Goal: Task Accomplishment & Management: Manage account settings

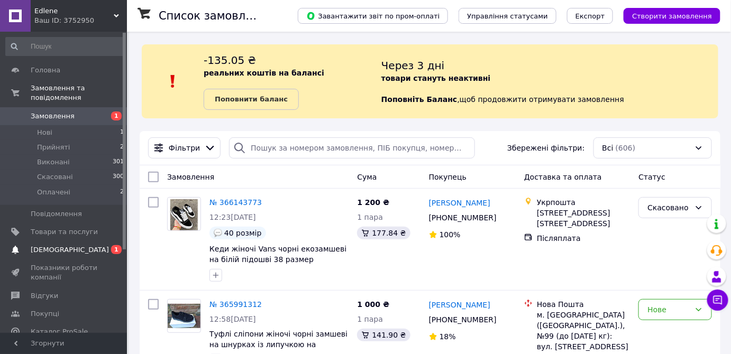
click at [47, 245] on span "[DEMOGRAPHIC_DATA]" at bounding box center [70, 250] width 78 height 10
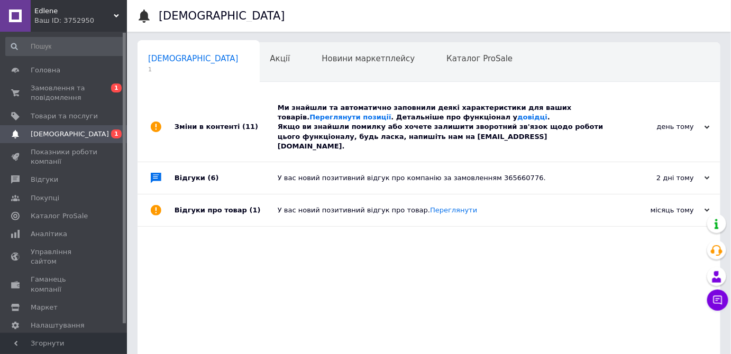
click at [148, 68] on span "1" at bounding box center [193, 70] width 90 height 8
click at [707, 125] on icon at bounding box center [706, 127] width 5 height 5
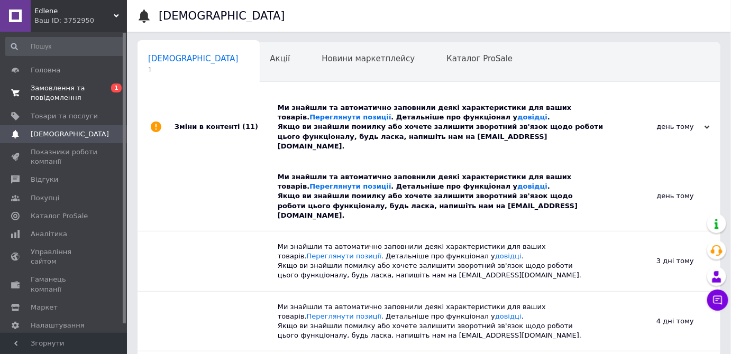
click at [49, 88] on span "Замовлення та повідомлення" at bounding box center [64, 93] width 67 height 19
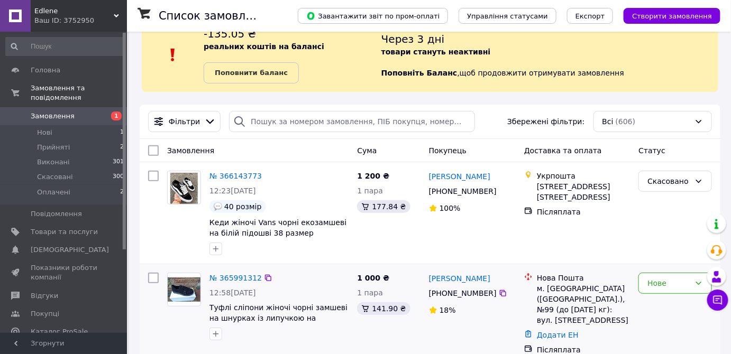
scroll to position [96, 0]
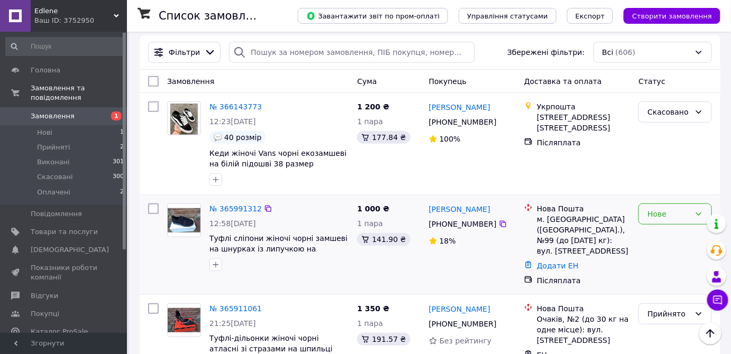
click at [699, 215] on icon at bounding box center [699, 214] width 6 height 3
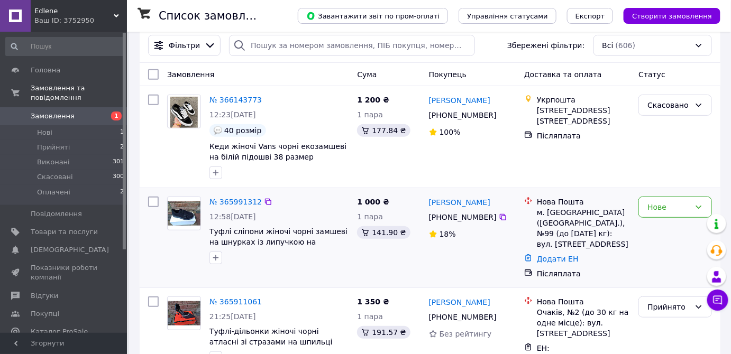
scroll to position [144, 0]
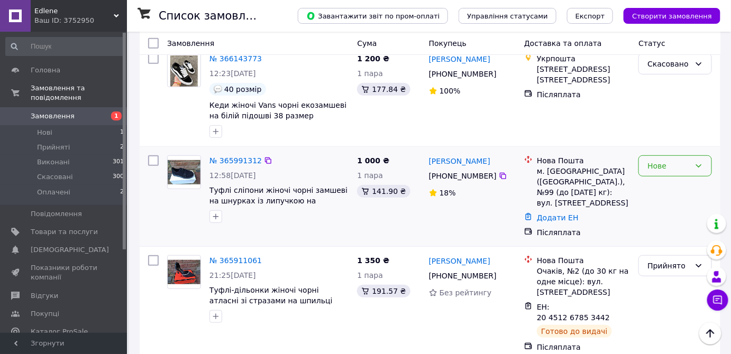
click at [697, 164] on icon at bounding box center [698, 166] width 8 height 8
click at [655, 227] on li "Скасовано" at bounding box center [675, 225] width 72 height 19
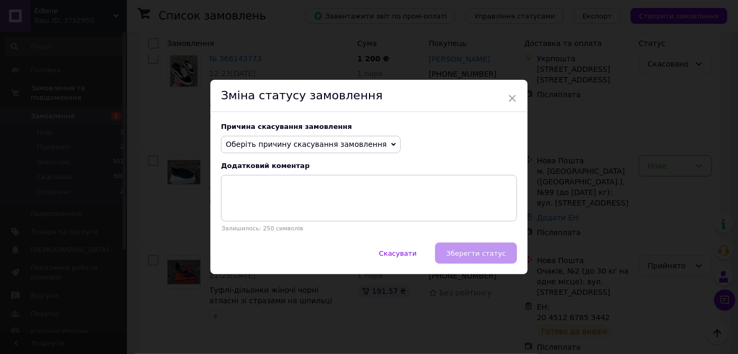
click at [391, 145] on icon at bounding box center [393, 144] width 5 height 5
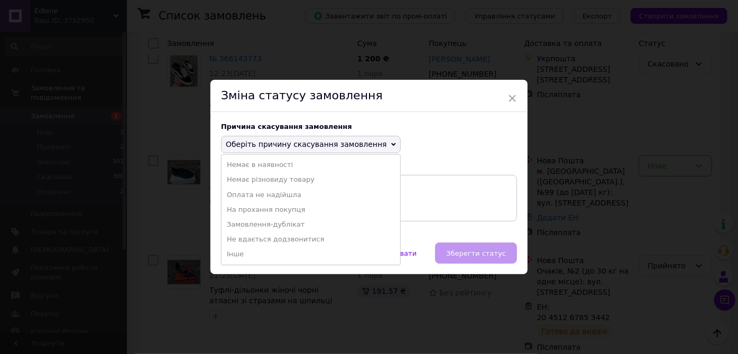
click at [289, 240] on li "Не вдається додзвонитися" at bounding box center [311, 239] width 179 height 15
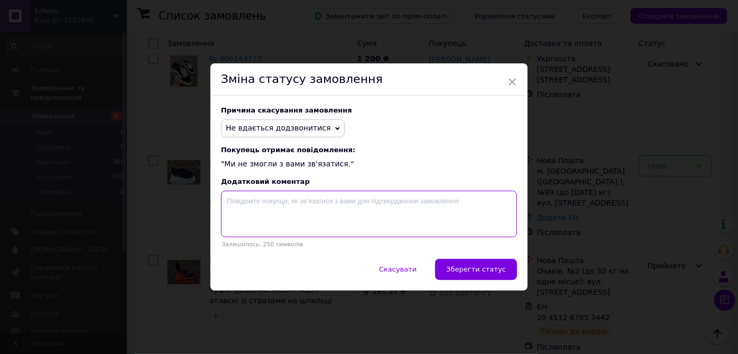
click at [231, 200] on textarea at bounding box center [369, 214] width 296 height 47
type textarea "[PERSON_NAME]"
click at [272, 203] on textarea "Покупец не выдписав" at bounding box center [369, 214] width 296 height 47
click at [293, 203] on textarea "Покупец не відписав" at bounding box center [369, 214] width 296 height 47
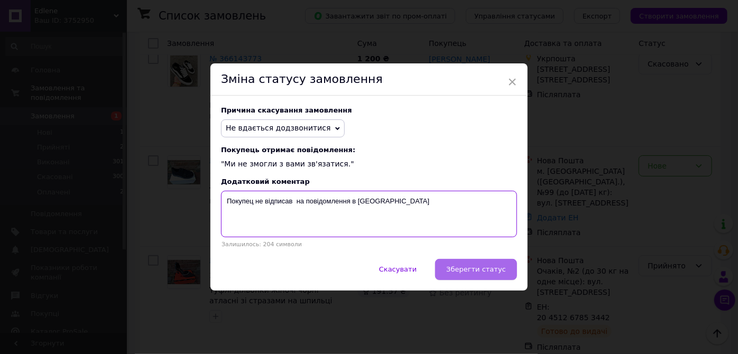
type textarea "Покупец не відписав на повідомлення в [GEOGRAPHIC_DATA]"
click at [493, 273] on span "Зберегти статус" at bounding box center [476, 269] width 60 height 8
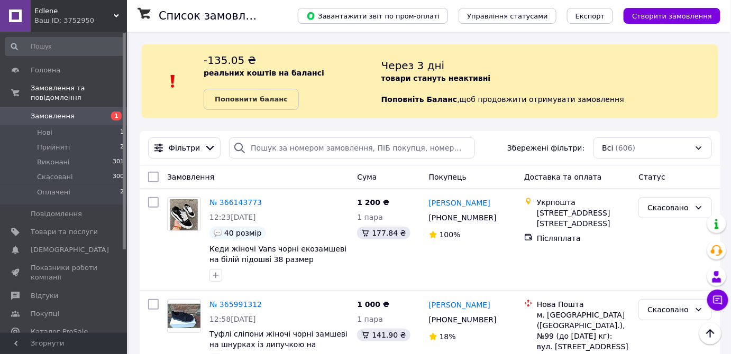
scroll to position [0, 0]
click at [41, 227] on span "Товари та послуги" at bounding box center [64, 232] width 67 height 10
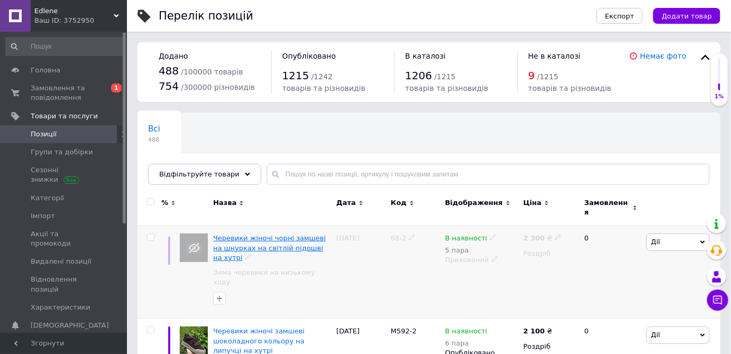
click at [225, 234] on span "Черевики жіночі чорні замшеві на шнурках на світлій підошві на хутрі" at bounding box center [269, 247] width 113 height 27
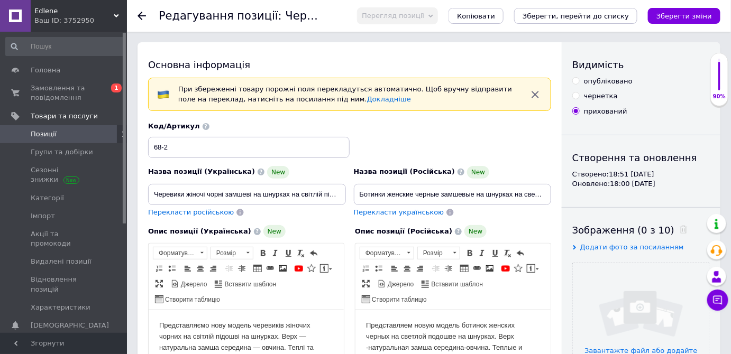
click at [577, 81] on input "опубліковано" at bounding box center [575, 80] width 7 height 7
radio input "true"
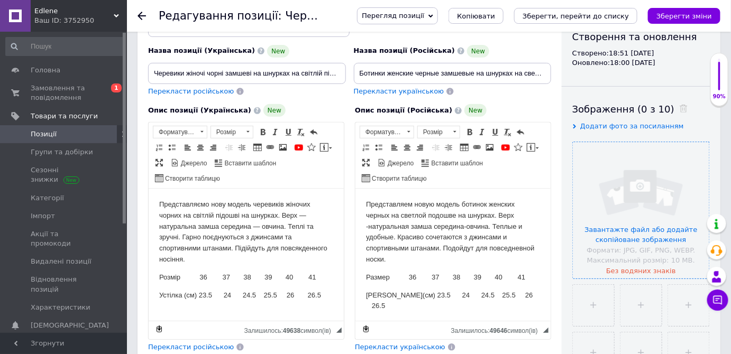
scroll to position [144, 0]
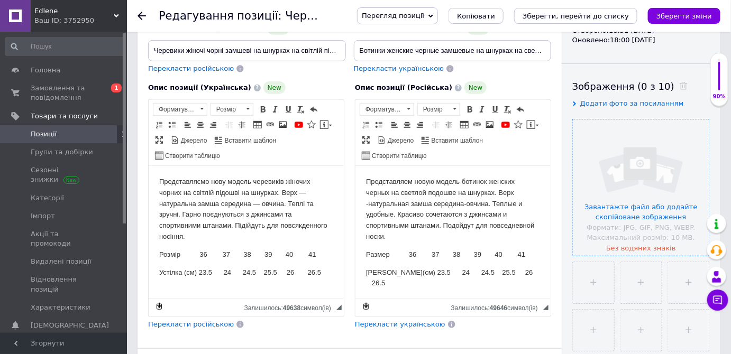
click at [633, 167] on input "file" at bounding box center [641, 188] width 136 height 136
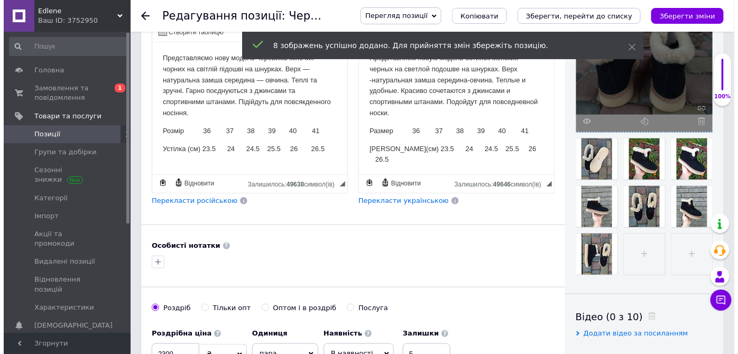
scroll to position [288, 0]
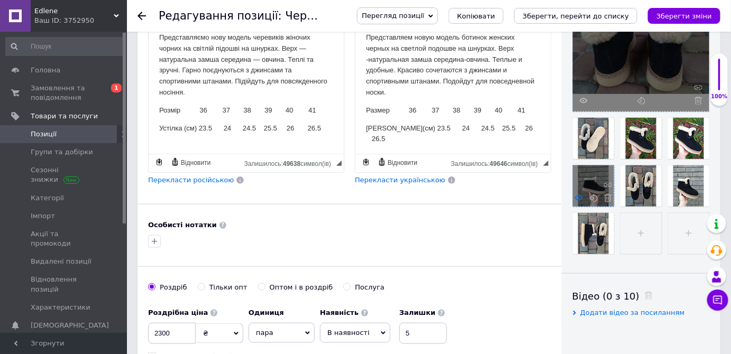
click at [581, 195] on icon at bounding box center [579, 198] width 8 height 8
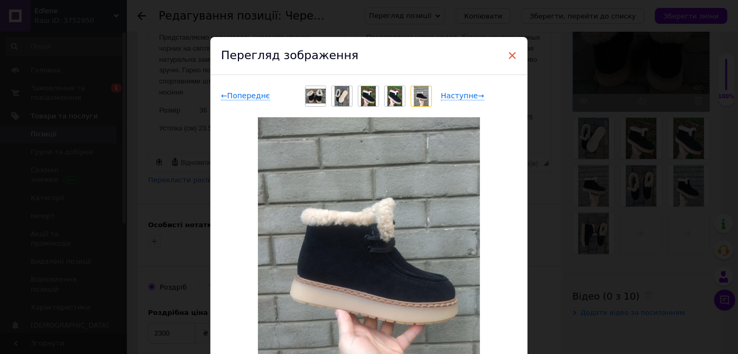
drag, startPoint x: 510, startPoint y: 52, endPoint x: 154, endPoint y: 34, distance: 356.3
click at [510, 52] on span "×" at bounding box center [513, 56] width 10 height 18
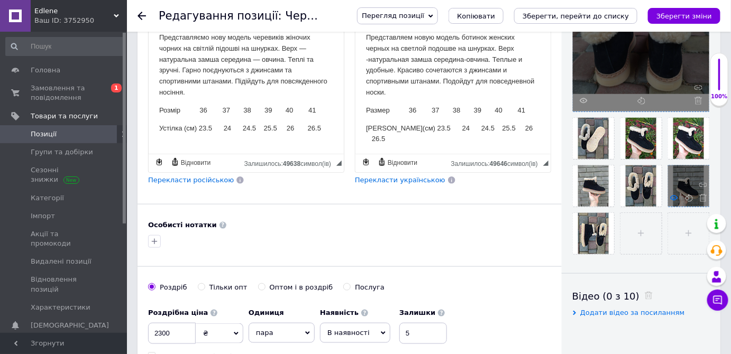
click at [674, 197] on icon at bounding box center [674, 198] width 8 height 8
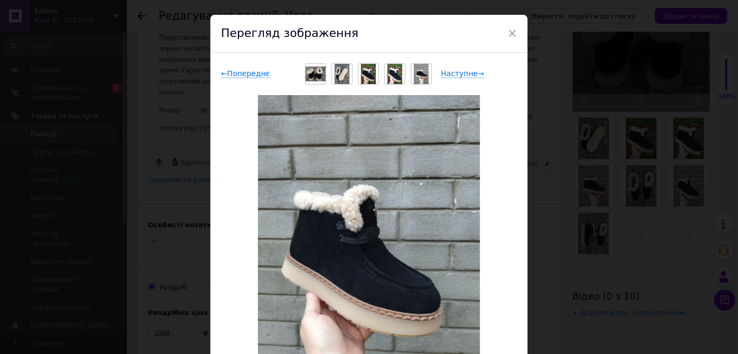
scroll to position [0, 0]
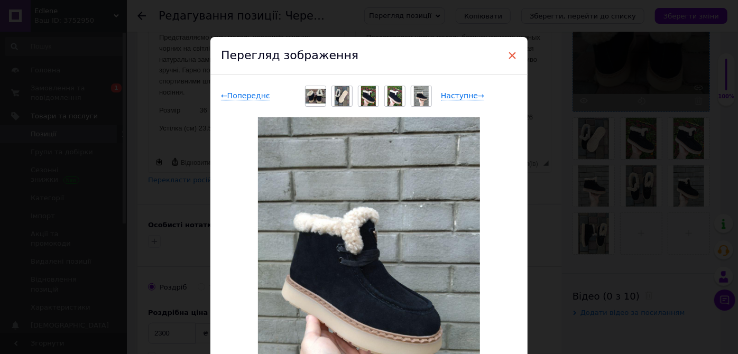
click at [512, 55] on span "×" at bounding box center [513, 56] width 10 height 18
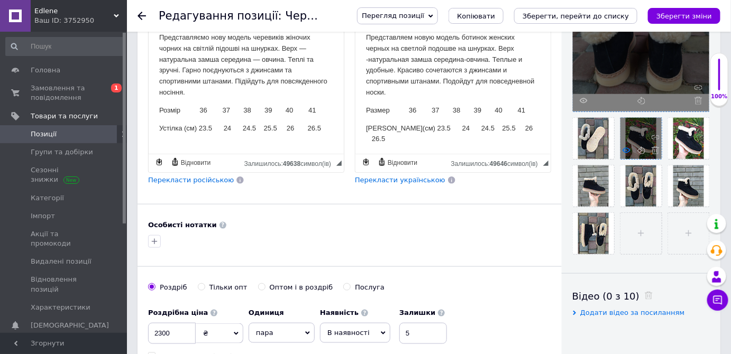
click at [628, 148] on use at bounding box center [626, 150] width 8 height 5
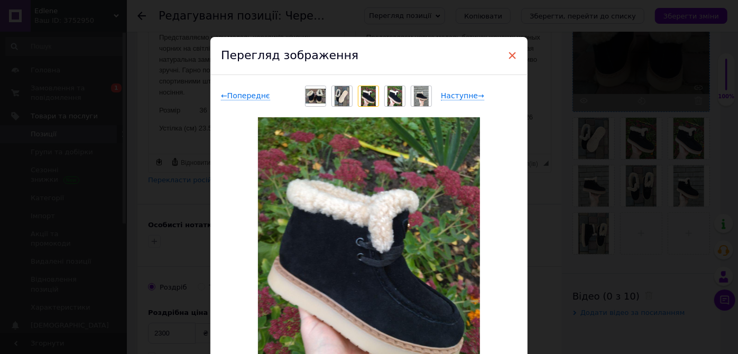
click at [512, 53] on span "×" at bounding box center [513, 56] width 10 height 18
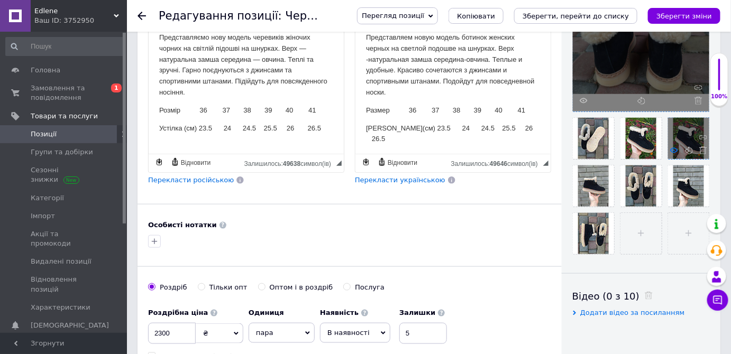
click at [674, 148] on icon at bounding box center [674, 150] width 8 height 8
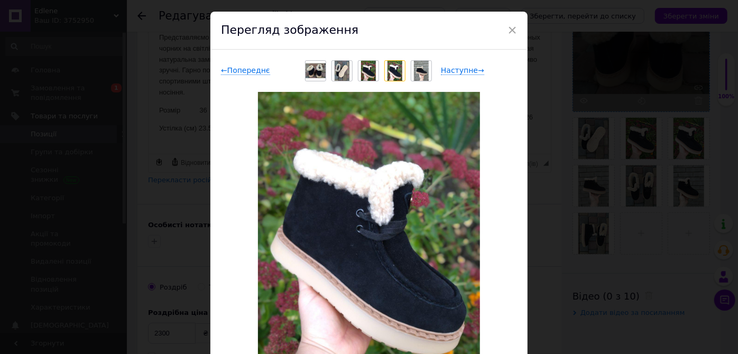
scroll to position [48, 0]
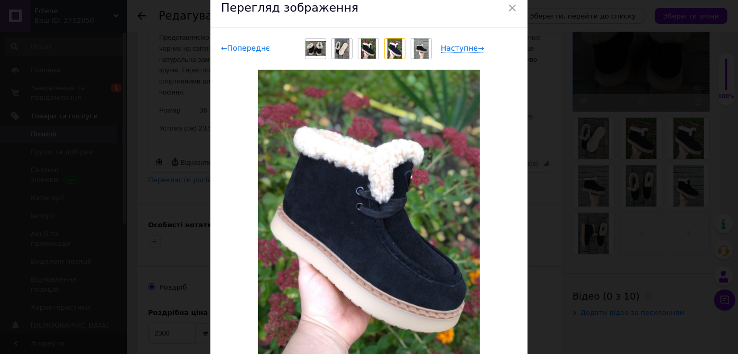
click at [221, 47] on span "← Попереднє" at bounding box center [245, 48] width 49 height 9
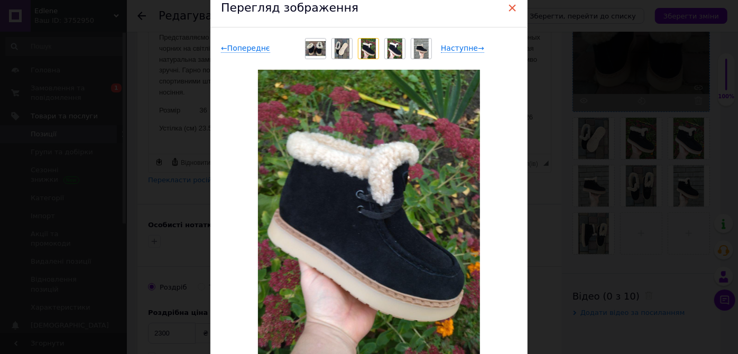
click at [512, 4] on span "×" at bounding box center [513, 8] width 10 height 18
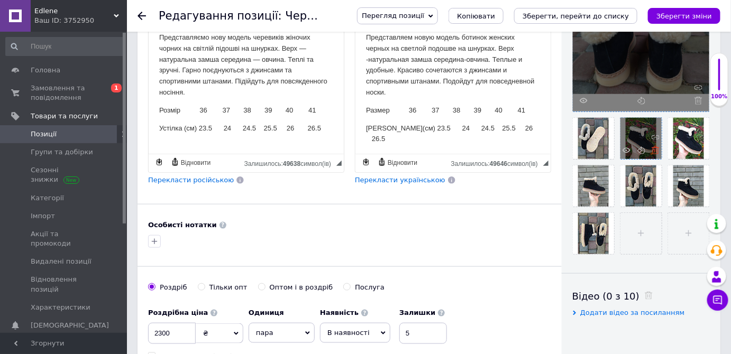
click at [652, 147] on use at bounding box center [655, 150] width 8 height 8
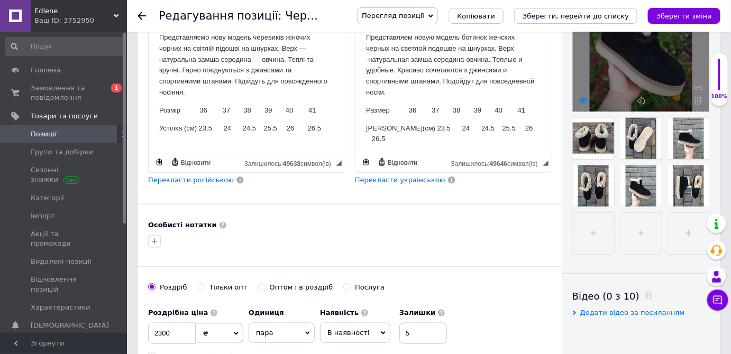
click at [582, 97] on icon at bounding box center [584, 101] width 8 height 8
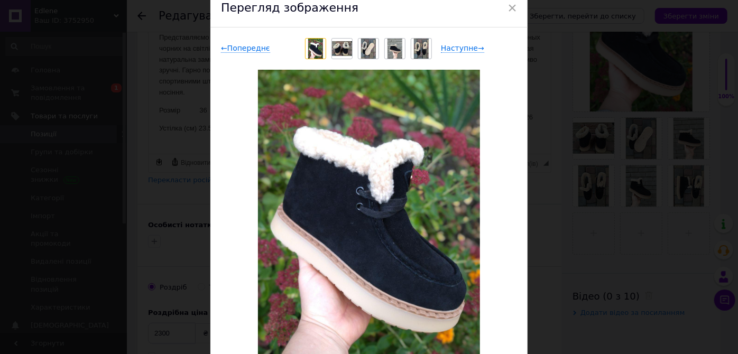
click at [477, 47] on div "Наступне →" at bounding box center [479, 48] width 76 height 11
click at [476, 49] on span "Наступне →" at bounding box center [462, 48] width 43 height 9
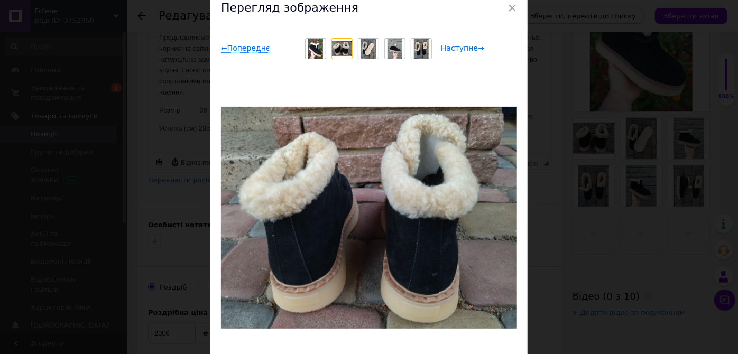
click at [476, 47] on span "Наступне →" at bounding box center [462, 48] width 43 height 9
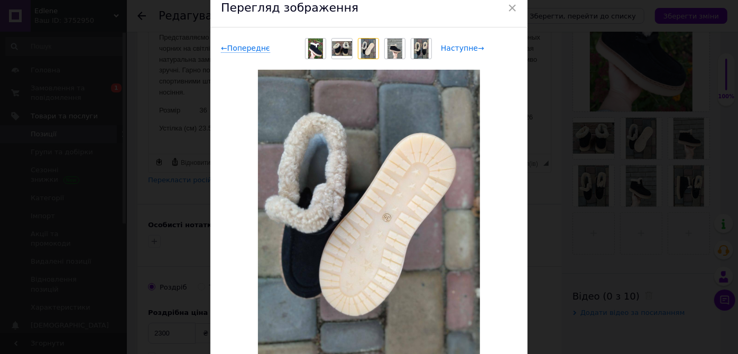
click at [475, 48] on span "Наступне →" at bounding box center [462, 48] width 43 height 9
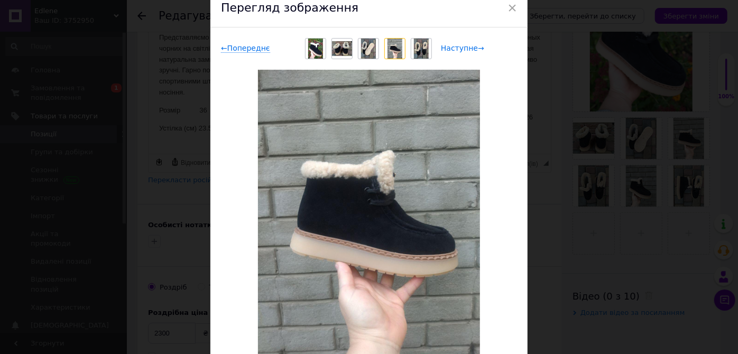
click at [476, 47] on span "Наступне →" at bounding box center [462, 48] width 43 height 9
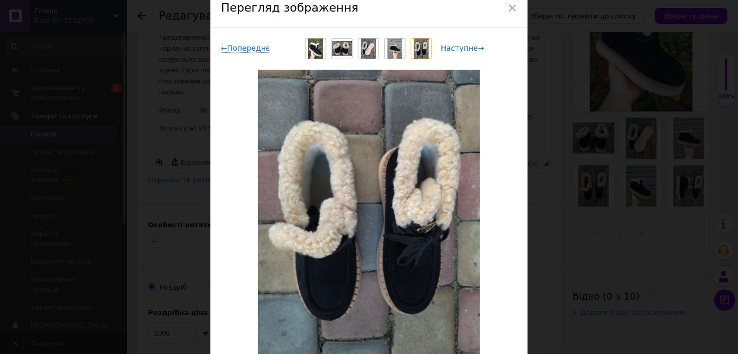
click at [476, 47] on span "Наступне →" at bounding box center [462, 48] width 43 height 9
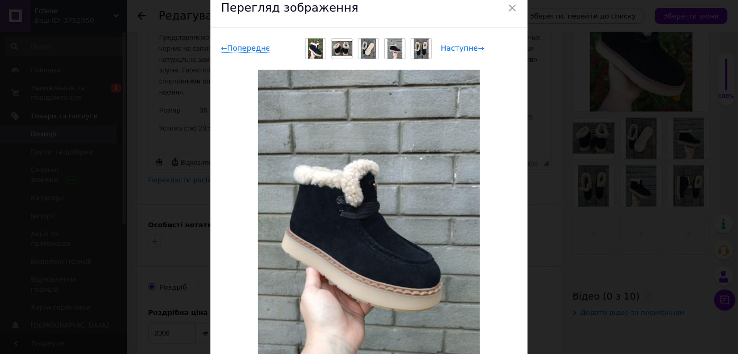
click at [477, 47] on div "Наступне →" at bounding box center [479, 48] width 76 height 11
click at [512, 6] on span "×" at bounding box center [513, 8] width 10 height 18
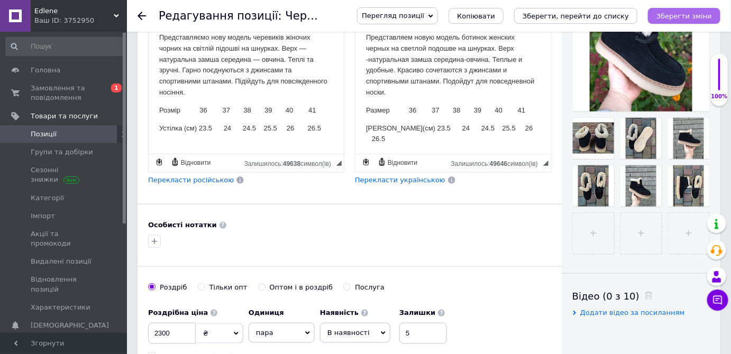
click at [678, 14] on icon "Зберегти зміни" at bounding box center [684, 16] width 56 height 8
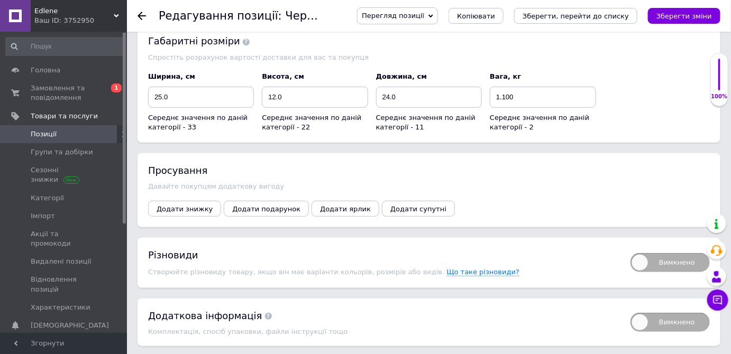
scroll to position [1470, 0]
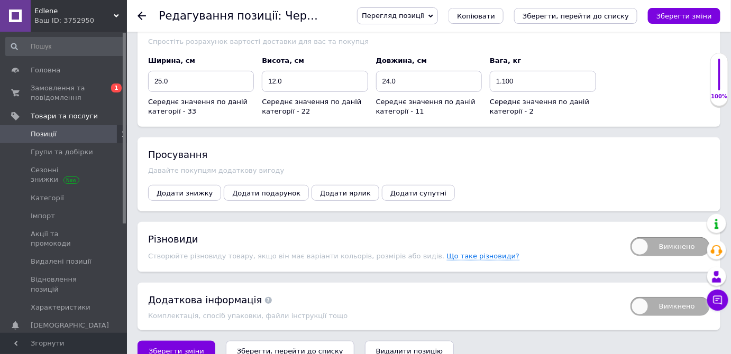
click at [637, 237] on span "Вимкнено" at bounding box center [669, 246] width 79 height 19
click at [630, 231] on input "Вимкнено" at bounding box center [626, 234] width 7 height 7
checkbox input "true"
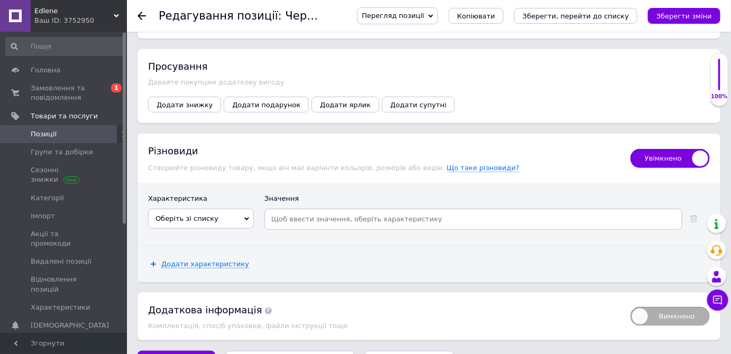
scroll to position [1569, 0]
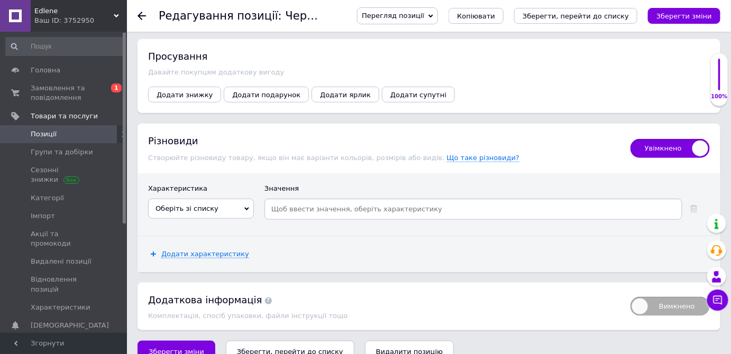
click at [246, 207] on icon at bounding box center [246, 209] width 5 height 5
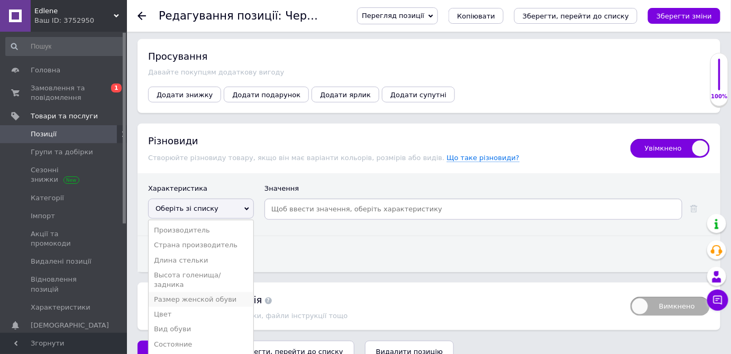
click at [169, 292] on li "Размер женской обуви" at bounding box center [201, 299] width 105 height 15
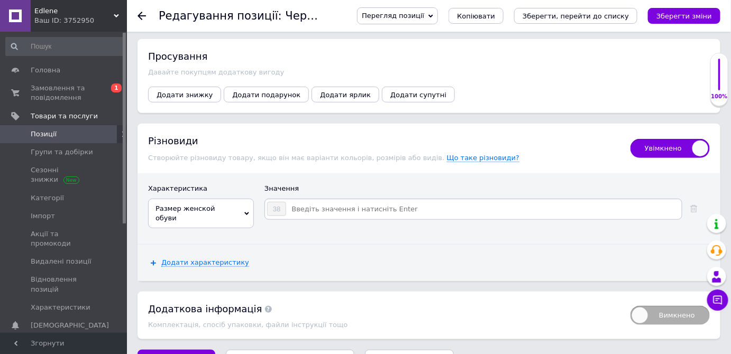
click at [291, 201] on input at bounding box center [483, 209] width 393 height 16
type input "36"
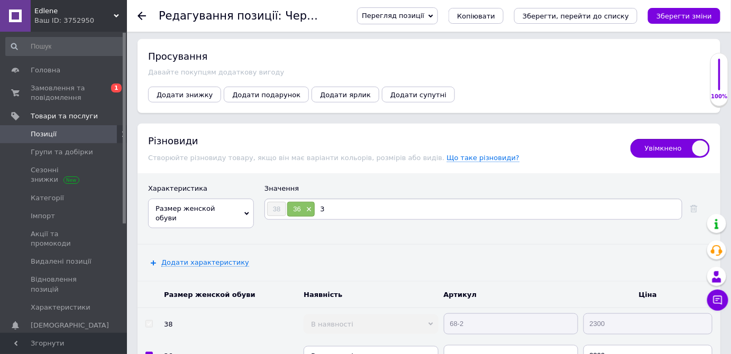
type input "37"
type input "39"
type input "41"
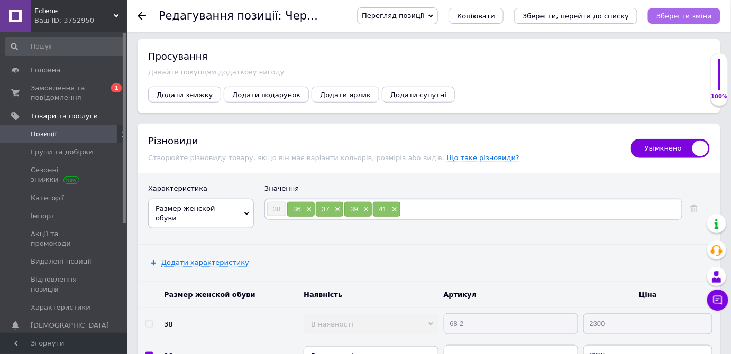
click at [682, 17] on icon "Зберегти зміни" at bounding box center [684, 16] width 56 height 8
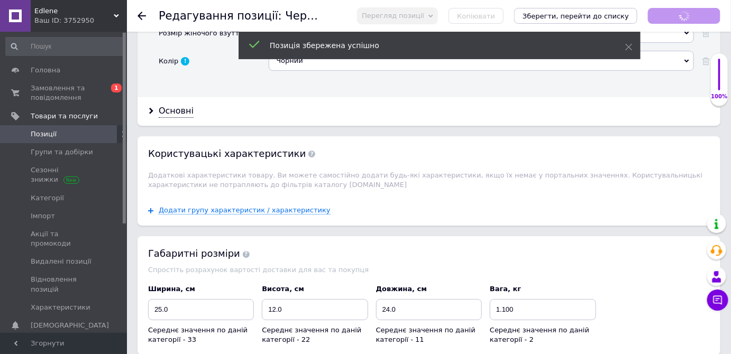
scroll to position [1040, 0]
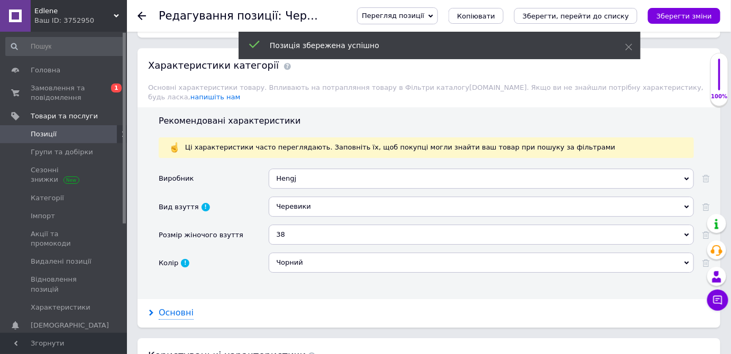
click at [151, 310] on use at bounding box center [151, 313] width 4 height 6
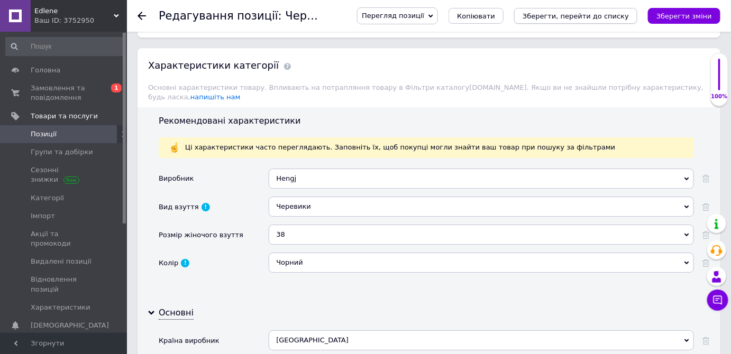
click at [574, 17] on icon "Зберегти, перейти до списку" at bounding box center [575, 16] width 106 height 8
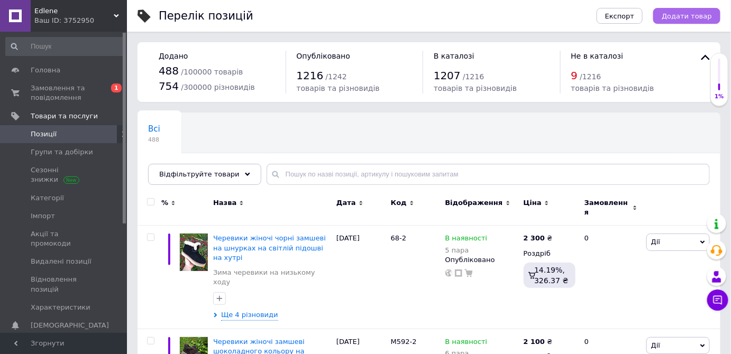
click at [676, 17] on span "Додати товар" at bounding box center [686, 16] width 50 height 8
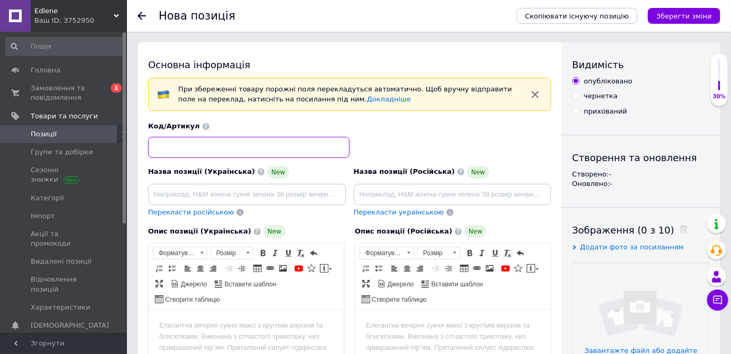
click at [157, 145] on input at bounding box center [248, 147] width 201 height 21
type input "556-1"
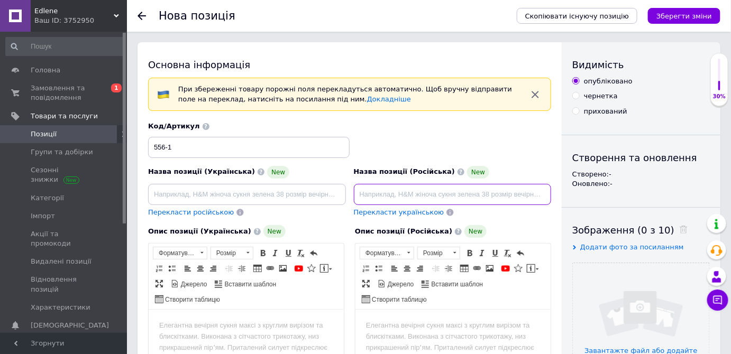
click at [369, 192] on input at bounding box center [453, 194] width 198 height 21
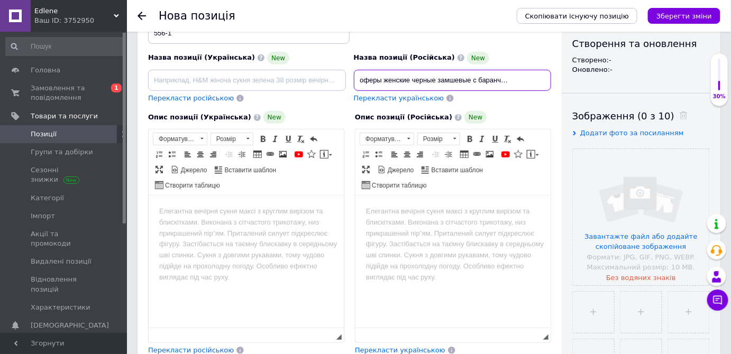
scroll to position [144, 0]
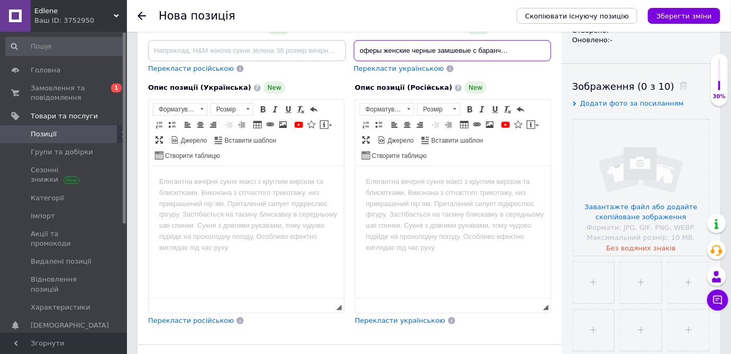
type input "Автоледи лоферы женские черные замшевые с баранчиком на меху"
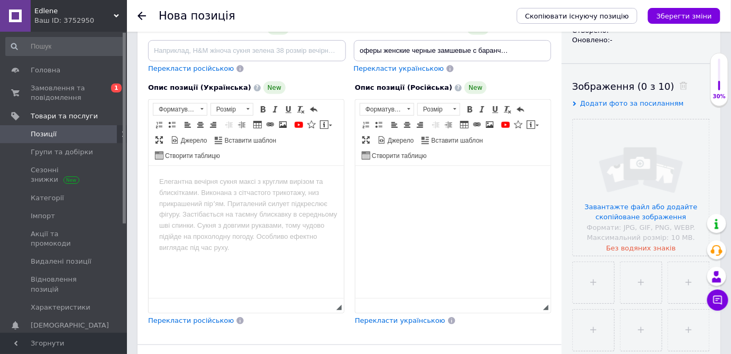
click at [373, 179] on body "Редактор, 9FD94ED0-E71C-4909-AC96-B0E4304CF1E9" at bounding box center [452, 182] width 174 height 11
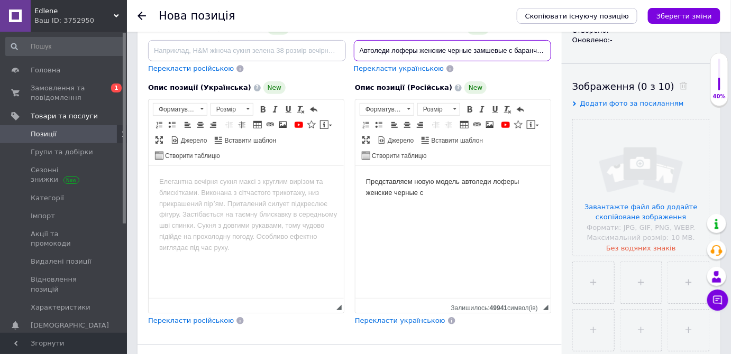
click at [513, 50] on input "Автоледи лоферы женские черные замшевые с баранчиком на меху" at bounding box center [453, 50] width 198 height 21
click at [536, 57] on input "Автоледи лоферы женские черные замшевые с мехом баранчиком на меху" at bounding box center [453, 50] width 198 height 21
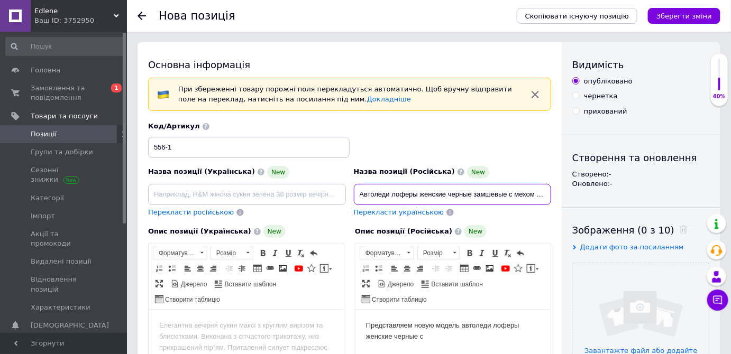
click at [540, 194] on input "Автоледи лоферы женские черные замшевые с мехом баранчиком на меху" at bounding box center [453, 194] width 198 height 21
click at [546, 191] on input "Автоледи лоферы женские черные замшевые с мехом баранчиком на меху" at bounding box center [453, 194] width 198 height 21
click at [548, 194] on input "Автоледи лоферы женские черные замшевые с мехомранчиком на меху" at bounding box center [453, 194] width 198 height 21
click at [548, 194] on input "Автоледи лоферы женские черные замшевые с мехом иком на меху" at bounding box center [453, 194] width 198 height 21
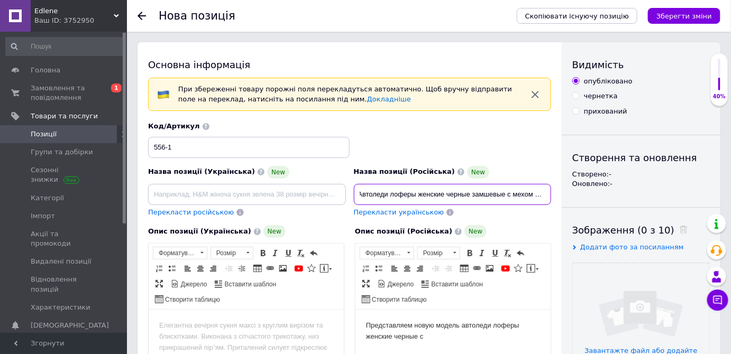
click at [546, 194] on input "Автоледи лоферы женские черные замшевые с мехом иком на меху" at bounding box center [453, 194] width 198 height 21
click at [546, 195] on input "Автоледи лоферы женские черные замшевые с мехом м на меху" at bounding box center [453, 194] width 198 height 21
click at [544, 194] on input "Автоледи лоферы женские черные замшевые с мехом м на меху" at bounding box center [453, 194] width 198 height 21
click at [544, 194] on input "Автоледи лоферы женские черные замшевые с мехом на меху" at bounding box center [453, 194] width 198 height 21
click at [544, 194] on input "Автоледи лоферы женские черные замшевые с мехом меху" at bounding box center [453, 194] width 198 height 21
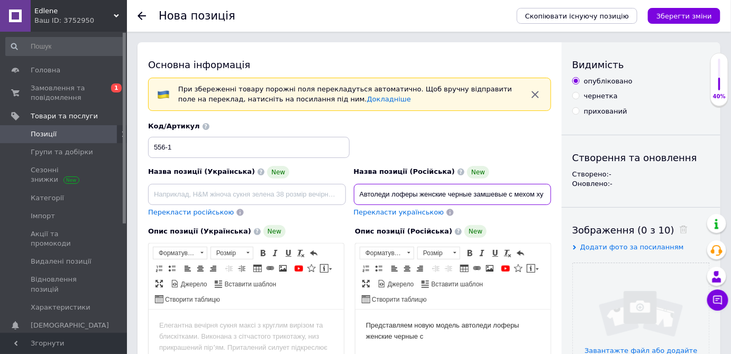
scroll to position [0, 0]
click at [544, 194] on input "Автоледи лоферы женские черные замшевые с мехом ху" at bounding box center [453, 194] width 198 height 21
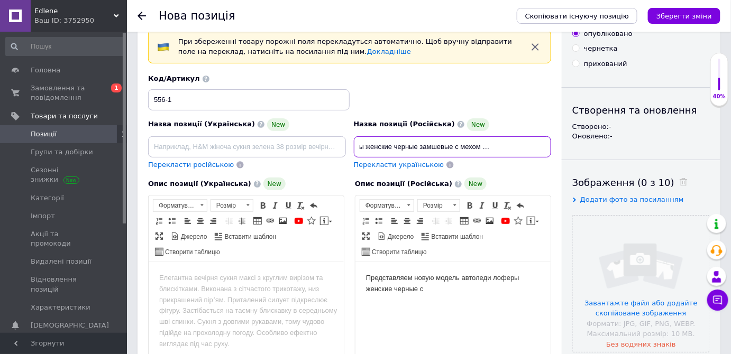
type input "Автоледи лоферы женские черные замшевые с мехом баранчика зимние"
click at [433, 293] on body "Представляем новую модель автоледи лоферы женские черные с" at bounding box center [452, 283] width 174 height 22
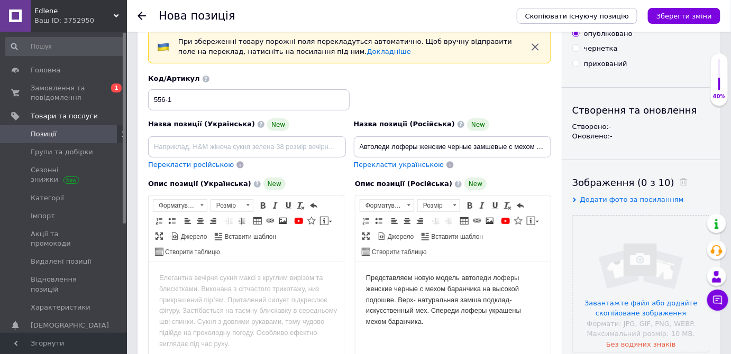
click at [482, 300] on body "Представляем новую модель автоледи лоферы женские черные с мехом баранчика на в…" at bounding box center [452, 299] width 174 height 55
click at [422, 323] on body "Представляем новую модель автоледи лоферы женские черные с мехом баранчика на в…" at bounding box center [452, 299] width 174 height 55
click at [424, 323] on body "Представляем новую модель автоледи лоферы женские черные с мехом баранчика на в…" at bounding box center [452, 299] width 174 height 55
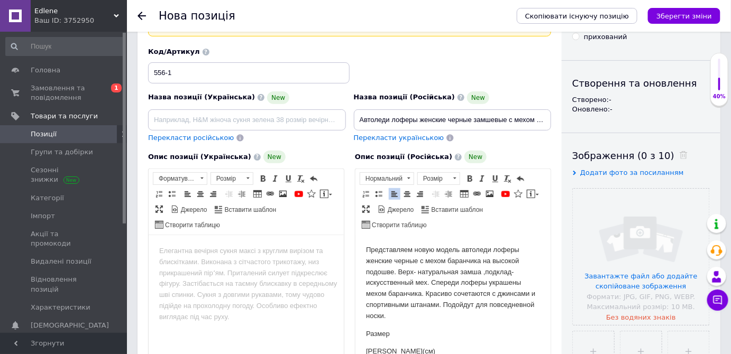
scroll to position [123, 0]
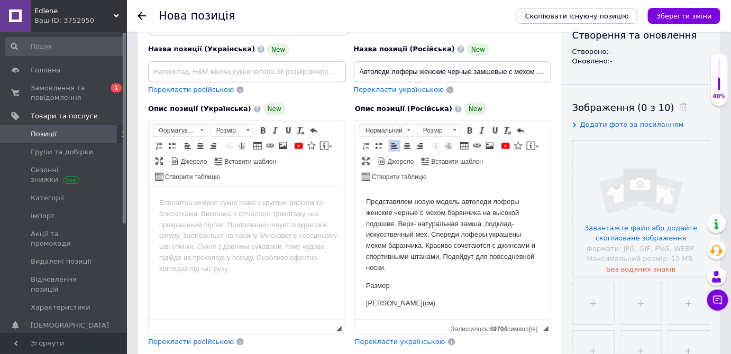
click at [392, 281] on p "Размер" at bounding box center [452, 285] width 174 height 11
click at [402, 301] on p "[PERSON_NAME](см)" at bounding box center [452, 303] width 174 height 11
click at [407, 304] on p "[PERSON_NAME](см)" at bounding box center [452, 303] width 174 height 11
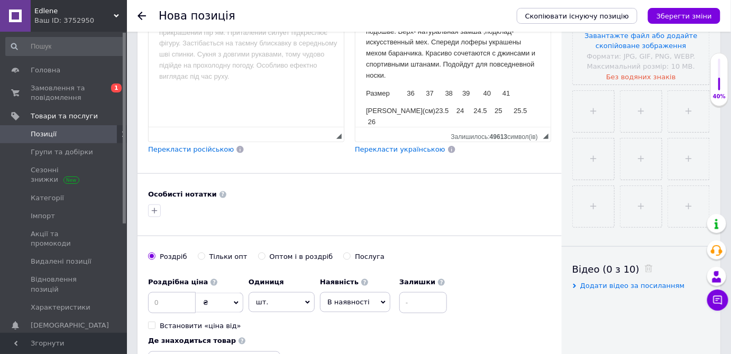
scroll to position [411, 0]
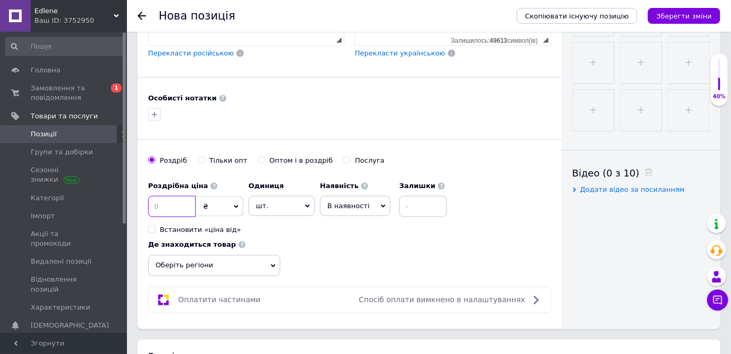
click at [152, 198] on input at bounding box center [172, 206] width 48 height 21
type input "1900"
drag, startPoint x: 309, startPoint y: 201, endPoint x: 311, endPoint y: 210, distance: 9.6
click at [309, 204] on icon at bounding box center [307, 206] width 5 height 5
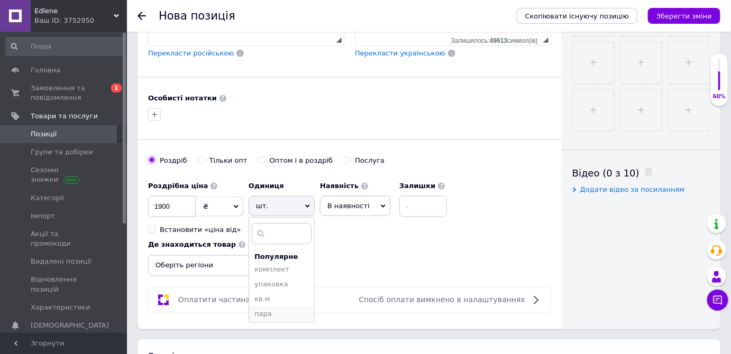
click at [262, 311] on li "пара" at bounding box center [281, 314] width 65 height 15
click at [410, 202] on input at bounding box center [423, 206] width 48 height 21
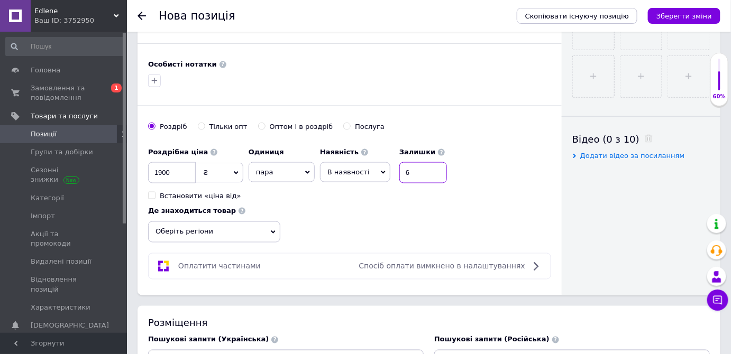
scroll to position [508, 0]
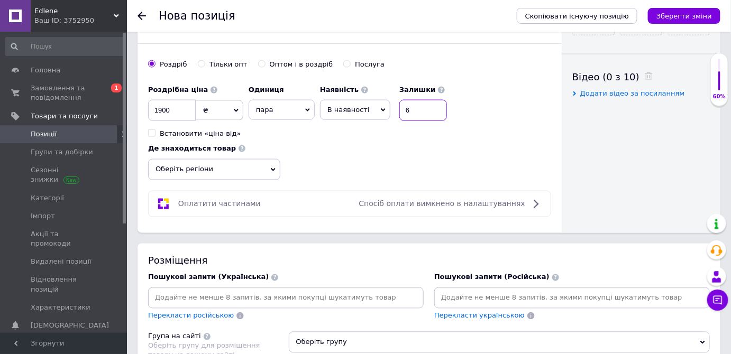
type input "6"
click at [275, 168] on icon at bounding box center [273, 170] width 5 height 5
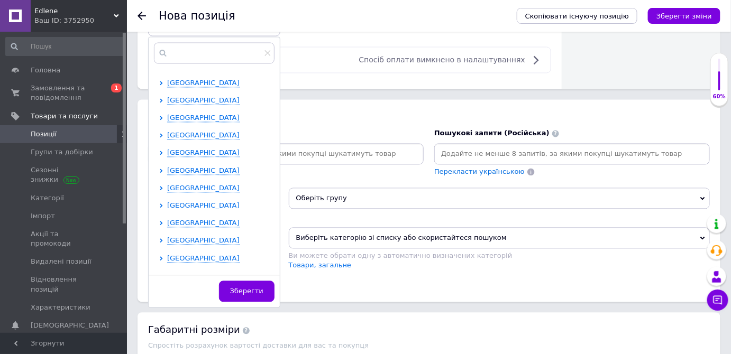
scroll to position [192, 0]
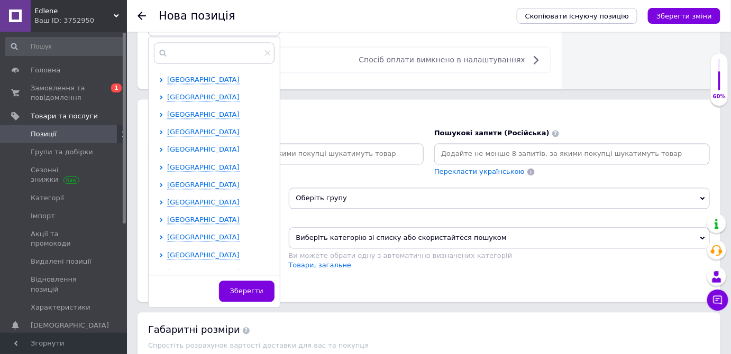
click at [161, 148] on icon at bounding box center [161, 150] width 4 height 4
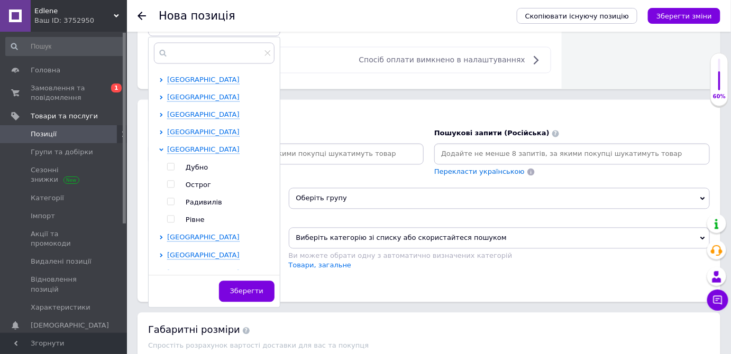
click at [170, 216] on input "checkbox" at bounding box center [170, 219] width 7 height 7
checkbox input "true"
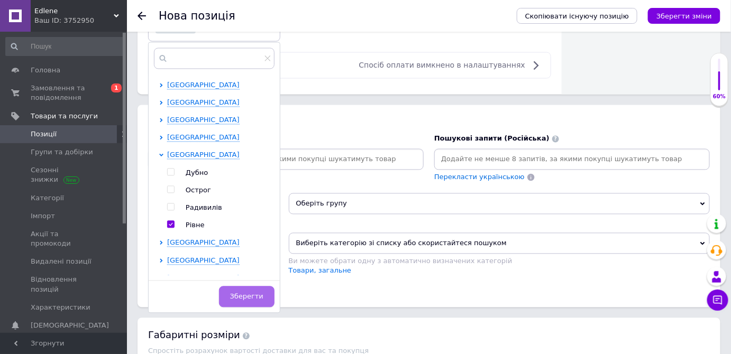
click at [240, 293] on span "Зберегти" at bounding box center [246, 297] width 33 height 8
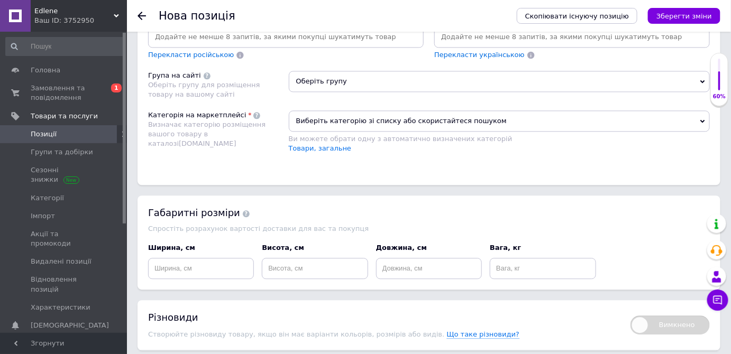
scroll to position [796, 0]
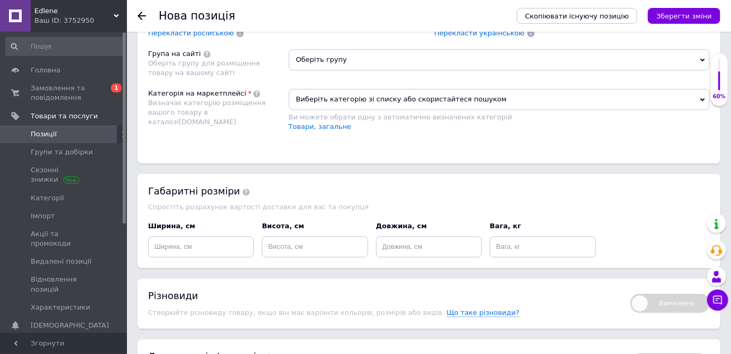
click at [703, 97] on icon at bounding box center [702, 99] width 5 height 5
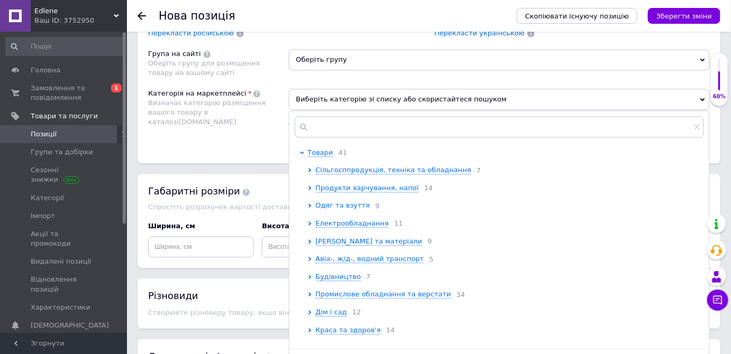
click at [309, 204] on icon at bounding box center [309, 206] width 3 height 4
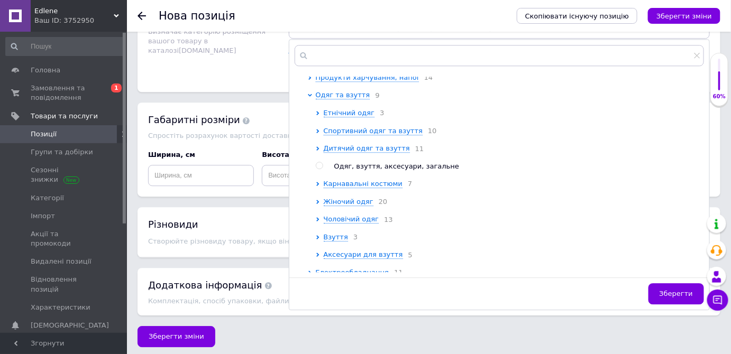
scroll to position [192, 0]
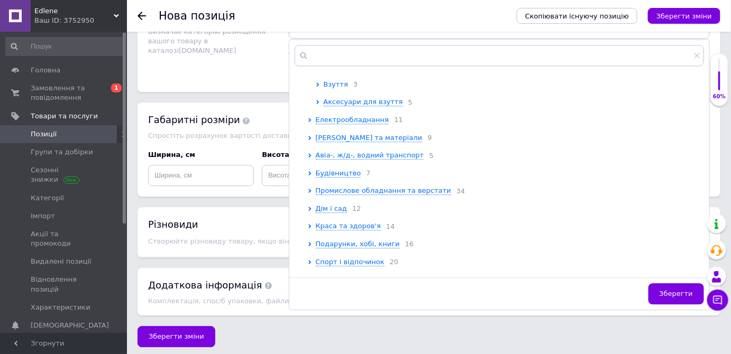
click at [317, 87] on icon at bounding box center [318, 84] width 4 height 4
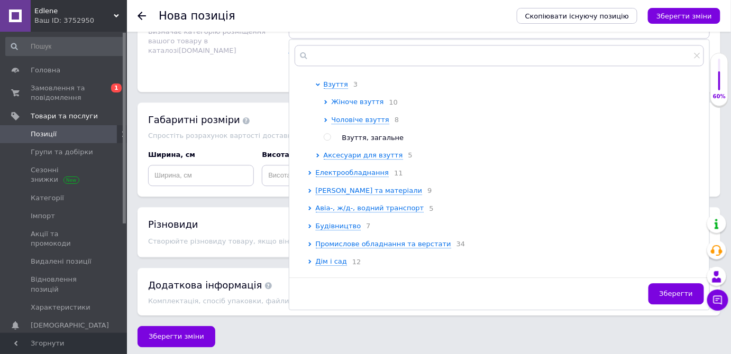
click at [326, 104] on icon at bounding box center [326, 102] width 4 height 4
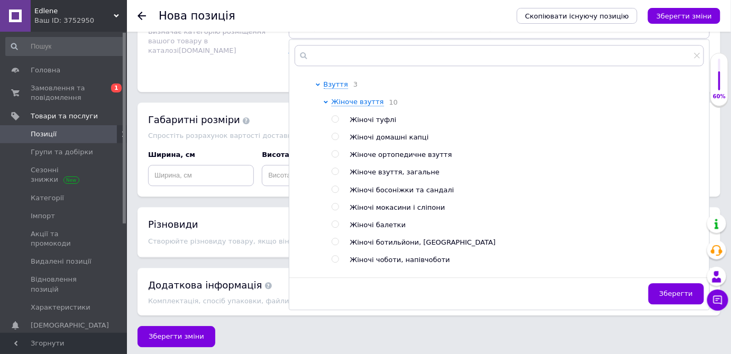
scroll to position [240, 0]
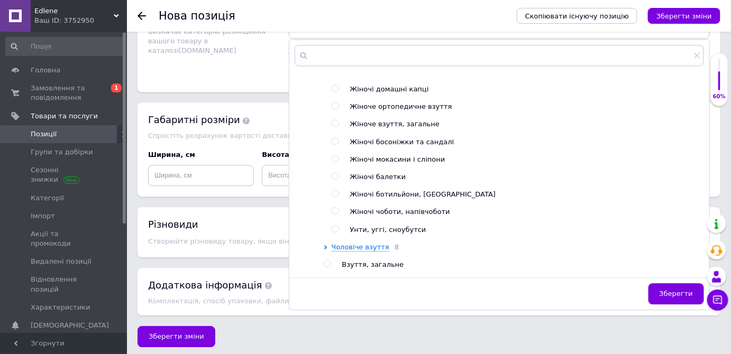
click at [335, 233] on input "radio" at bounding box center [335, 229] width 7 height 7
radio input "true"
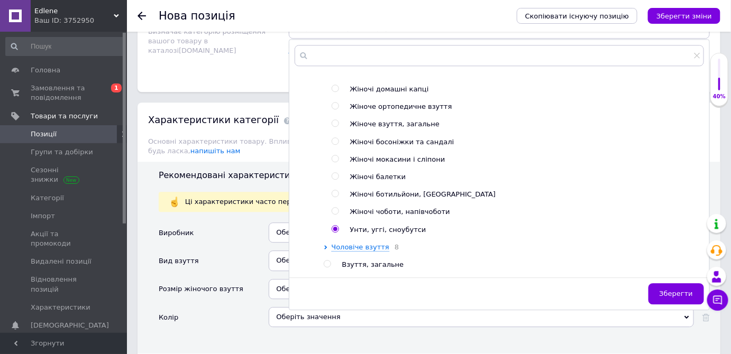
click at [663, 288] on button "Зберегти" at bounding box center [676, 293] width 56 height 21
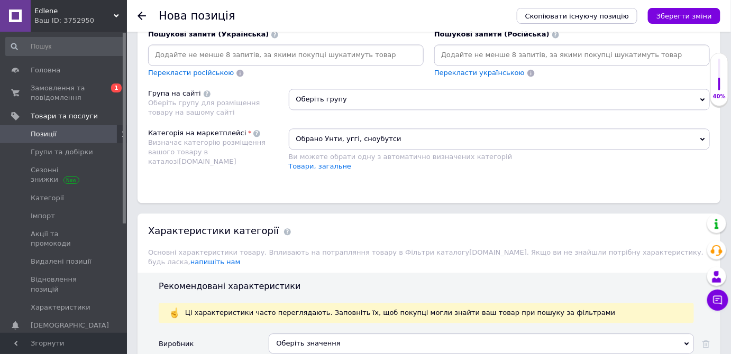
scroll to position [723, 0]
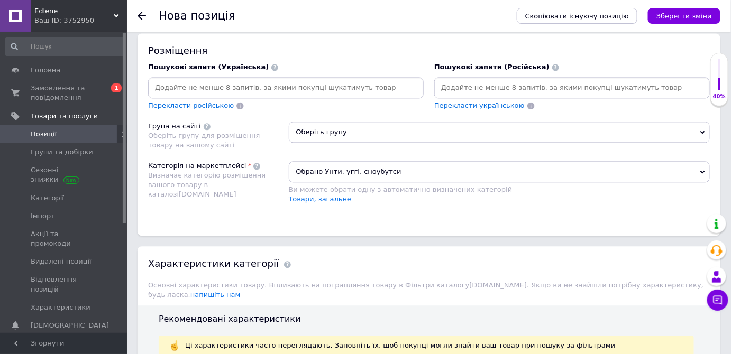
click at [703, 131] on icon at bounding box center [702, 132] width 5 height 3
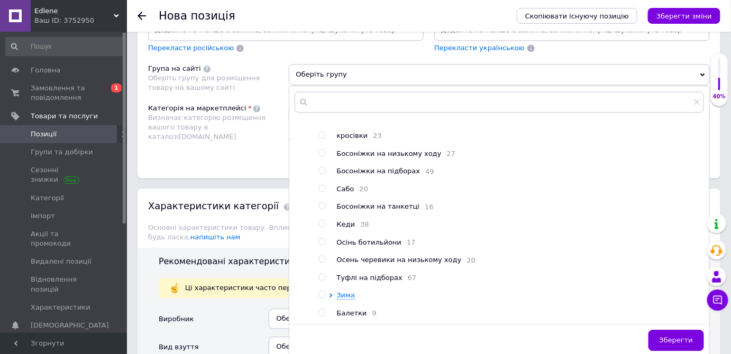
scroll to position [915, 0]
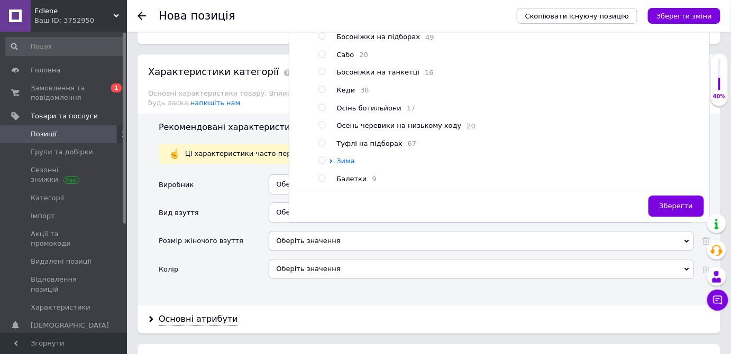
click at [331, 159] on icon at bounding box center [330, 161] width 3 height 4
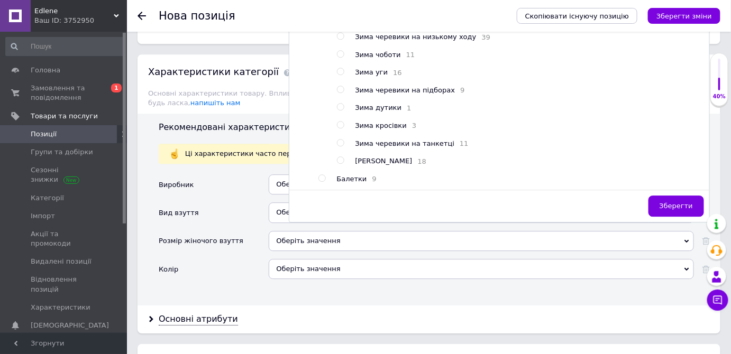
scroll to position [224, 0]
click at [339, 157] on input "radio" at bounding box center [340, 160] width 7 height 7
radio input "true"
click at [669, 202] on span "Зберегти" at bounding box center [675, 206] width 33 height 8
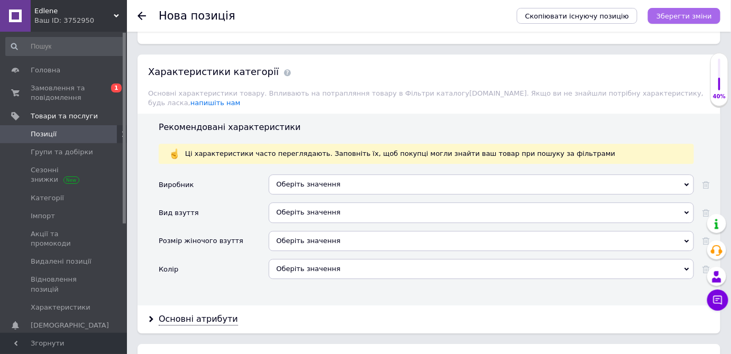
drag, startPoint x: 675, startPoint y: 15, endPoint x: 657, endPoint y: 40, distance: 30.6
click at [675, 16] on icon "Зберегти зміни" at bounding box center [684, 16] width 56 height 8
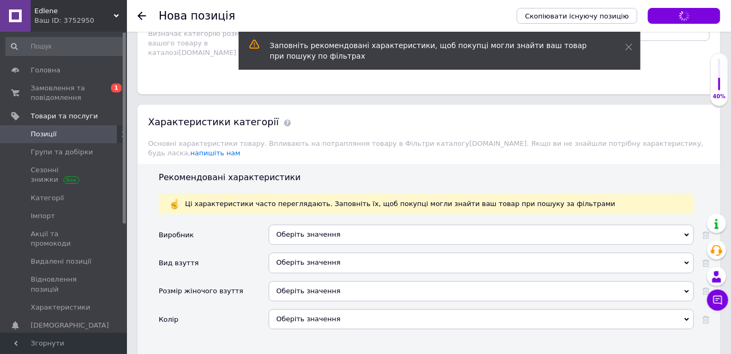
scroll to position [750, 0]
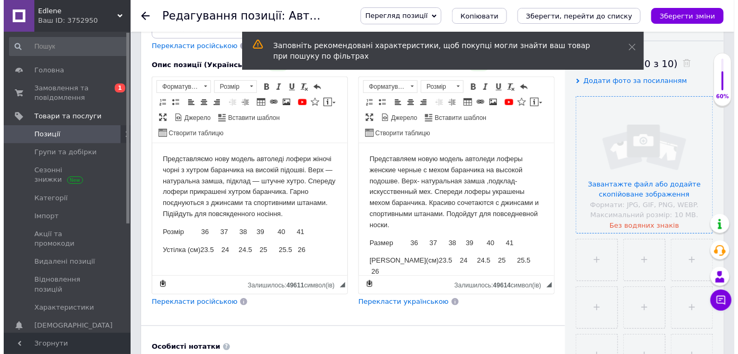
scroll to position [144, 0]
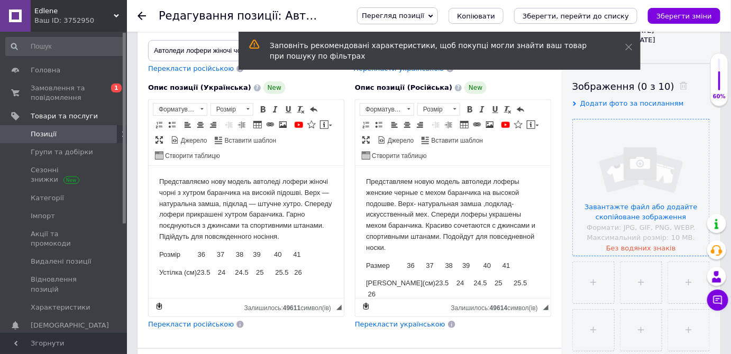
click at [640, 175] on input "file" at bounding box center [641, 188] width 136 height 136
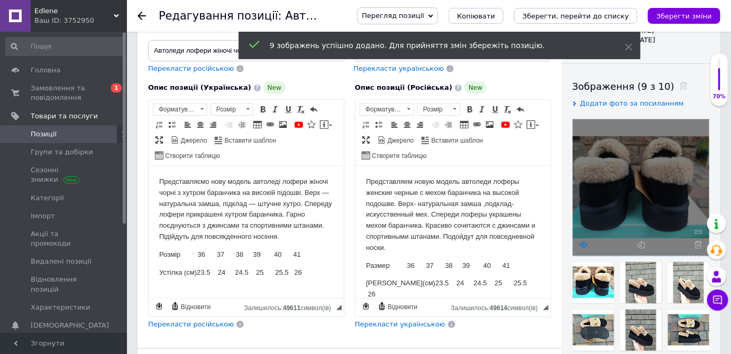
click at [584, 242] on icon at bounding box center [584, 245] width 8 height 8
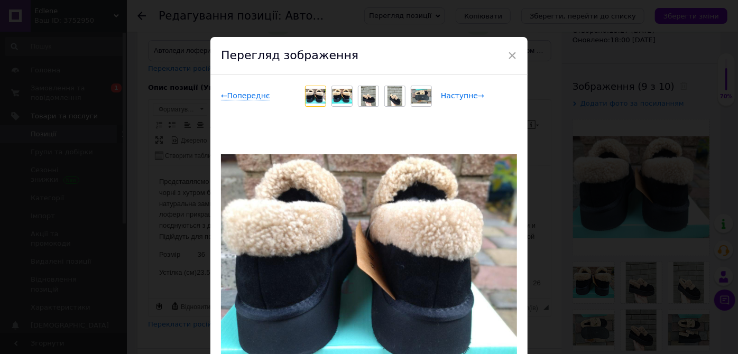
click at [476, 96] on span "Наступне →" at bounding box center [462, 95] width 43 height 9
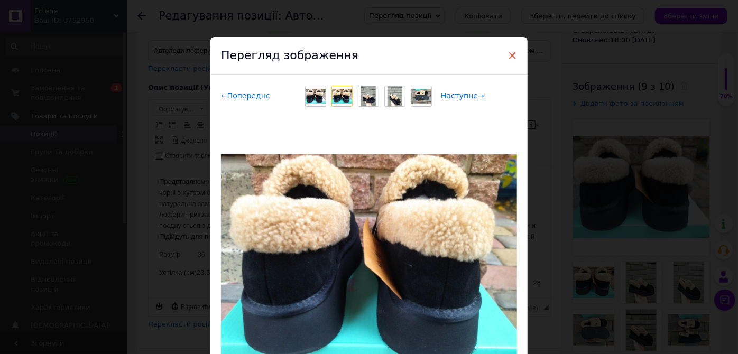
click at [511, 52] on span "×" at bounding box center [513, 56] width 10 height 18
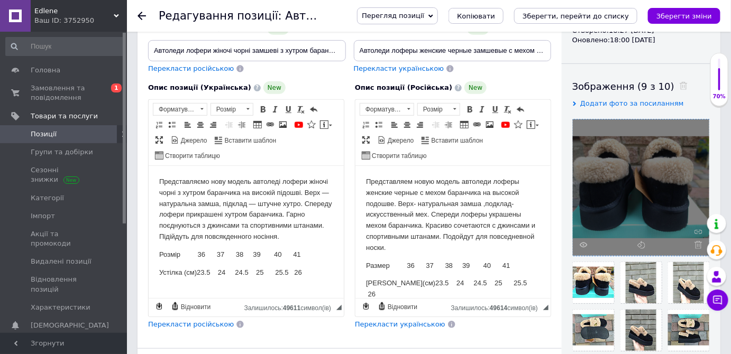
drag, startPoint x: 698, startPoint y: 242, endPoint x: 680, endPoint y: 242, distance: 18.5
click at [699, 242] on icon at bounding box center [698, 245] width 8 height 8
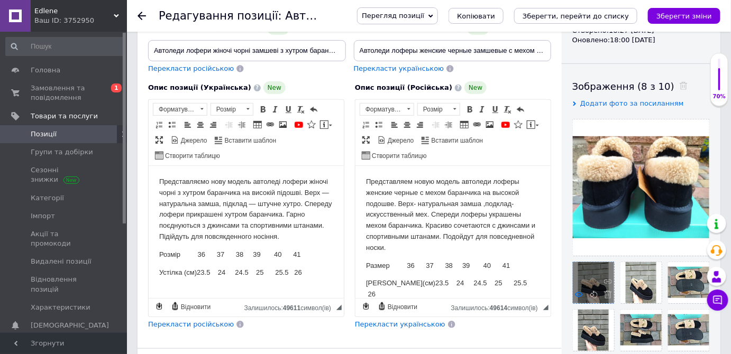
click at [578, 292] on use at bounding box center [579, 294] width 8 height 5
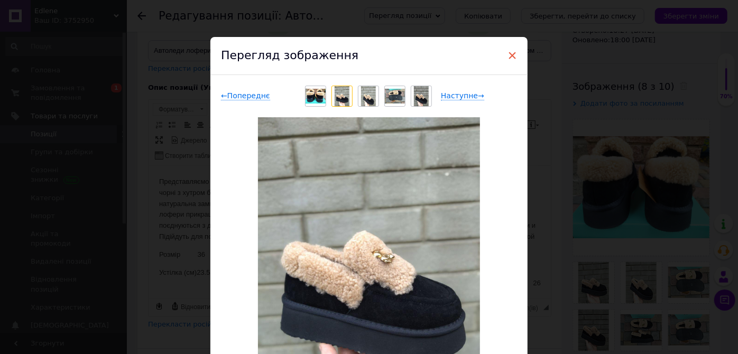
click at [513, 51] on span "×" at bounding box center [513, 56] width 10 height 18
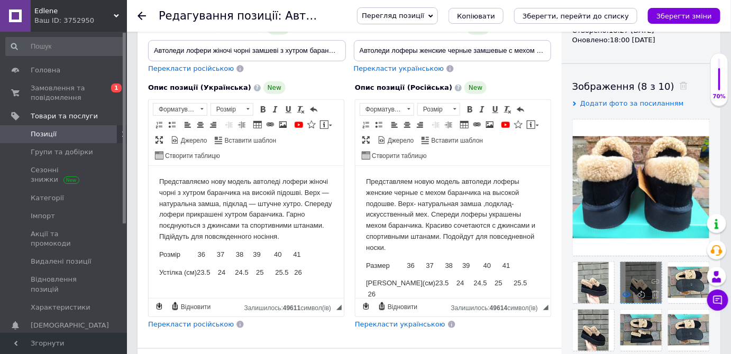
click at [627, 295] on icon at bounding box center [626, 295] width 8 height 8
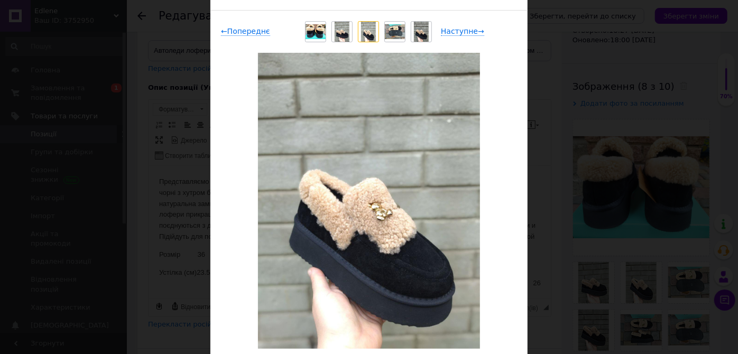
scroll to position [48, 0]
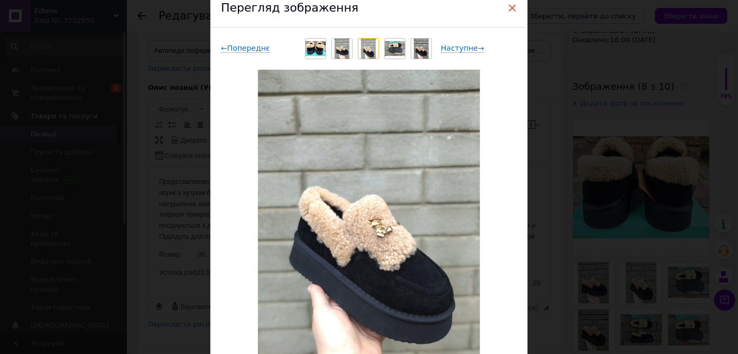
click at [510, 7] on span "×" at bounding box center [513, 8] width 10 height 18
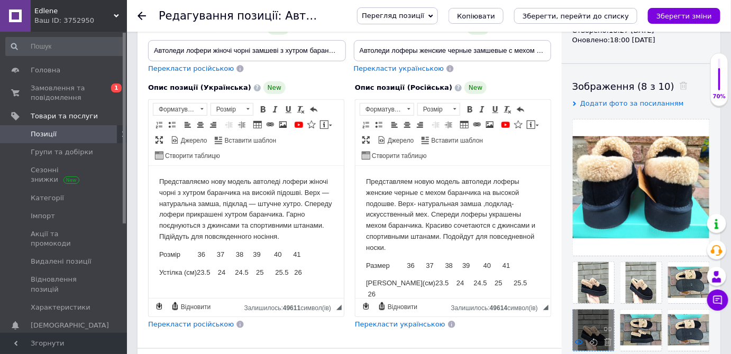
click at [578, 340] on icon at bounding box center [579, 342] width 8 height 8
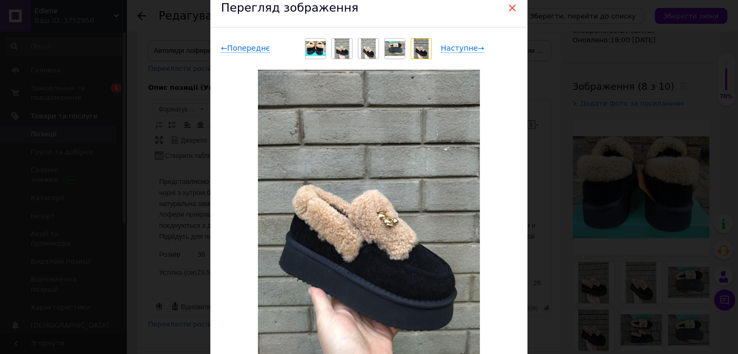
click at [511, 5] on span "×" at bounding box center [513, 8] width 10 height 18
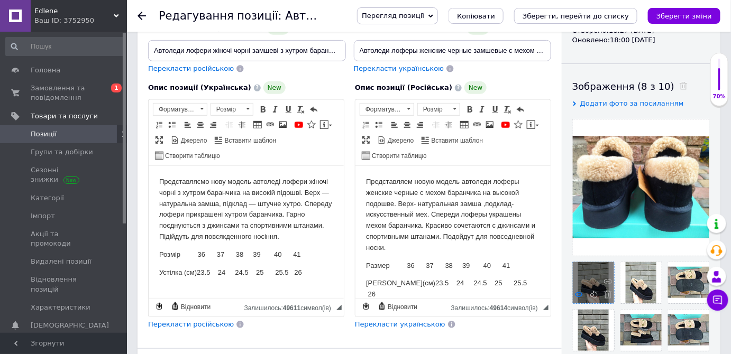
click at [580, 293] on icon at bounding box center [579, 295] width 8 height 8
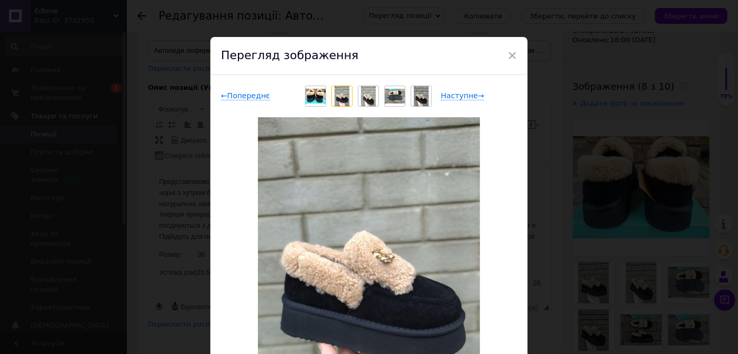
click at [477, 96] on div "Наступне →" at bounding box center [479, 96] width 76 height 11
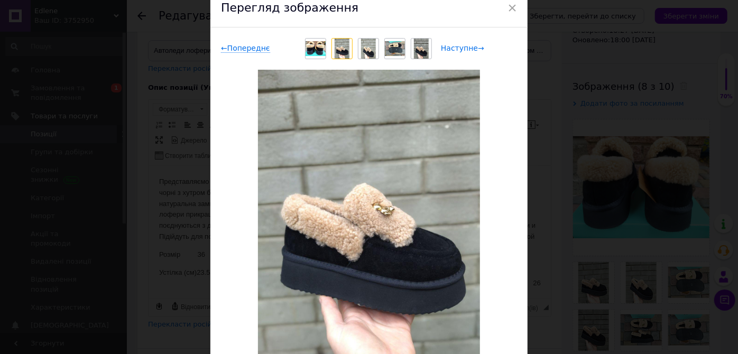
click at [475, 48] on span "Наступне →" at bounding box center [462, 48] width 43 height 9
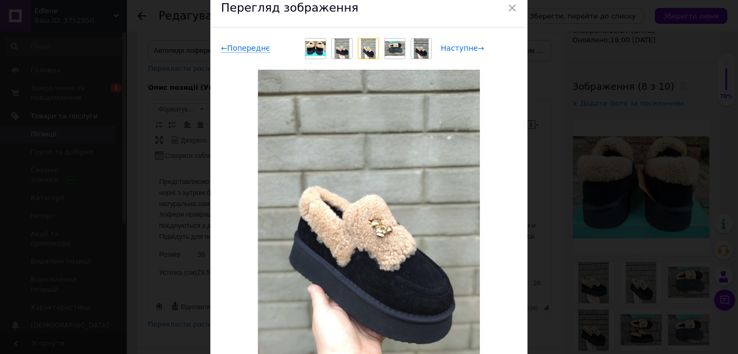
click at [475, 49] on span "Наступне →" at bounding box center [462, 48] width 43 height 9
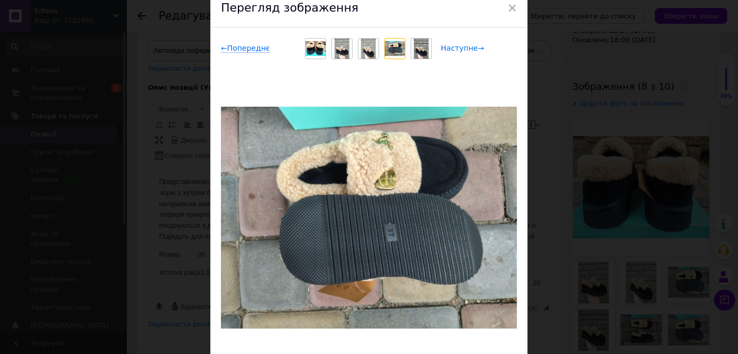
click at [475, 49] on span "Наступне →" at bounding box center [462, 48] width 43 height 9
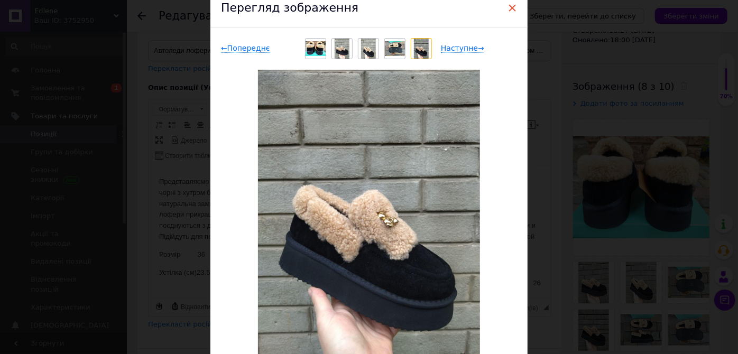
click at [513, 4] on span "×" at bounding box center [513, 8] width 10 height 18
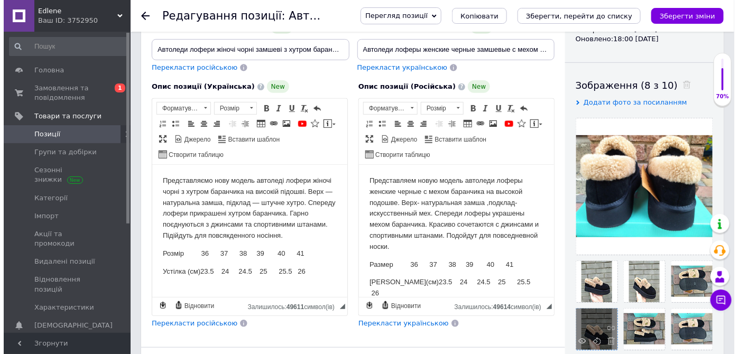
scroll to position [192, 0]
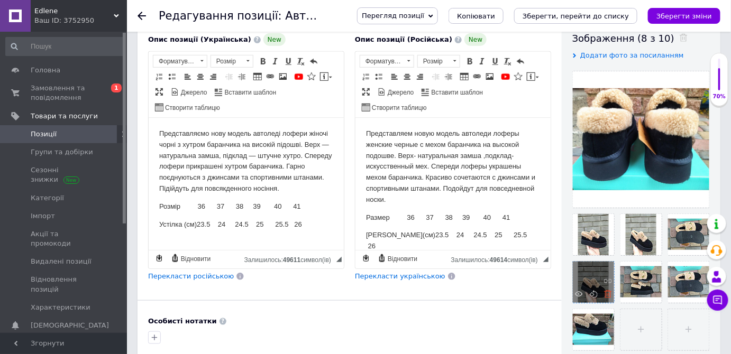
click at [609, 292] on icon at bounding box center [608, 294] width 8 height 8
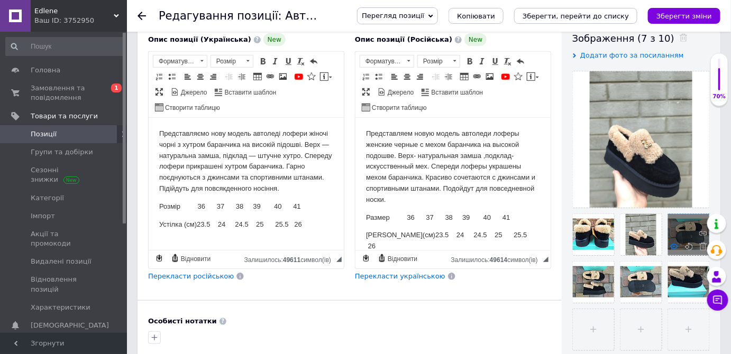
click at [671, 245] on icon at bounding box center [674, 247] width 8 height 8
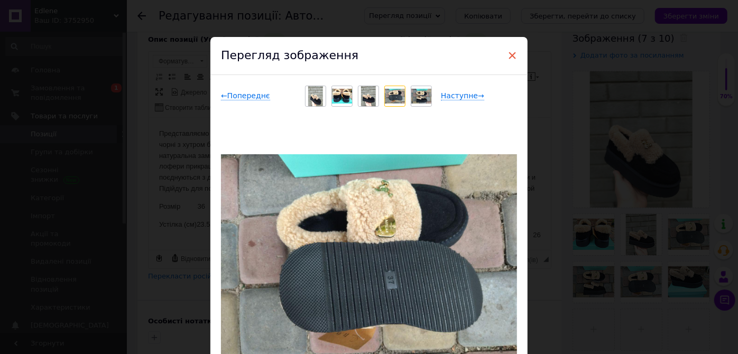
click at [510, 56] on span "×" at bounding box center [513, 56] width 10 height 18
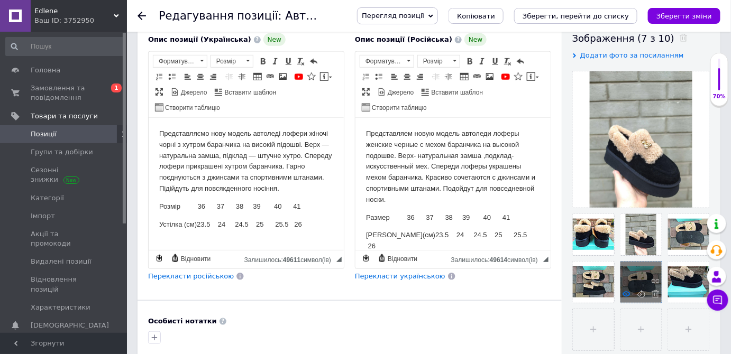
click at [626, 292] on use at bounding box center [626, 293] width 8 height 5
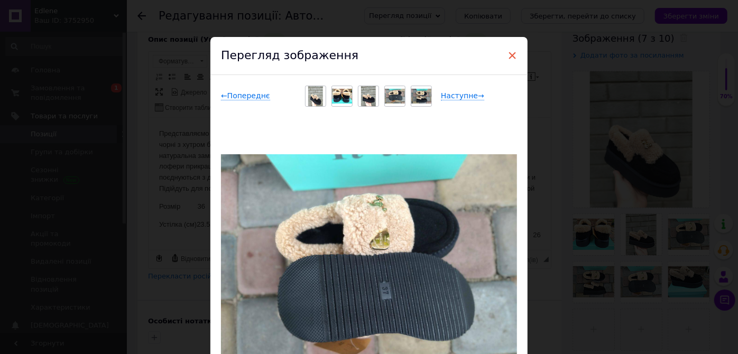
click at [510, 54] on span "×" at bounding box center [513, 56] width 10 height 18
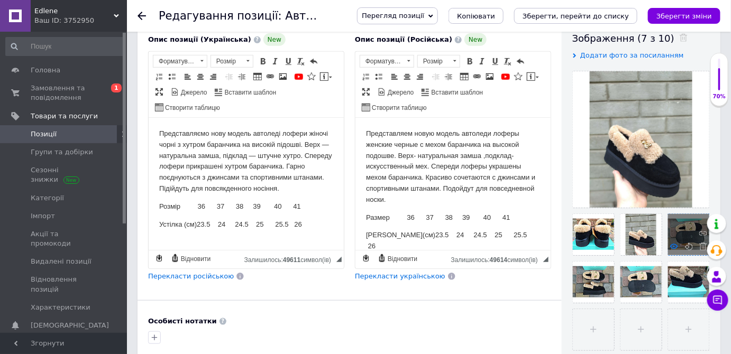
click at [672, 244] on use at bounding box center [674, 246] width 8 height 5
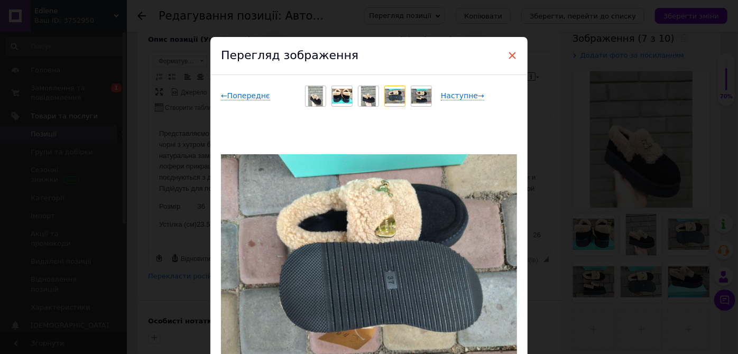
click at [509, 54] on span "×" at bounding box center [513, 56] width 10 height 18
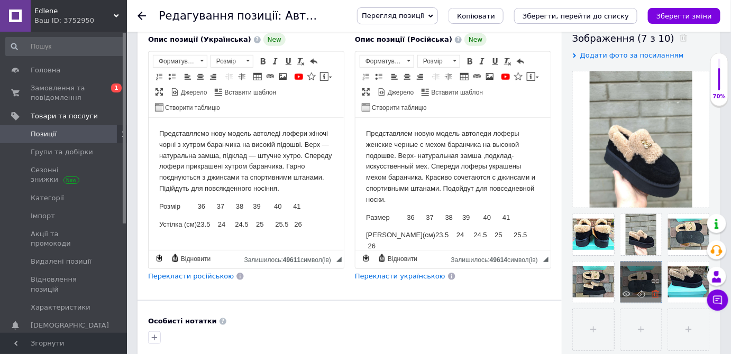
click at [656, 295] on use at bounding box center [655, 294] width 8 height 8
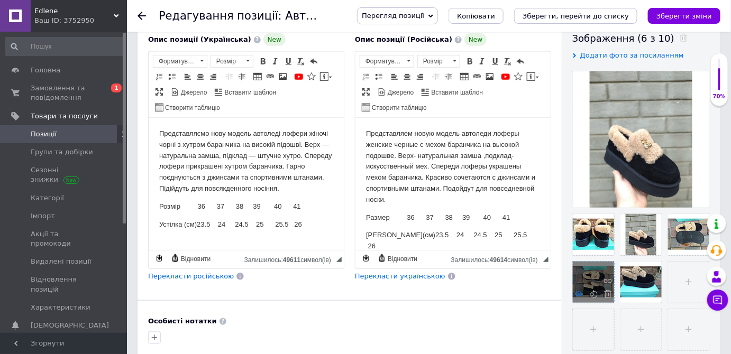
click at [580, 293] on icon at bounding box center [579, 294] width 8 height 8
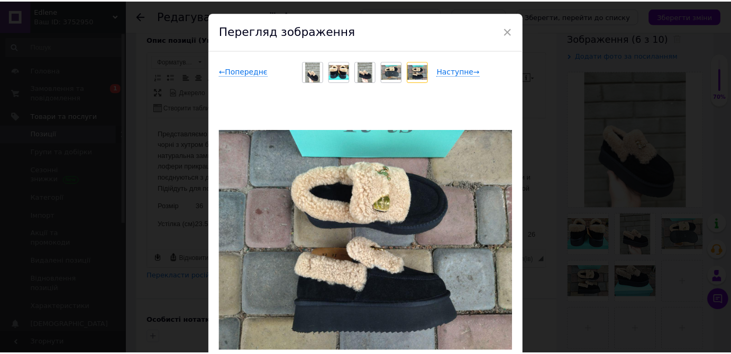
scroll to position [48, 0]
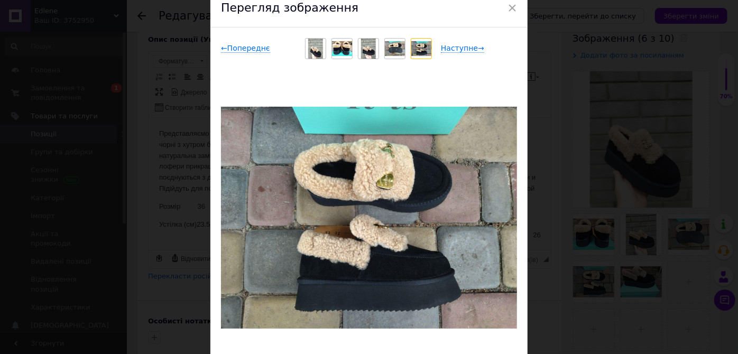
click at [509, 5] on span "×" at bounding box center [513, 8] width 10 height 18
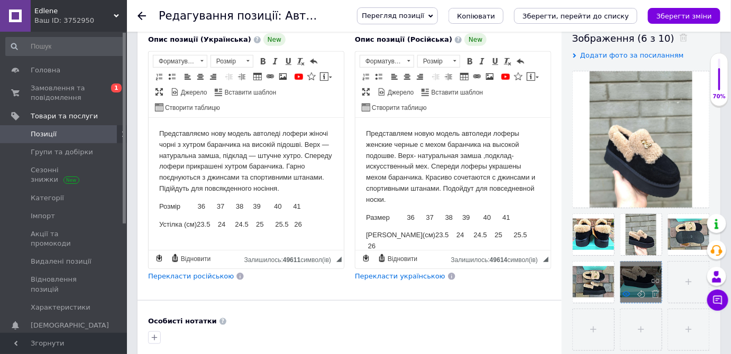
click at [628, 293] on icon at bounding box center [626, 294] width 8 height 8
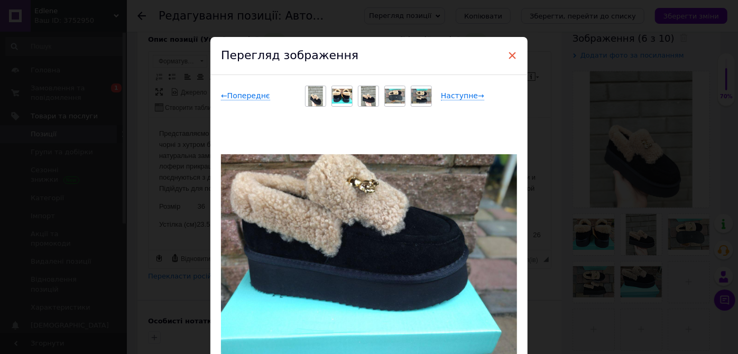
click at [512, 52] on span "×" at bounding box center [513, 56] width 10 height 18
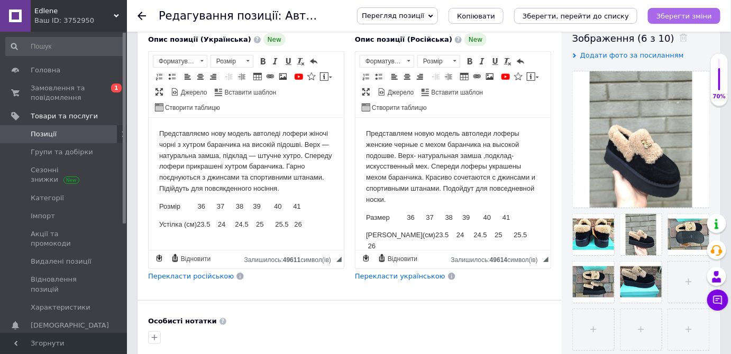
click at [678, 13] on icon "Зберегти зміни" at bounding box center [684, 16] width 56 height 8
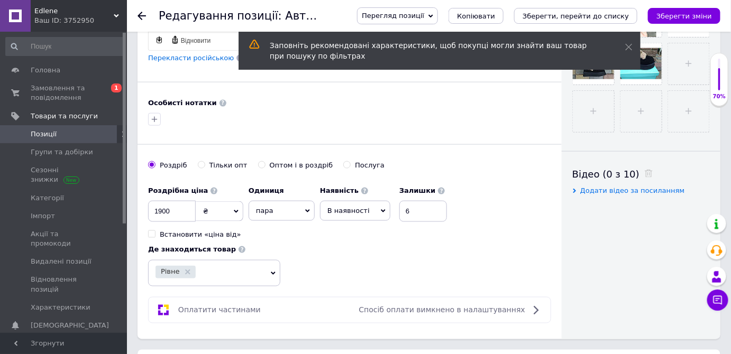
scroll to position [576, 0]
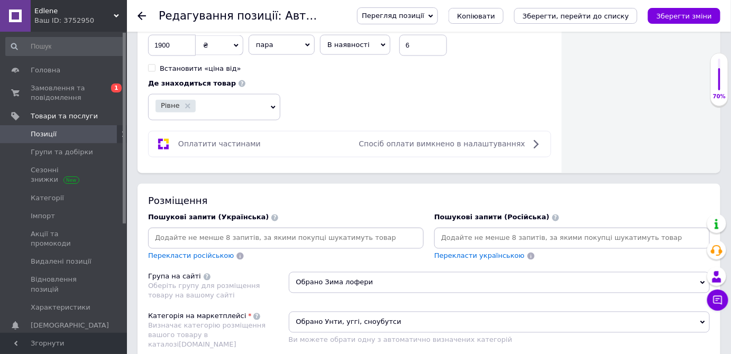
click at [441, 231] on input at bounding box center [571, 239] width 271 height 16
type input "автоледи женские черные замшевые на меху"
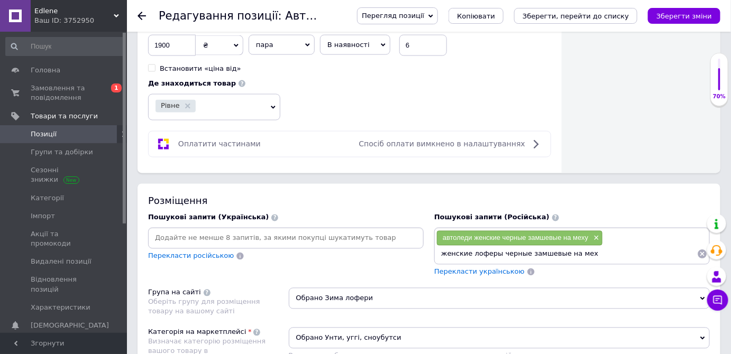
type input "женские лоферы черные замшевые на меху"
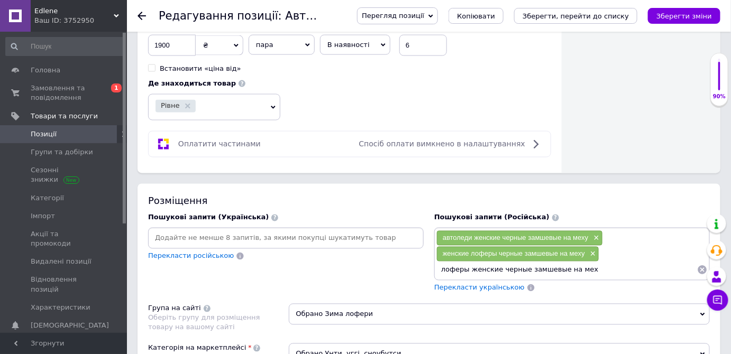
type input "лоферы женские черные замшевые на меху"
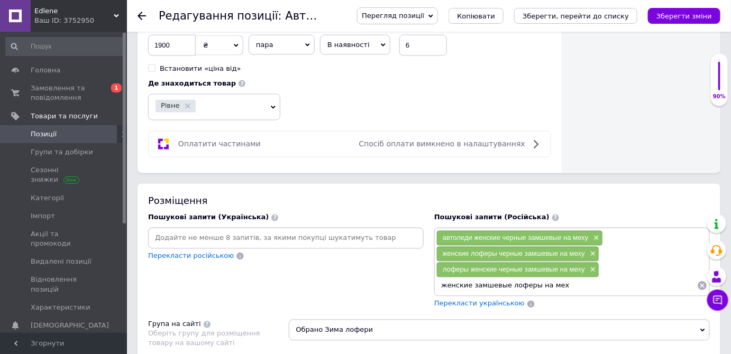
type input "женские замшевые лоферы на меху"
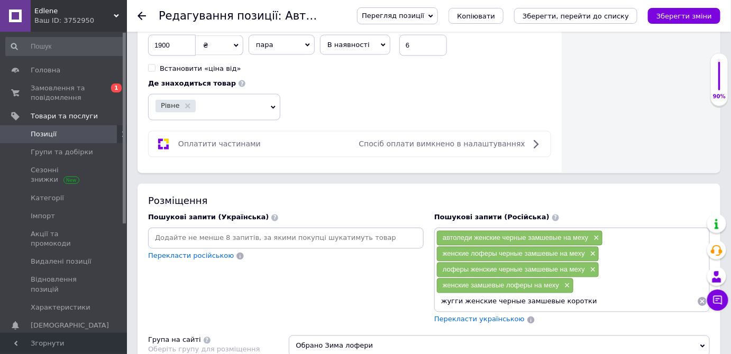
type input "жугги женские черные замшевые короткие"
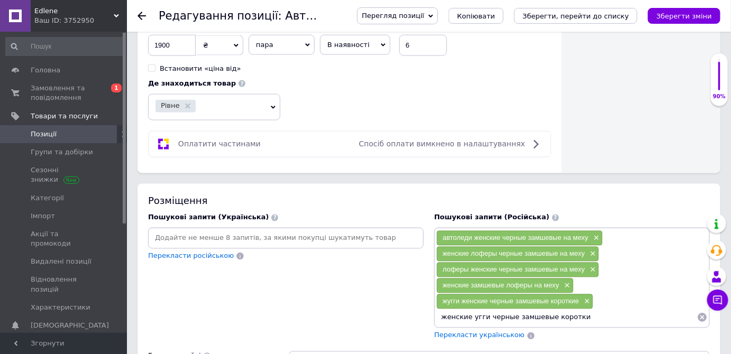
type input "женские угги черные замшевые короткие"
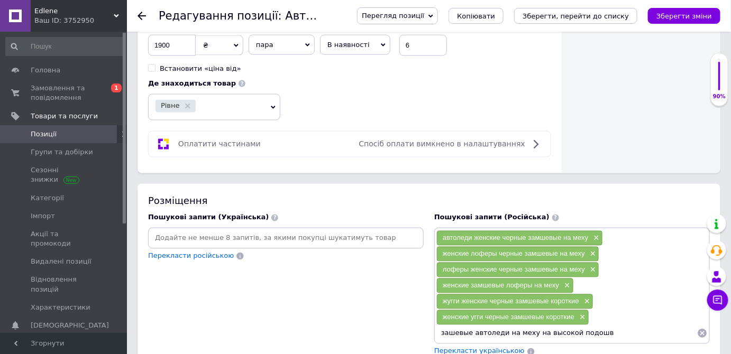
type input "зашевые автоледи на меху на высокой подошве"
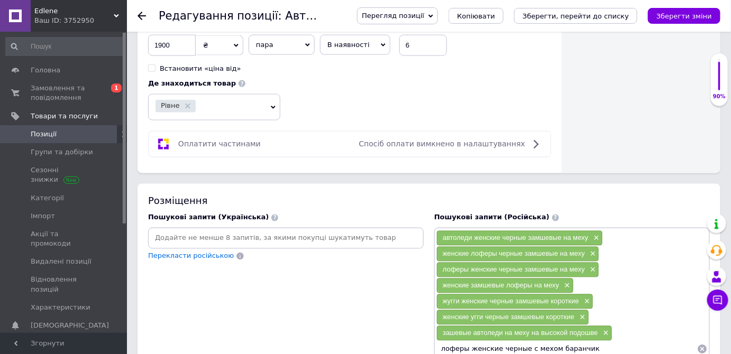
type input "лоферы женские черные с мехом баранчика"
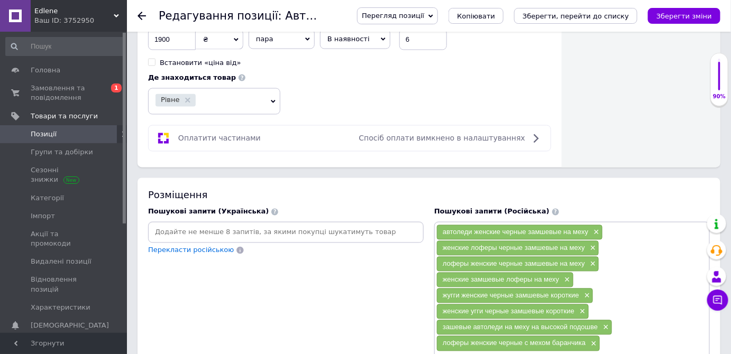
type input "женские замшевые короткие угги с баранчиком"
drag, startPoint x: 670, startPoint y: 16, endPoint x: 529, endPoint y: 82, distance: 155.9
click at [671, 16] on icon "Зберегти зміни" at bounding box center [684, 16] width 56 height 8
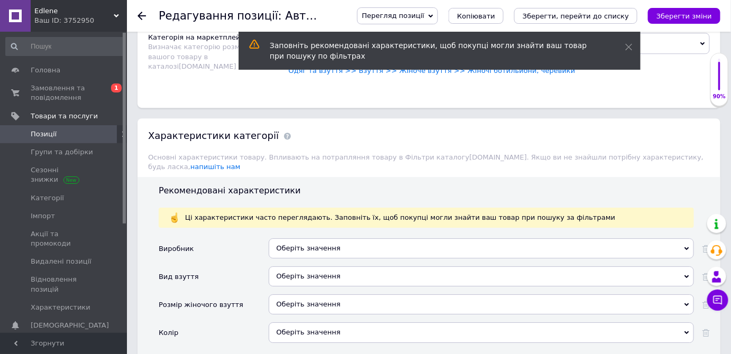
scroll to position [1015, 0]
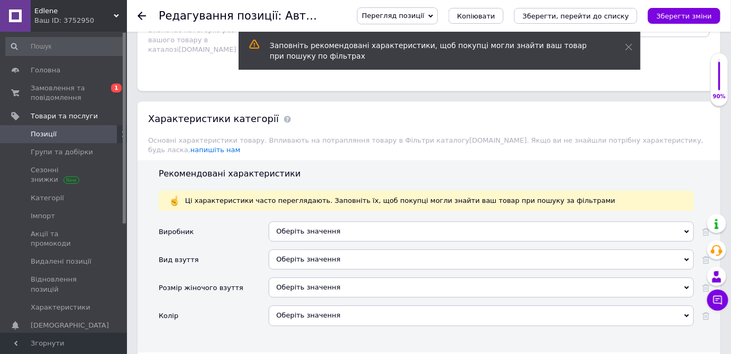
click at [281, 222] on div "Оберіть значення" at bounding box center [481, 232] width 425 height 20
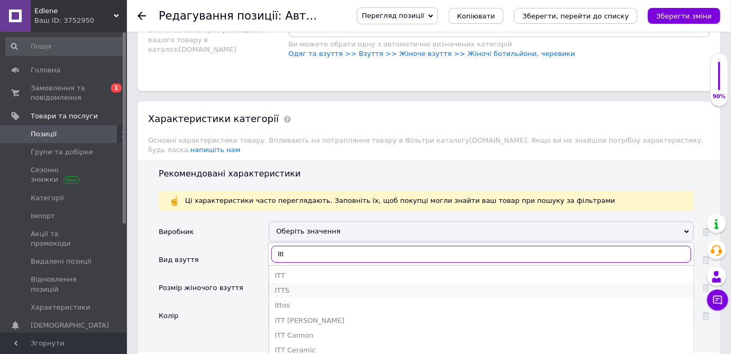
type input "Itt"
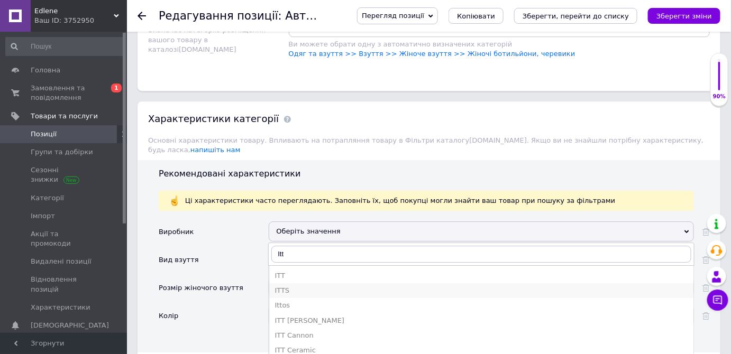
click at [282, 286] on div "ITTS" at bounding box center [480, 291] width 413 height 10
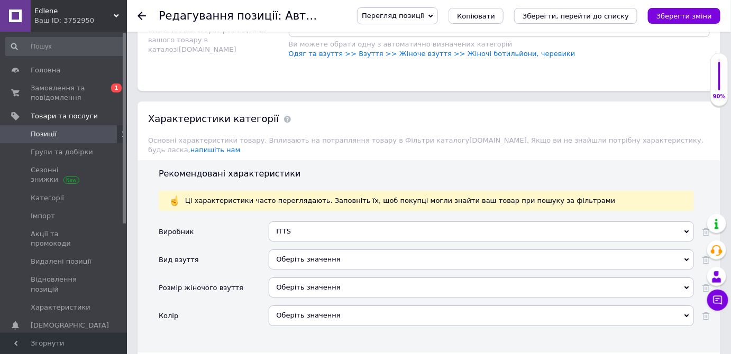
click at [293, 250] on div "Оберіть значення" at bounding box center [481, 260] width 425 height 20
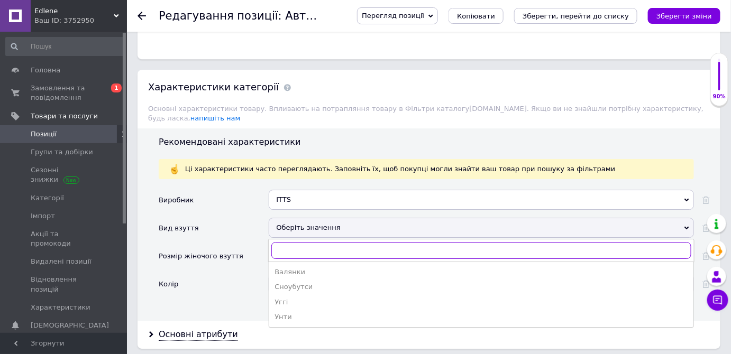
scroll to position [1063, 0]
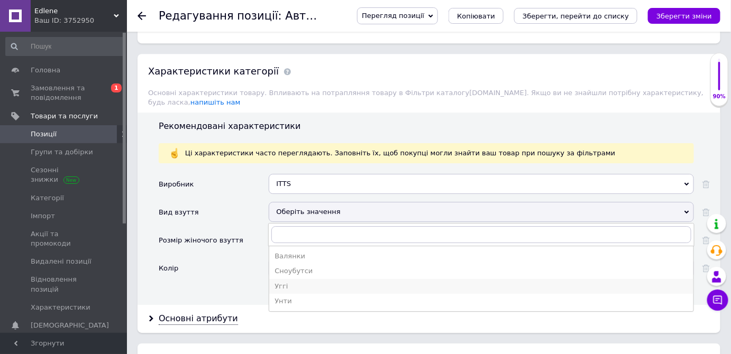
click at [282, 282] on div "Уггі" at bounding box center [480, 287] width 413 height 10
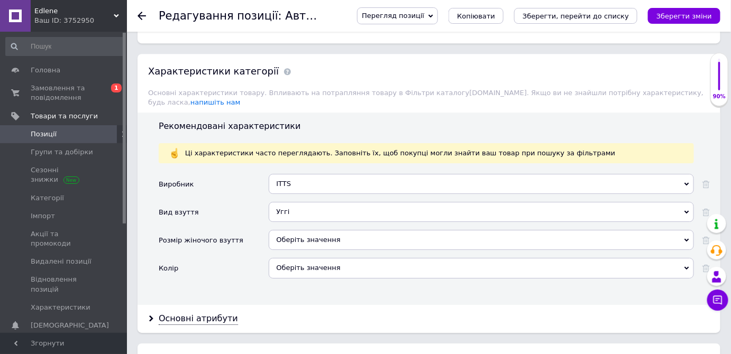
click at [318, 230] on div "Оберіть значення" at bounding box center [481, 240] width 425 height 20
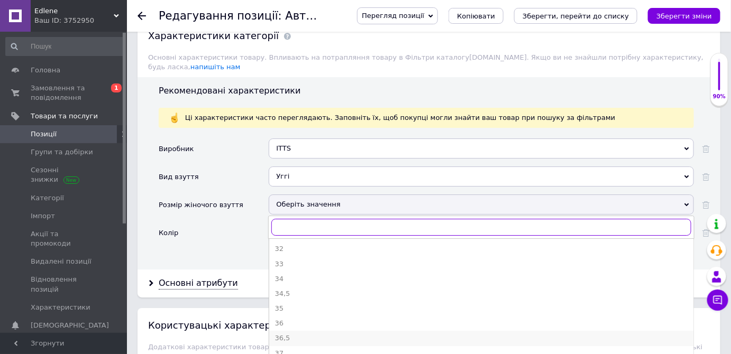
scroll to position [1159, 0]
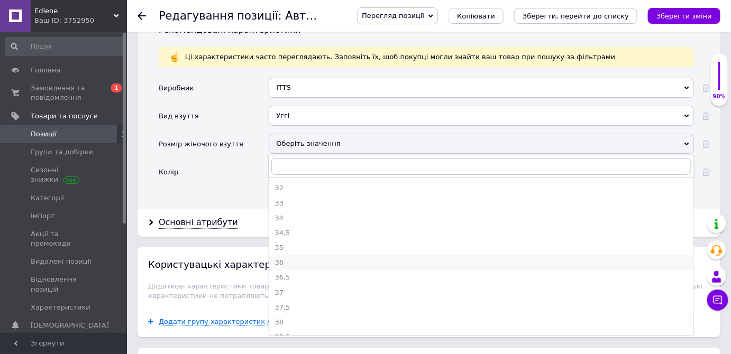
click at [280, 258] on div "36" at bounding box center [480, 263] width 413 height 10
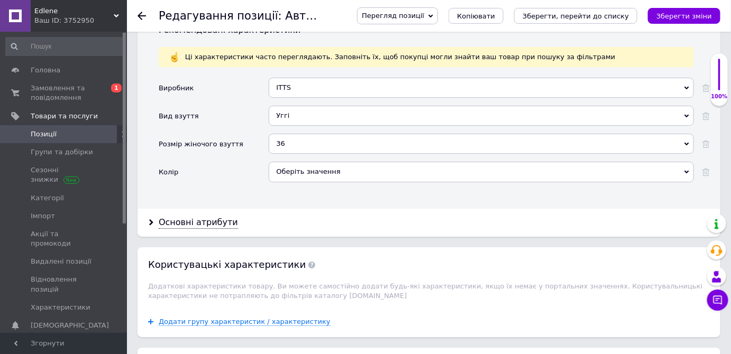
click at [297, 162] on div "Оберіть значення" at bounding box center [481, 172] width 425 height 20
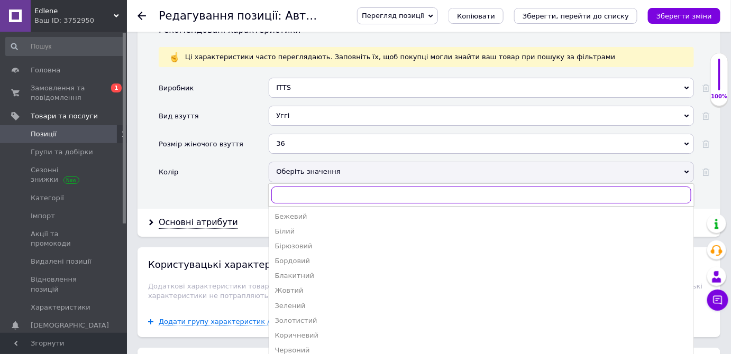
scroll to position [190, 0]
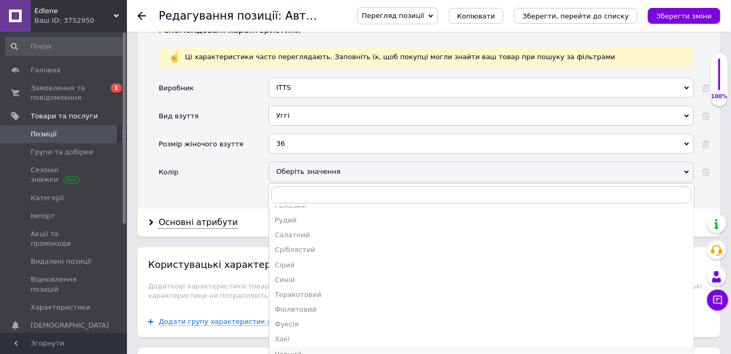
click at [288, 350] on div "Чорний" at bounding box center [480, 355] width 413 height 10
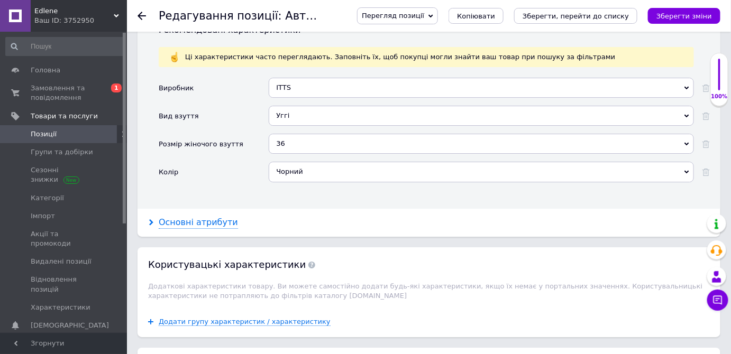
click at [150, 219] on icon at bounding box center [151, 222] width 6 height 6
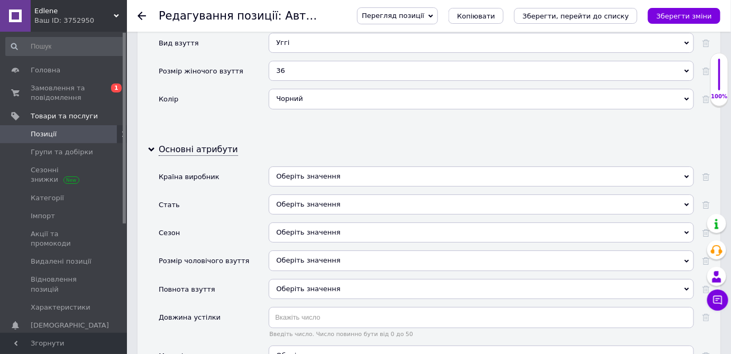
scroll to position [1255, 0]
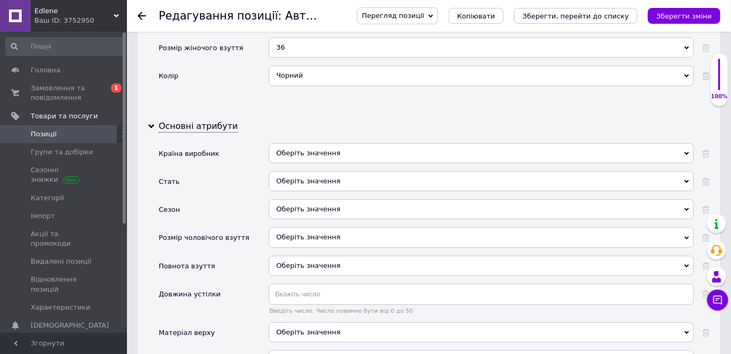
click at [294, 143] on div "Оберіть значення" at bounding box center [481, 153] width 425 height 20
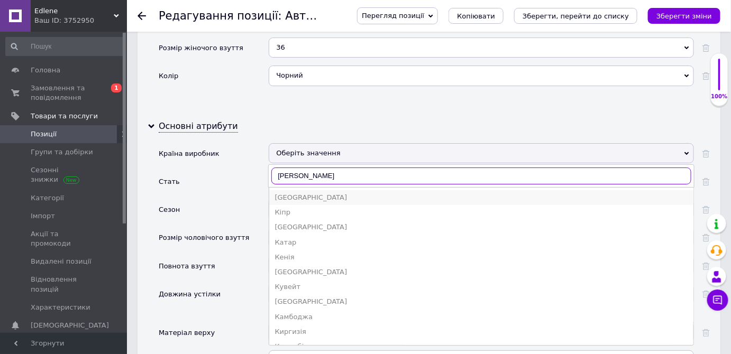
type input "[PERSON_NAME]"
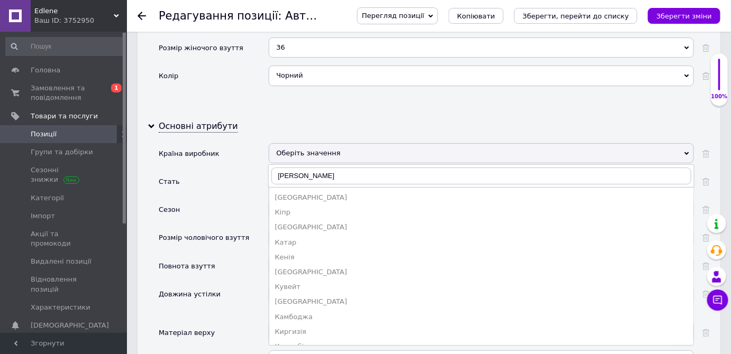
drag, startPoint x: 279, startPoint y: 174, endPoint x: 288, endPoint y: 166, distance: 12.7
click at [280, 193] on div "[GEOGRAPHIC_DATA]" at bounding box center [480, 198] width 413 height 10
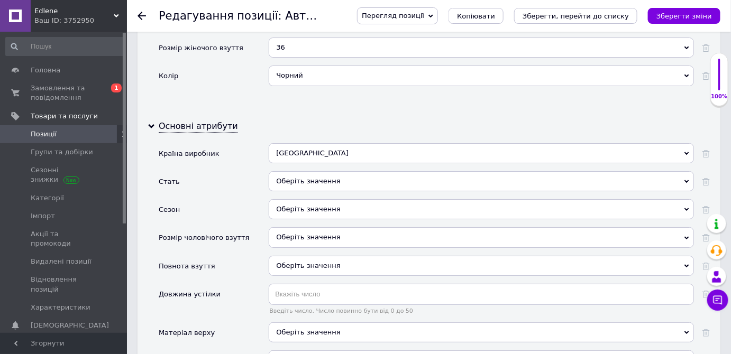
drag, startPoint x: 298, startPoint y: 158, endPoint x: 310, endPoint y: 177, distance: 22.1
click at [298, 171] on div "Оберіть значення" at bounding box center [481, 181] width 425 height 20
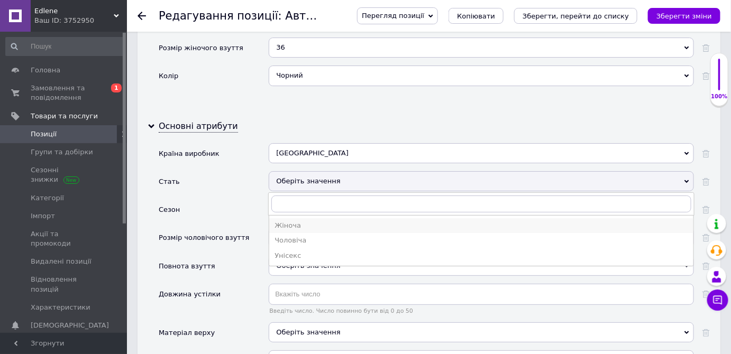
click at [299, 221] on div "Жіноча" at bounding box center [480, 226] width 413 height 10
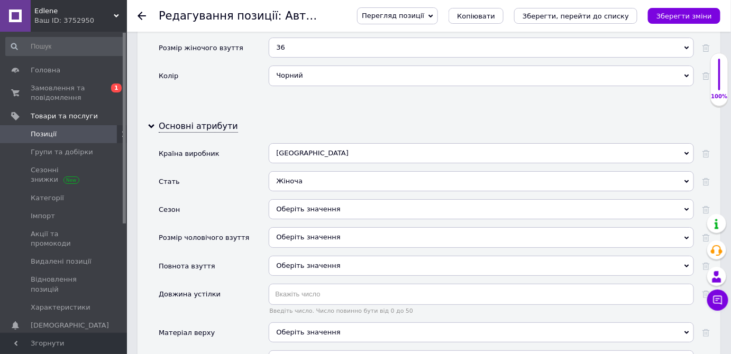
click at [295, 199] on div "Оберіть значення" at bounding box center [481, 209] width 425 height 20
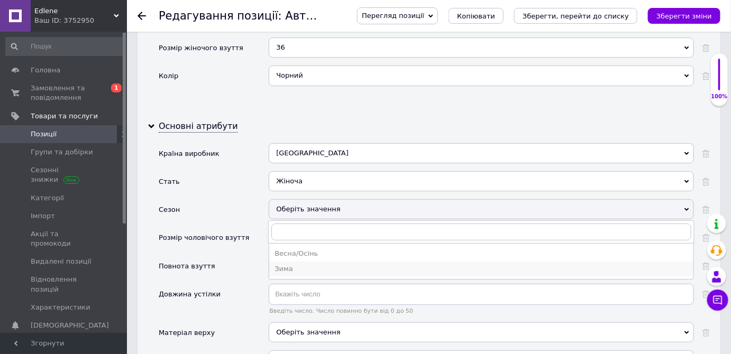
click at [284, 264] on div "Зима" at bounding box center [480, 269] width 413 height 10
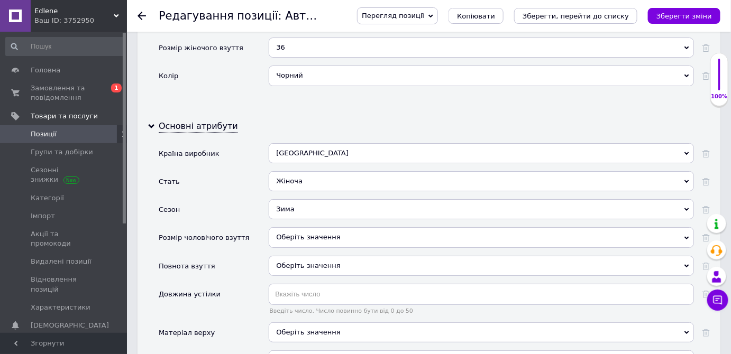
click at [297, 256] on div "Оберіть значення" at bounding box center [481, 266] width 425 height 20
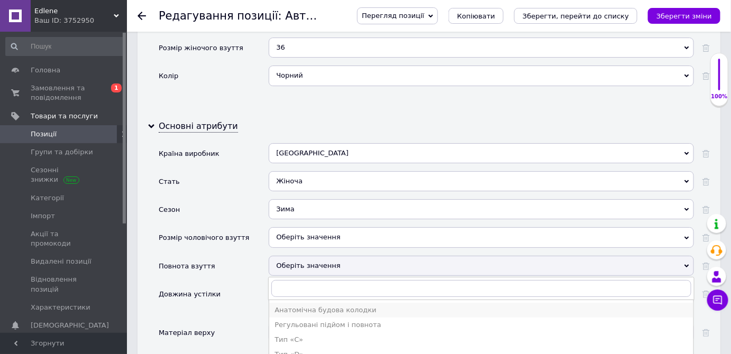
click at [300, 306] on div "Анатомічна будова колодки" at bounding box center [480, 311] width 413 height 10
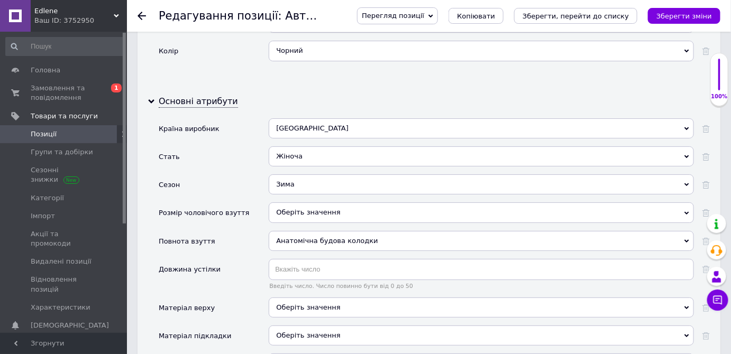
scroll to position [1303, 0]
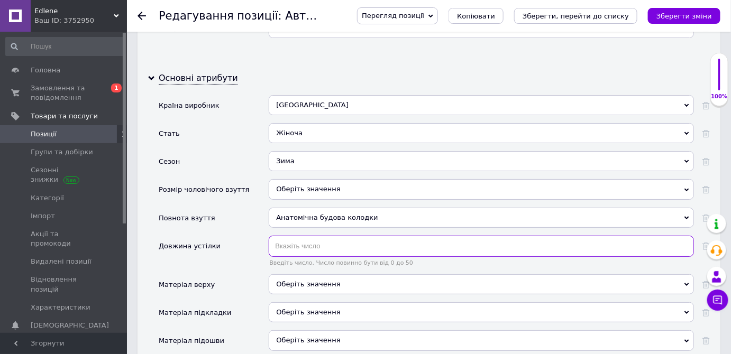
click at [279, 236] on input "text" at bounding box center [481, 246] width 425 height 21
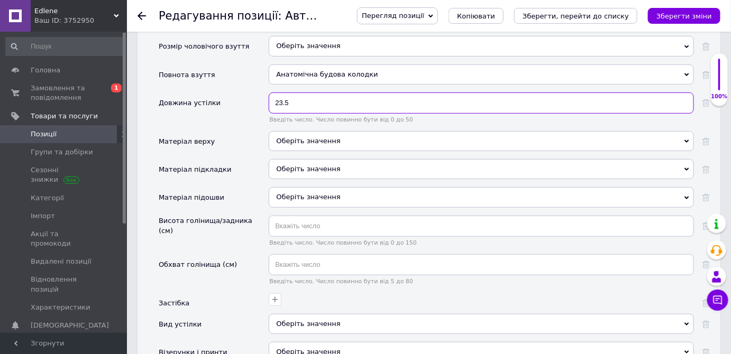
scroll to position [1448, 0]
type input "23.5"
drag, startPoint x: 293, startPoint y: 116, endPoint x: 295, endPoint y: 122, distance: 6.2
click at [293, 130] on div "Оберіть значення" at bounding box center [481, 140] width 425 height 20
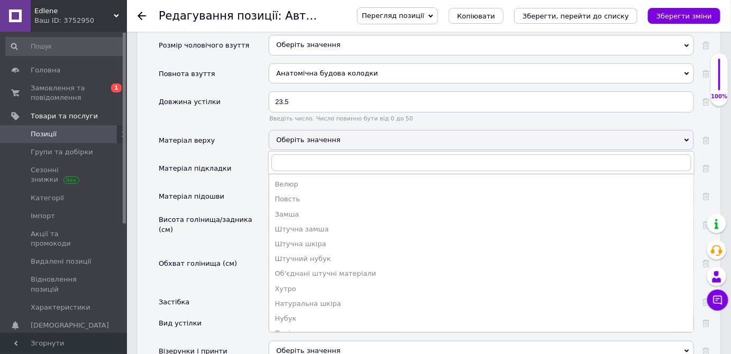
click at [288, 210] on div "Замша" at bounding box center [480, 215] width 413 height 10
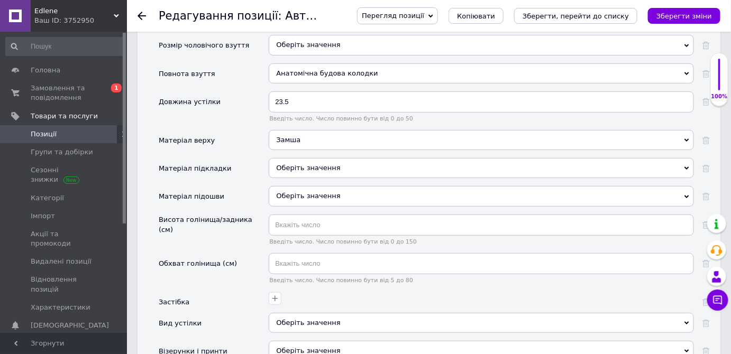
click at [287, 158] on div "Оберіть значення" at bounding box center [481, 168] width 425 height 20
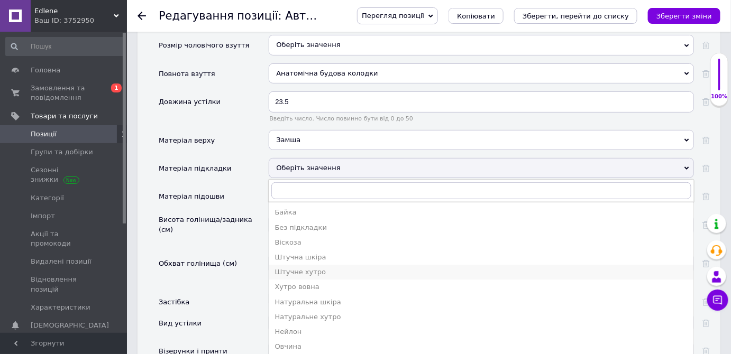
click at [309, 268] on div "Штучне хутро" at bounding box center [480, 273] width 413 height 10
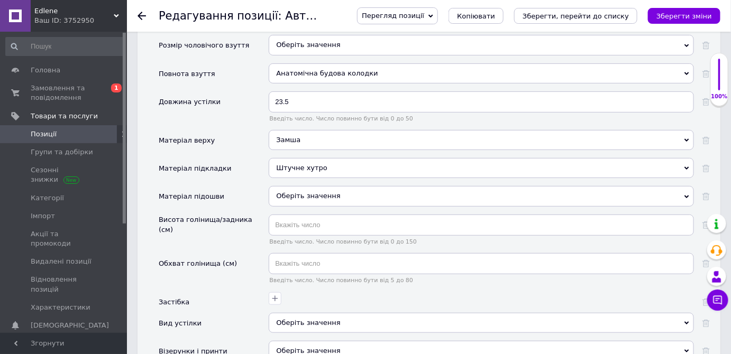
click at [292, 186] on div "Оберіть значення" at bounding box center [481, 196] width 425 height 20
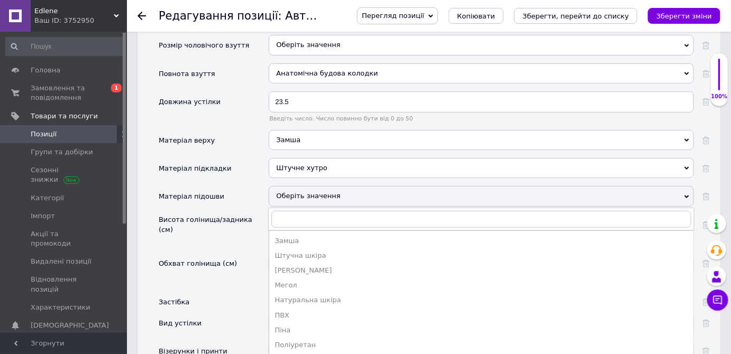
click at [295, 354] on div "Пориста гума" at bounding box center [480, 360] width 413 height 10
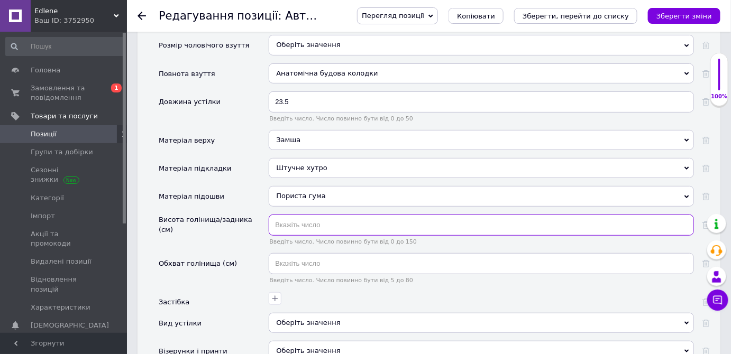
click at [286, 215] on input "text" at bounding box center [481, 225] width 425 height 21
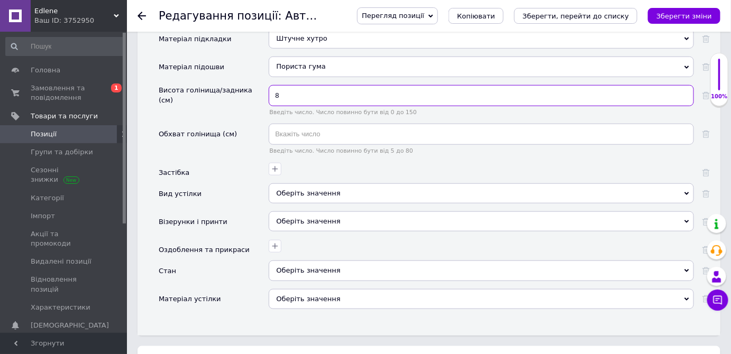
scroll to position [1640, 0]
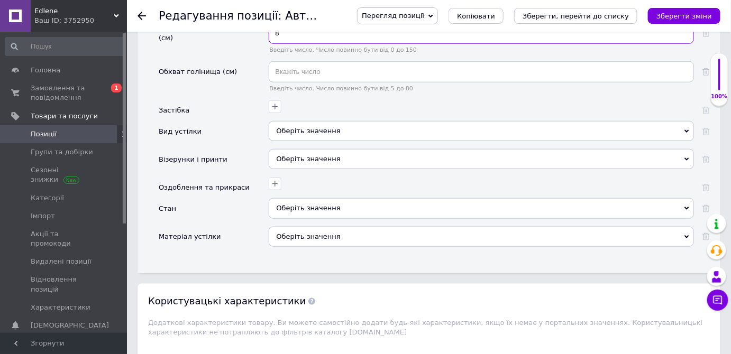
type input "8"
click at [309, 121] on div "Оберіть значення" at bounding box center [481, 131] width 425 height 20
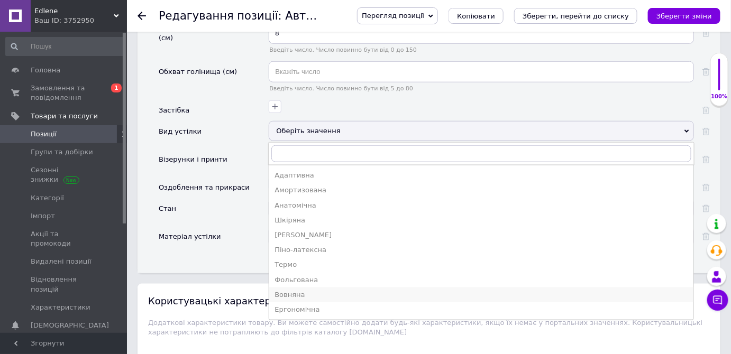
click at [295, 290] on div "Вовняна" at bounding box center [480, 295] width 413 height 10
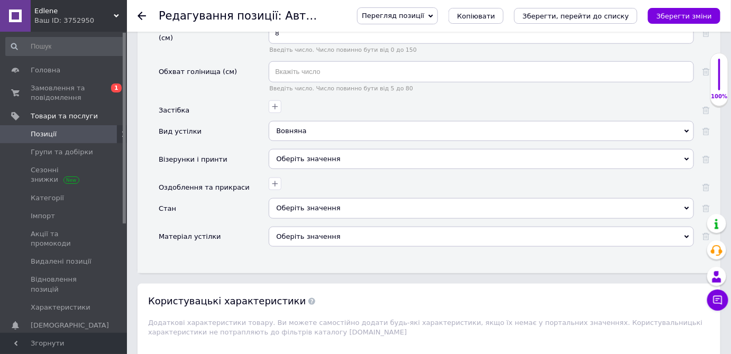
click at [284, 149] on div "Оберіть значення" at bounding box center [481, 159] width 425 height 20
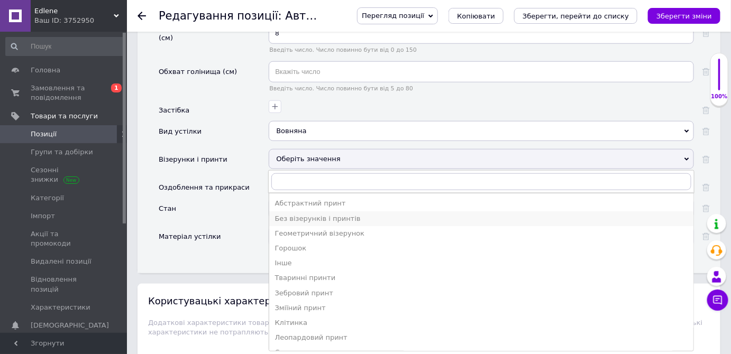
click at [300, 214] on div "Без візерунків і принтів" at bounding box center [480, 219] width 413 height 10
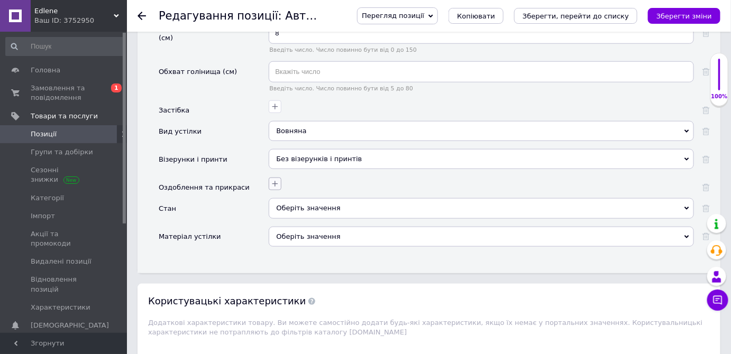
click at [276, 180] on icon "button" at bounding box center [275, 184] width 8 height 8
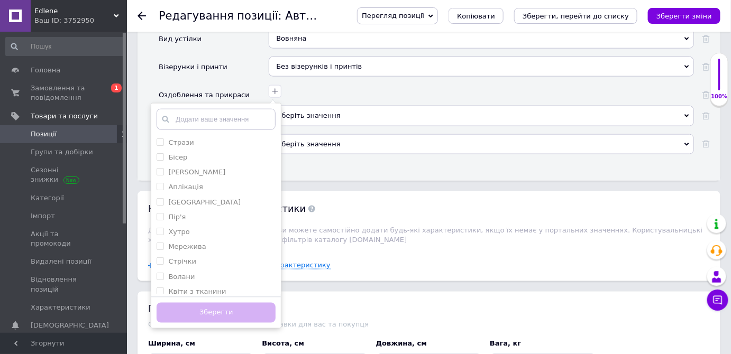
scroll to position [1736, 0]
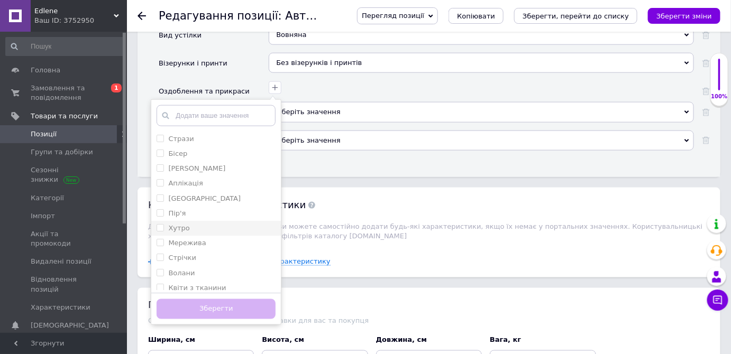
click at [160, 224] on input "Хутро" at bounding box center [160, 227] width 7 height 7
checkbox input "true"
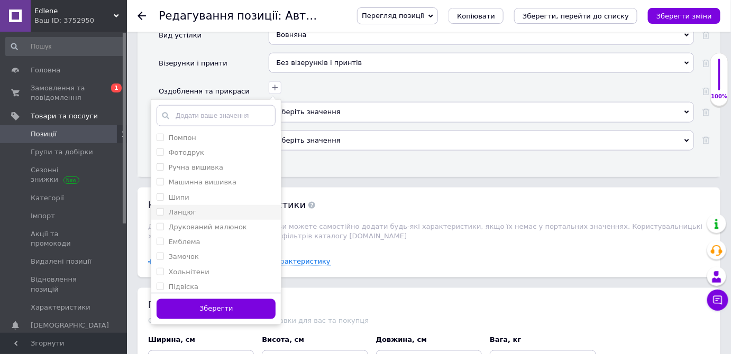
scroll to position [240, 0]
click at [161, 237] on input "Емблема" at bounding box center [160, 240] width 7 height 7
checkbox input "true"
click at [214, 299] on button "Зберегти" at bounding box center [216, 309] width 119 height 21
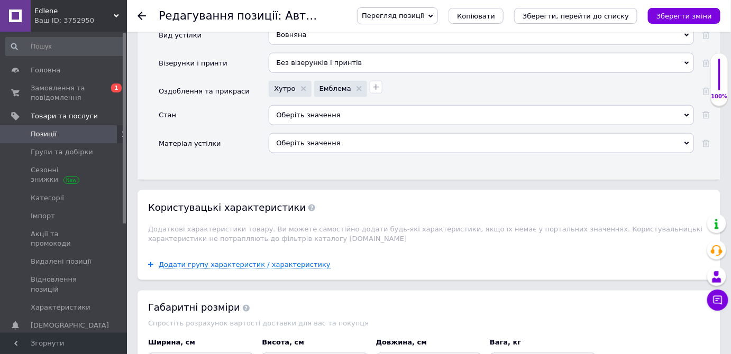
click at [292, 105] on div "Оберіть значення" at bounding box center [481, 115] width 425 height 20
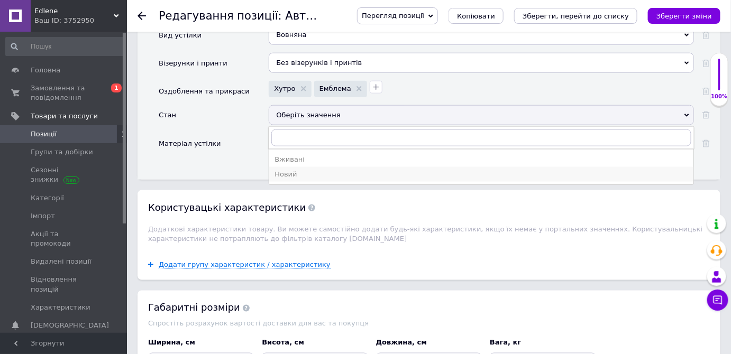
click at [284, 170] on div "Новий" at bounding box center [480, 175] width 413 height 10
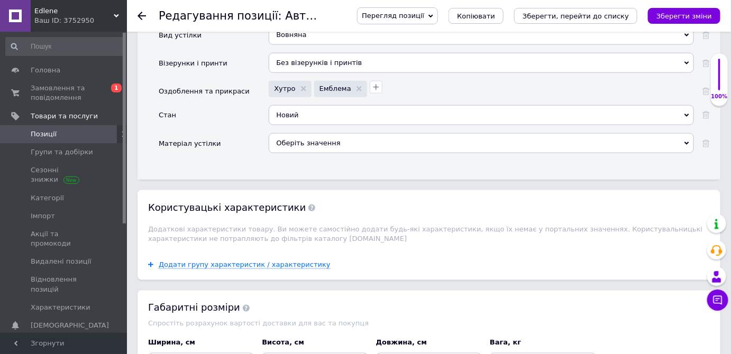
click at [304, 133] on div "Оберіть значення" at bounding box center [481, 143] width 425 height 20
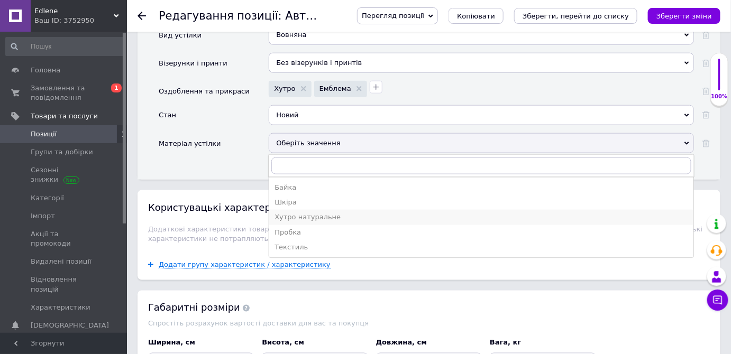
click at [286, 213] on div "Хутро натуральне" at bounding box center [480, 218] width 413 height 10
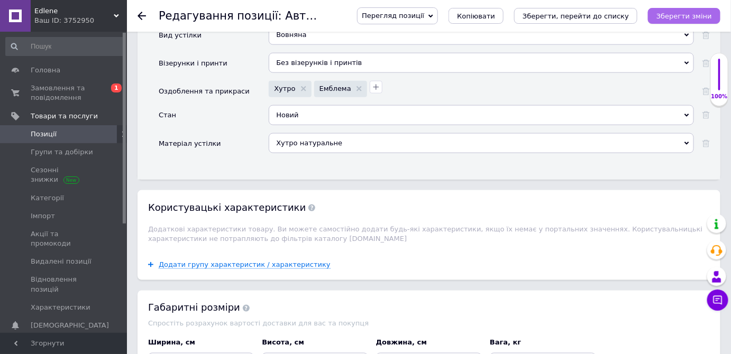
click at [688, 16] on icon "Зберегти зміни" at bounding box center [684, 16] width 56 height 8
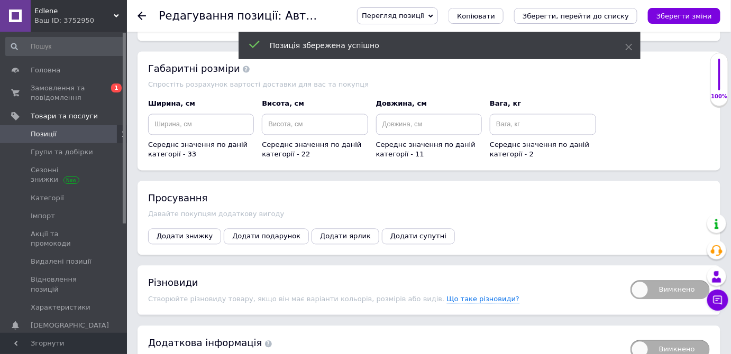
scroll to position [1977, 0]
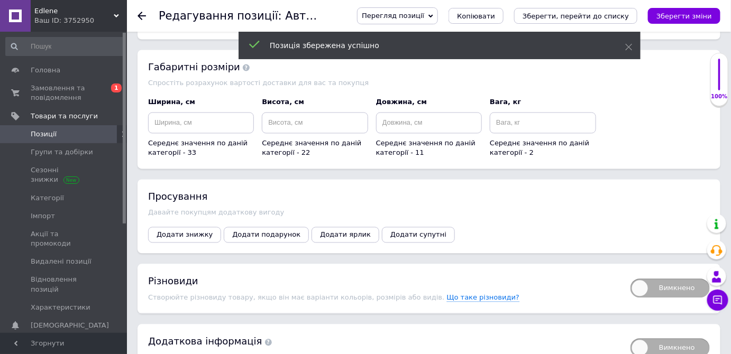
drag, startPoint x: 644, startPoint y: 268, endPoint x: 621, endPoint y: 219, distance: 54.2
click at [643, 279] on span "Вимкнено" at bounding box center [669, 288] width 79 height 19
click at [630, 272] on input "Вимкнено" at bounding box center [626, 275] width 7 height 7
checkbox input "true"
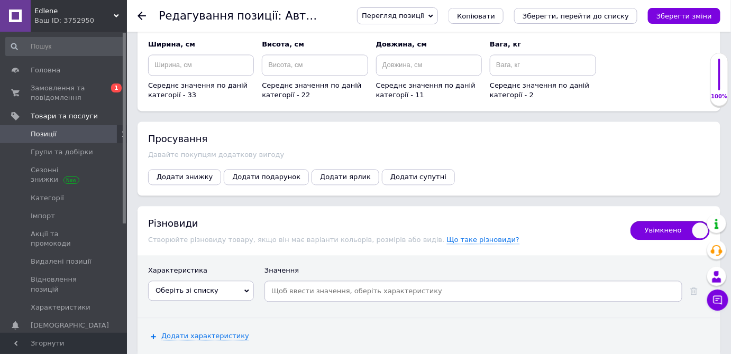
scroll to position [2112, 0]
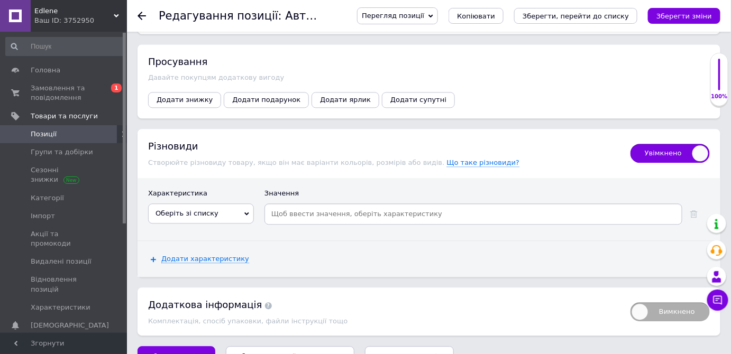
click at [248, 213] on icon at bounding box center [246, 214] width 5 height 3
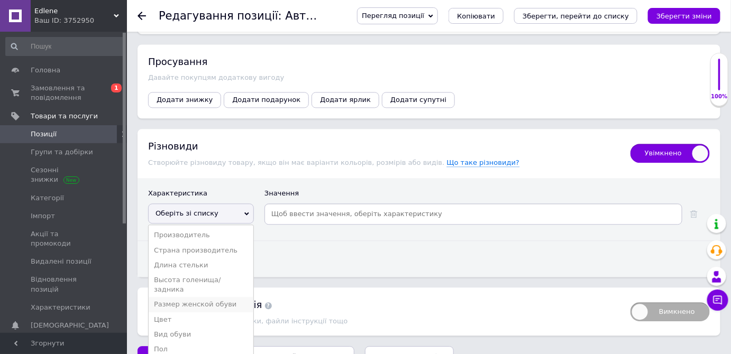
click at [157, 297] on li "Размер женской обуви" at bounding box center [201, 304] width 105 height 15
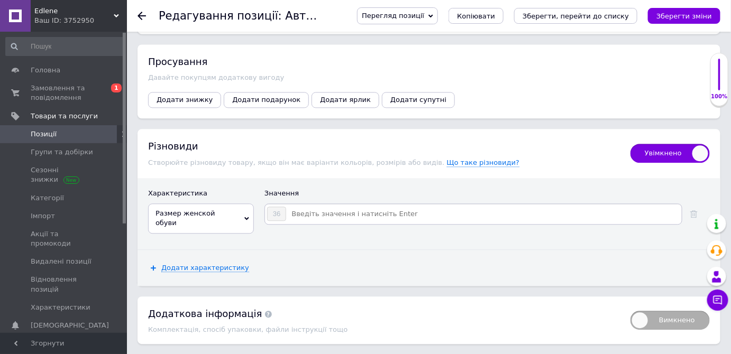
click at [295, 206] on input at bounding box center [483, 214] width 393 height 16
type input "37"
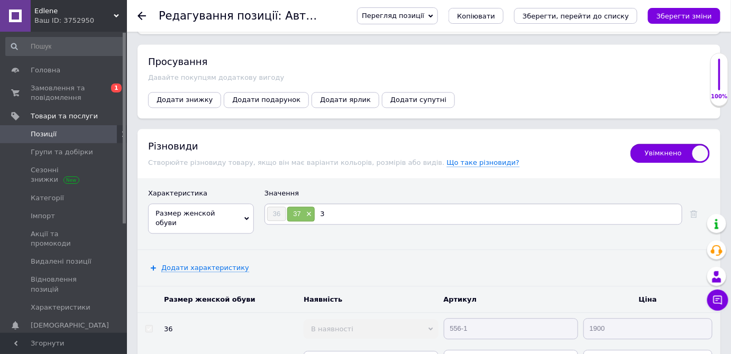
type input "38"
type input "39"
type input "40"
type input "41"
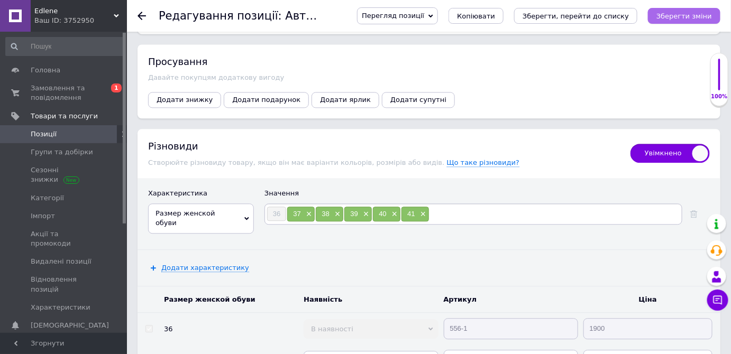
click at [676, 17] on icon "Зберегти зміни" at bounding box center [684, 16] width 56 height 8
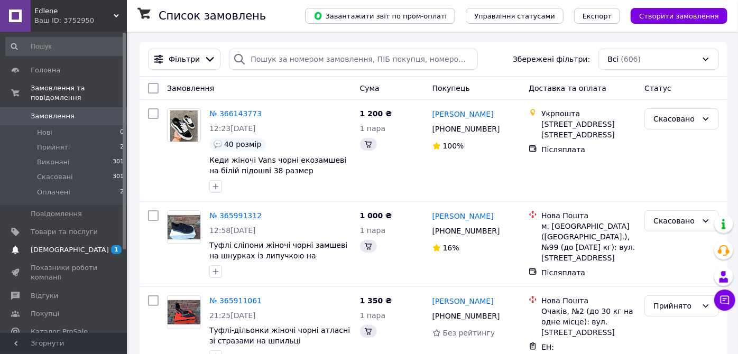
click at [40, 245] on span "[DEMOGRAPHIC_DATA]" at bounding box center [70, 250] width 78 height 10
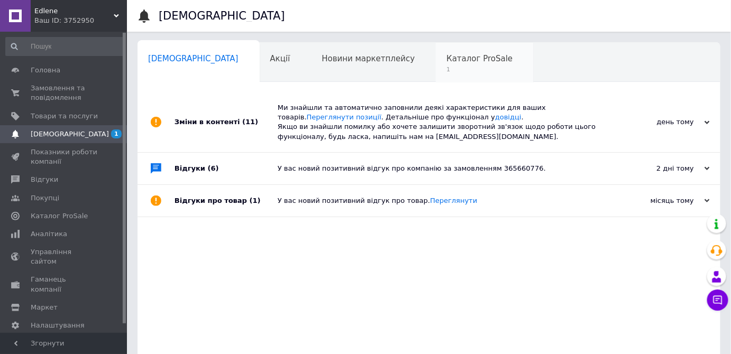
click at [446, 68] on span "1" at bounding box center [479, 70] width 66 height 8
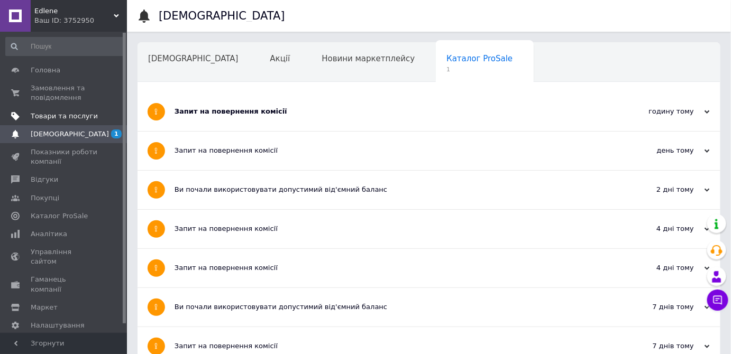
click at [45, 116] on span "Товари та послуги" at bounding box center [64, 117] width 67 height 10
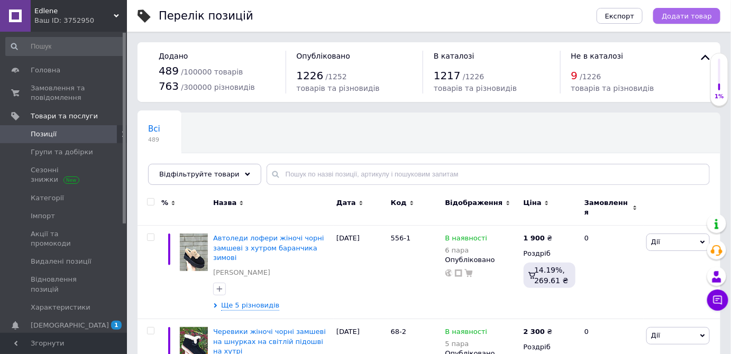
click at [682, 14] on span "Додати товар" at bounding box center [686, 16] width 50 height 8
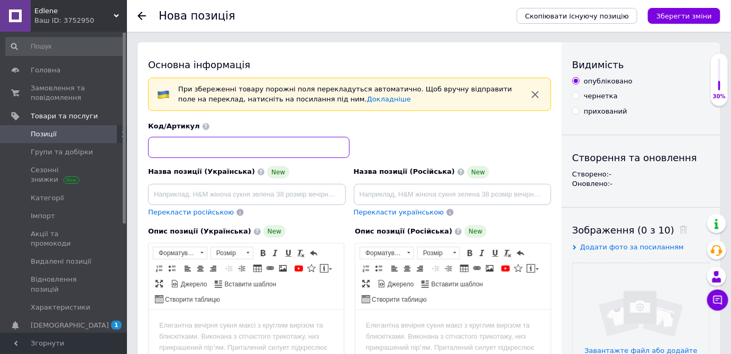
click at [160, 145] on input at bounding box center [248, 147] width 201 height 21
click at [155, 144] on input at bounding box center [248, 147] width 201 height 21
type input "1233-1"
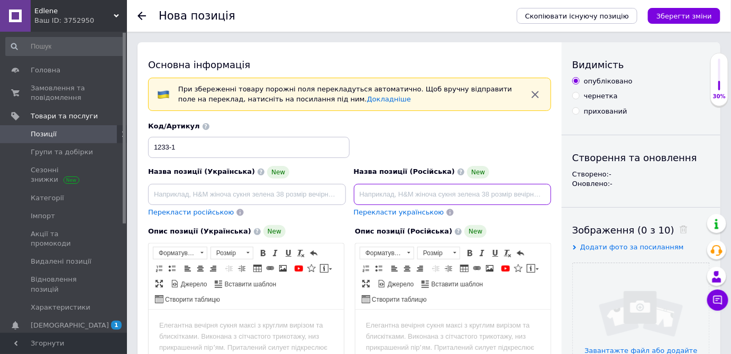
click at [362, 193] on input at bounding box center [453, 194] width 198 height 21
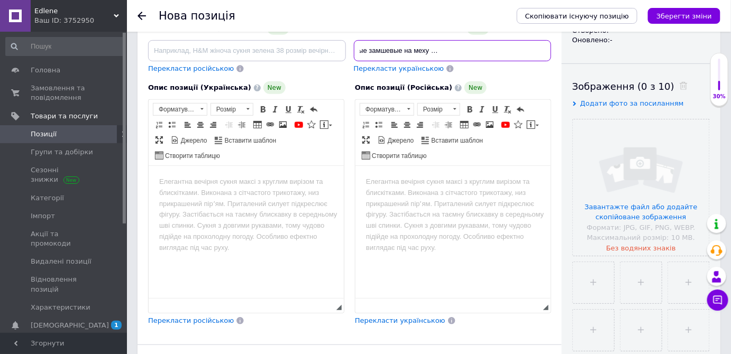
scroll to position [144, 0]
type input "Автоледи лоферы женские черные замшевые на меху на шнурках на тракторной подошве"
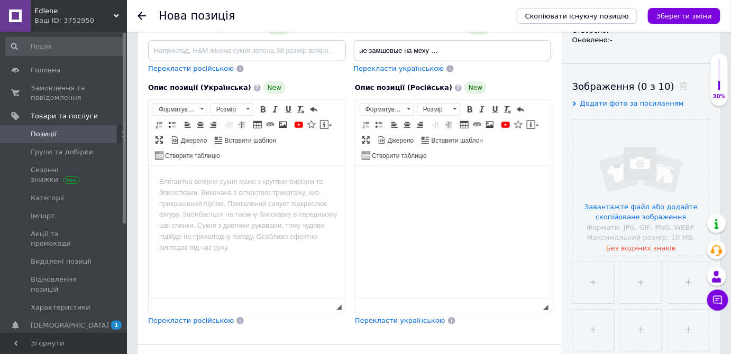
click at [380, 183] on body "Редактор, F851594F-F036-4920-92DE-7D796E13EEB5" at bounding box center [452, 182] width 174 height 11
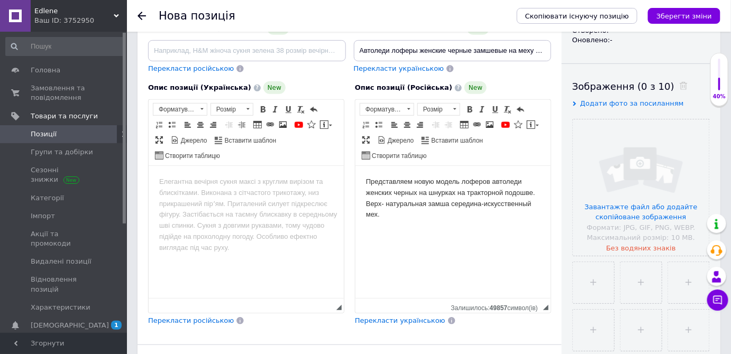
click at [450, 204] on body "Представляем новую модель лоферов автоледи женских черных на шнурках на трактор…" at bounding box center [452, 199] width 174 height 44
click at [383, 215] on body "Представляем новую модель лоферов автоледи женских черных на шнурках на трактор…" at bounding box center [452, 199] width 174 height 44
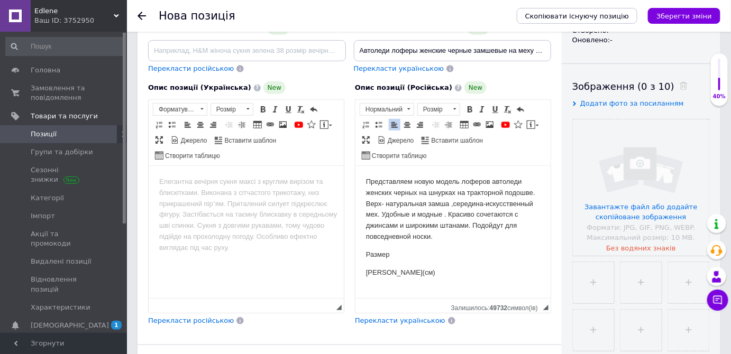
click at [390, 252] on p "Размер" at bounding box center [452, 255] width 174 height 11
click at [408, 272] on p "[PERSON_NAME](см)" at bounding box center [452, 273] width 174 height 11
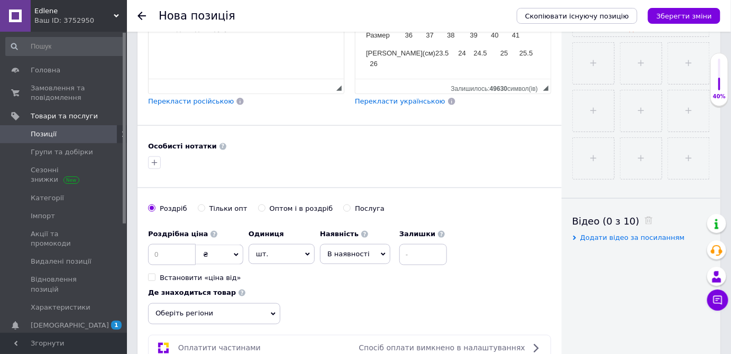
scroll to position [384, 0]
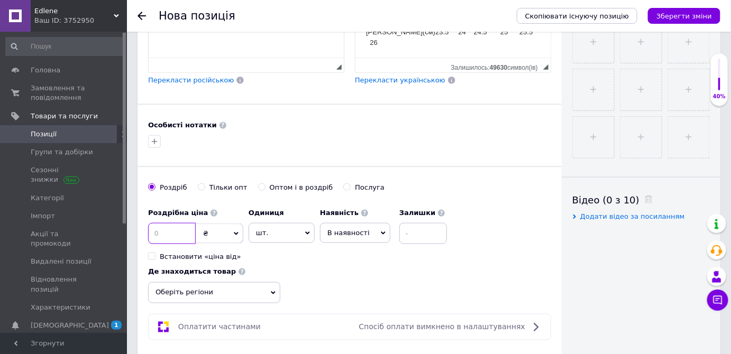
click at [159, 228] on input at bounding box center [172, 233] width 48 height 21
type input "1900"
drag, startPoint x: 306, startPoint y: 229, endPoint x: 282, endPoint y: 254, distance: 34.8
click at [307, 231] on icon at bounding box center [307, 233] width 5 height 5
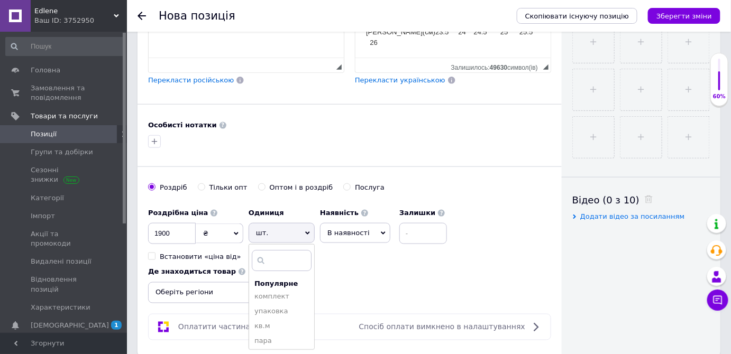
drag, startPoint x: 263, startPoint y: 338, endPoint x: 307, endPoint y: 306, distance: 54.8
click at [264, 338] on li "пара" at bounding box center [281, 341] width 65 height 15
click at [428, 226] on input at bounding box center [423, 233] width 48 height 21
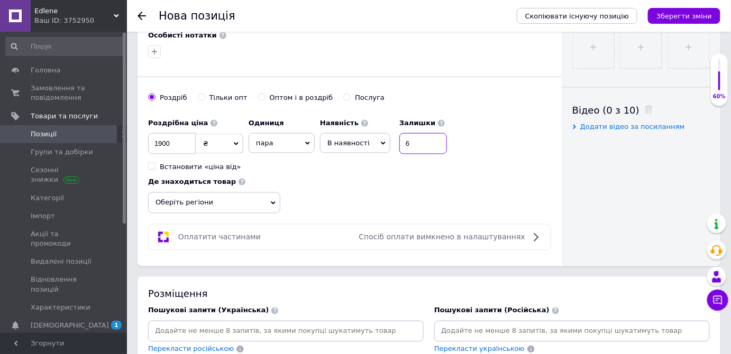
scroll to position [481, 0]
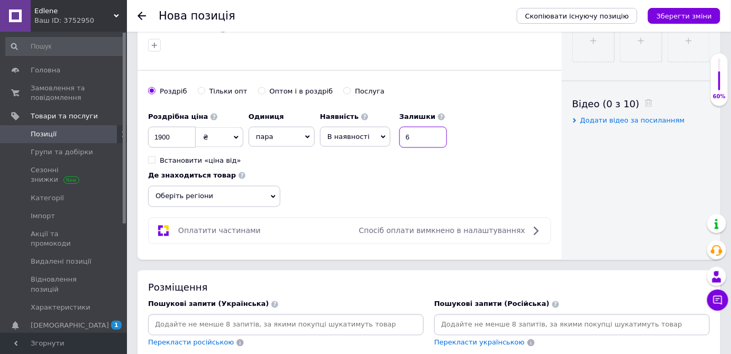
type input "6"
click at [272, 195] on icon at bounding box center [273, 196] width 5 height 3
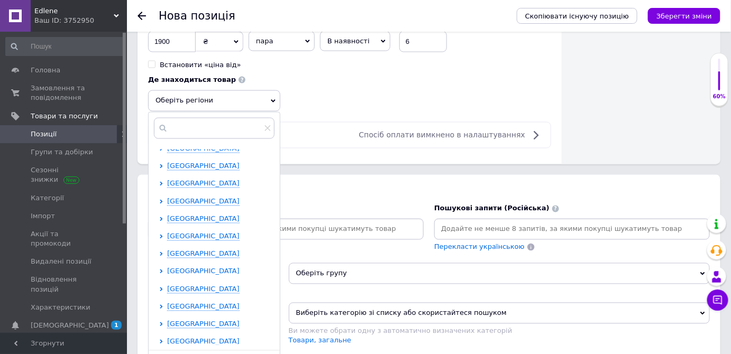
scroll to position [96, 0]
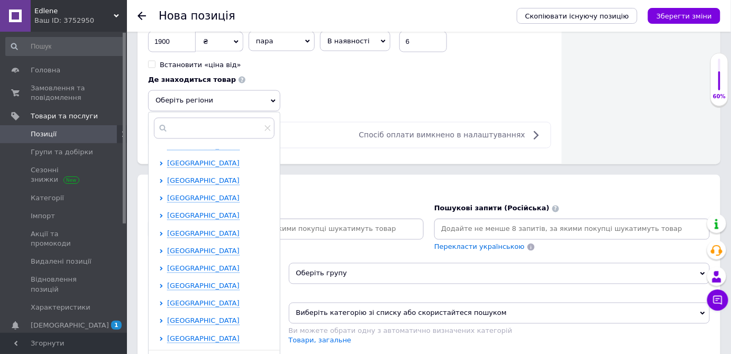
drag, startPoint x: 161, startPoint y: 316, endPoint x: 167, endPoint y: 306, distance: 12.3
click at [161, 319] on icon at bounding box center [161, 321] width 4 height 4
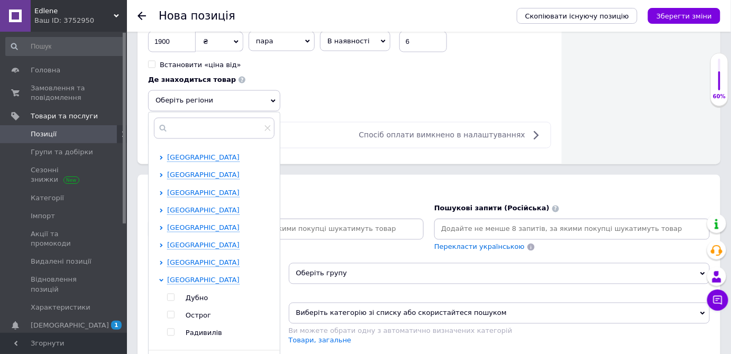
scroll to position [192, 0]
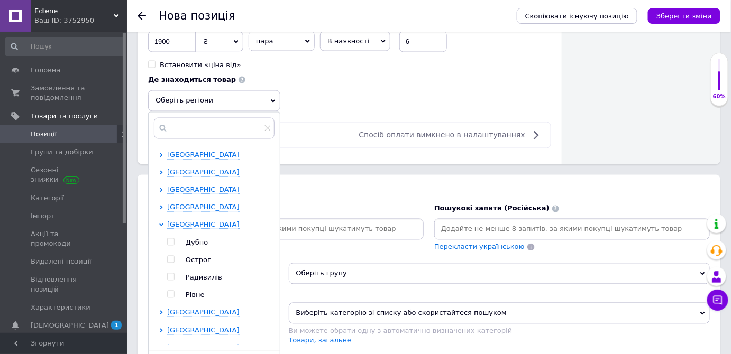
click at [172, 291] on input "checkbox" at bounding box center [170, 294] width 7 height 7
checkbox input "true"
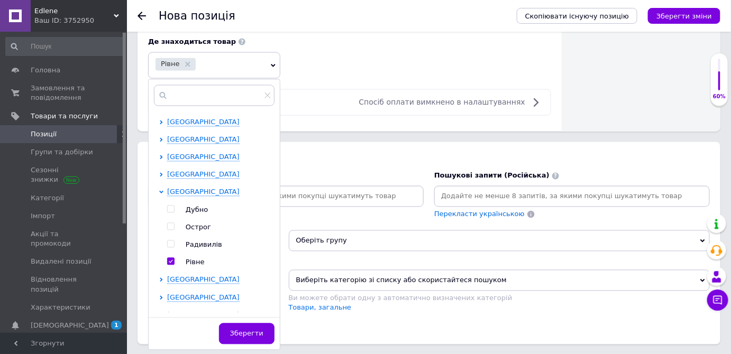
scroll to position [673, 0]
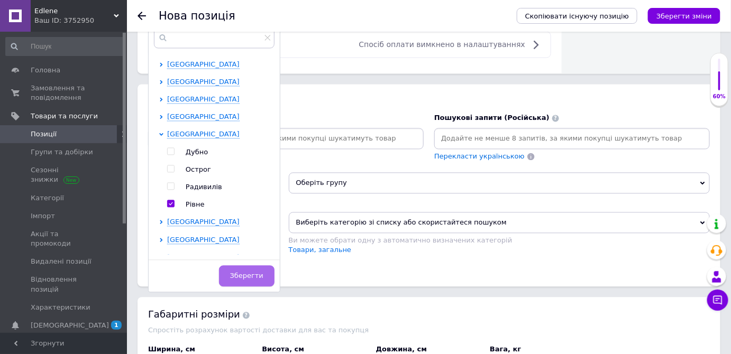
click at [244, 272] on span "Зберегти" at bounding box center [246, 276] width 33 height 8
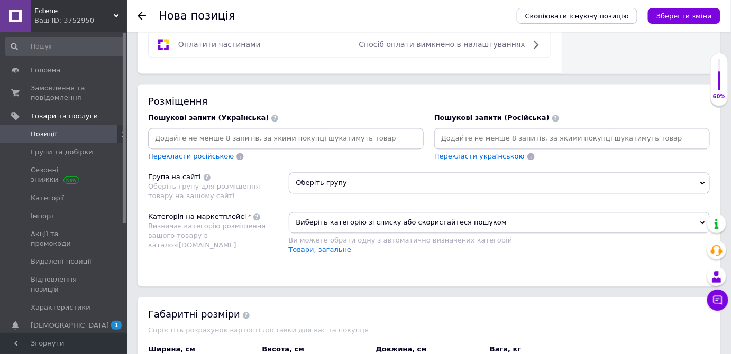
click at [701, 221] on icon at bounding box center [702, 222] width 5 height 3
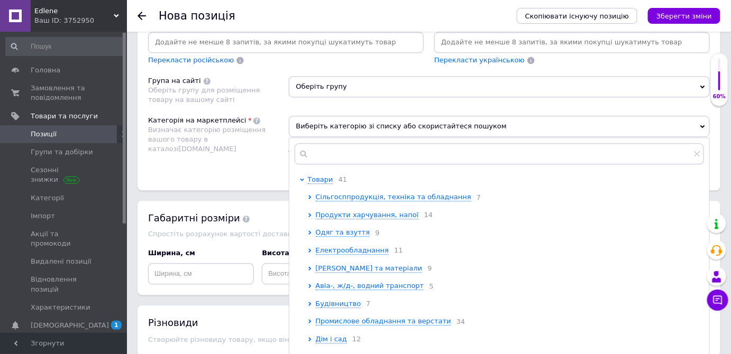
scroll to position [48, 0]
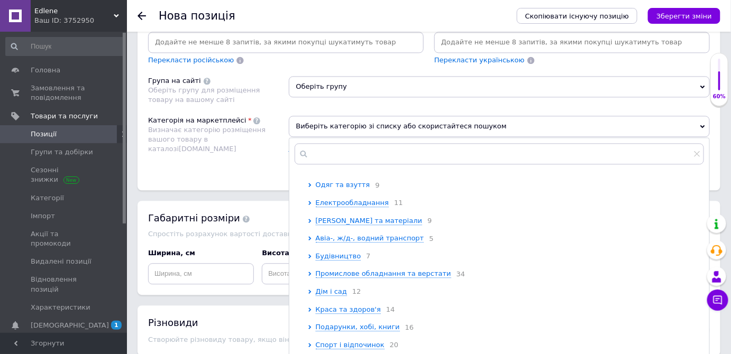
click at [309, 183] on icon at bounding box center [309, 185] width 3 height 4
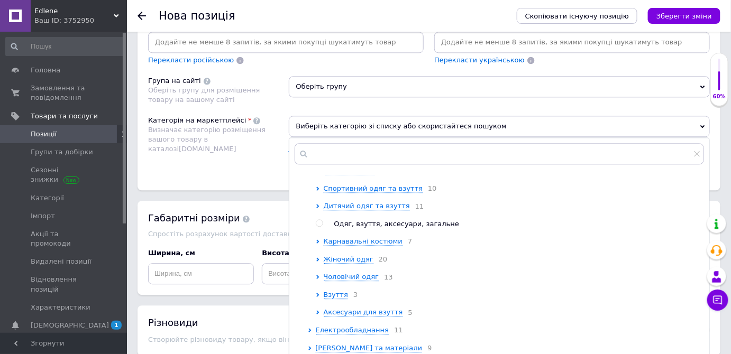
scroll to position [96, 0]
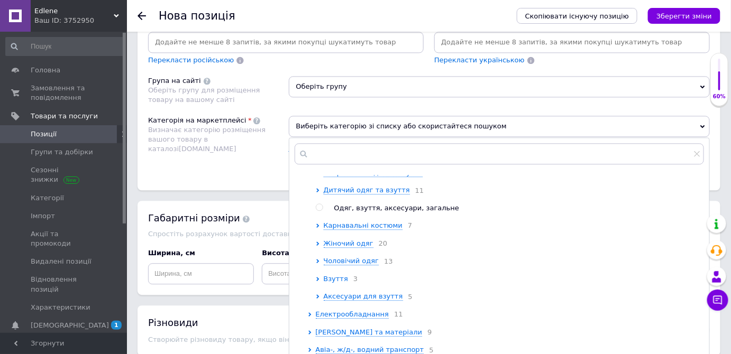
click at [318, 281] on icon at bounding box center [318, 279] width 4 height 4
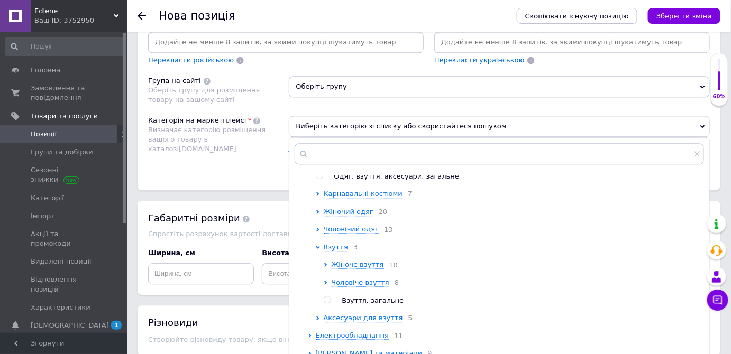
scroll to position [144, 0]
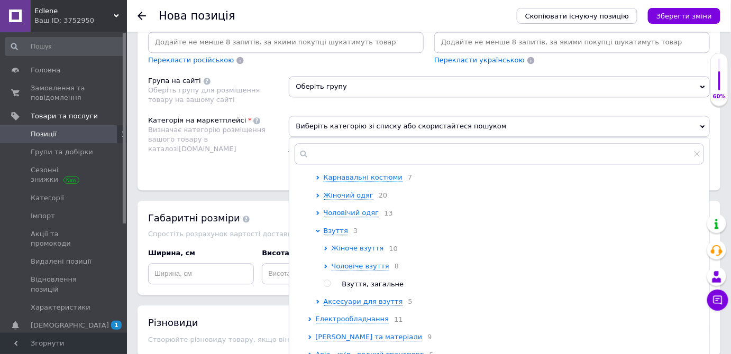
click at [325, 251] on icon at bounding box center [325, 248] width 3 height 4
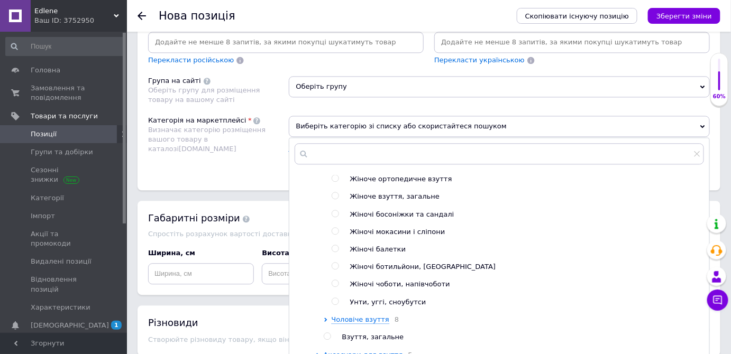
scroll to position [288, 0]
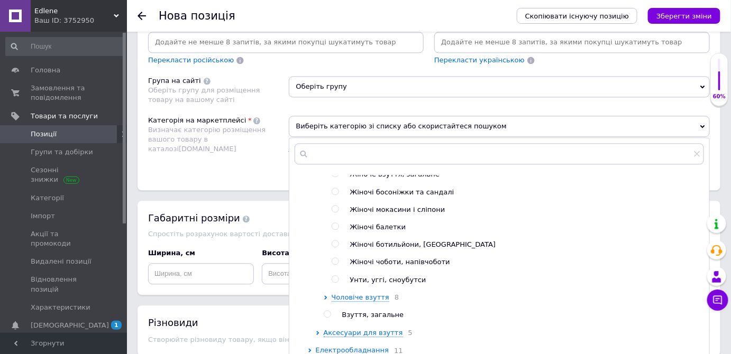
click at [334, 265] on input "radio" at bounding box center [335, 261] width 7 height 7
radio input "true"
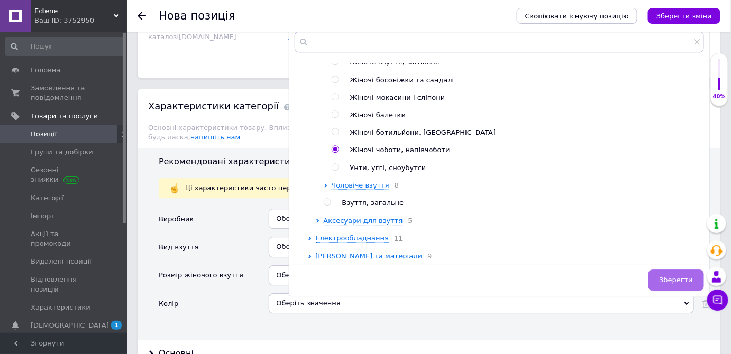
scroll to position [913, 0]
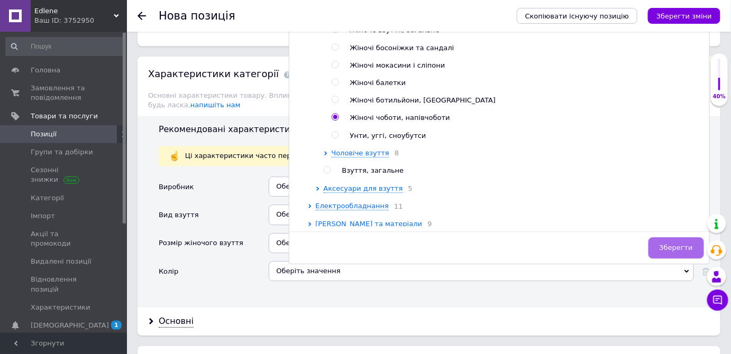
click at [686, 244] on span "Зберегти" at bounding box center [675, 248] width 33 height 8
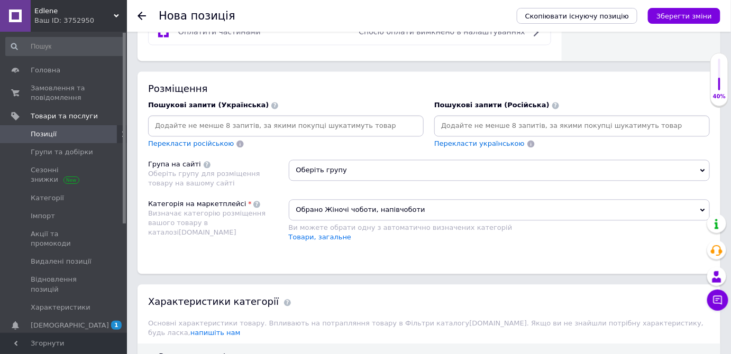
scroll to position [673, 0]
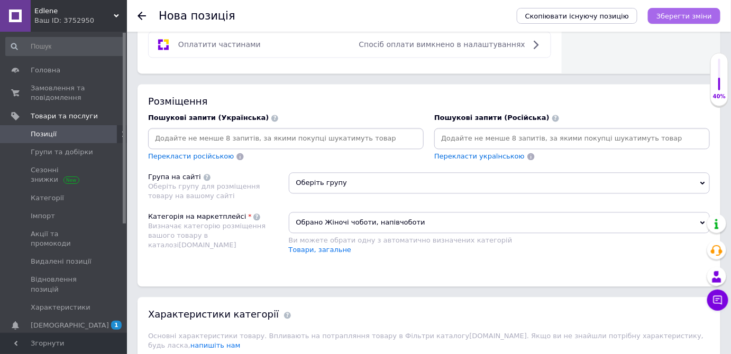
click at [690, 17] on icon "Зберегти зміни" at bounding box center [684, 16] width 56 height 8
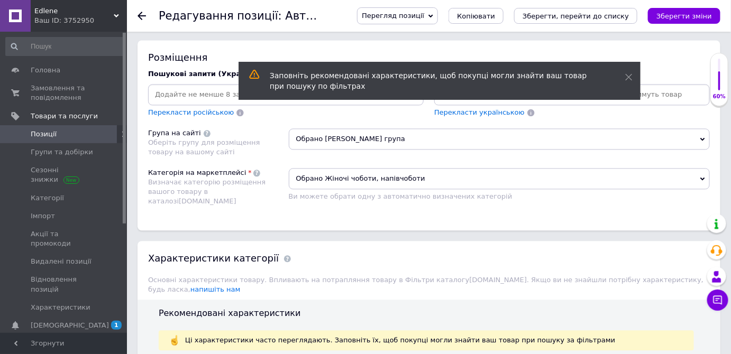
scroll to position [721, 0]
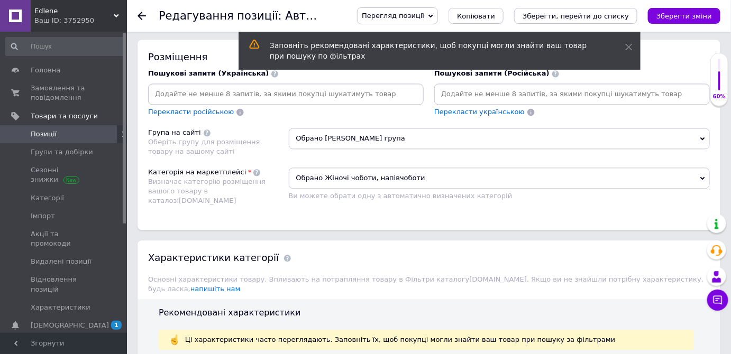
click at [702, 137] on icon at bounding box center [702, 138] width 5 height 3
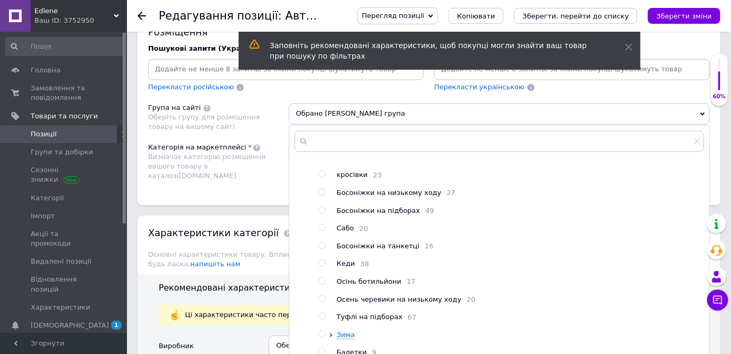
scroll to position [769, 0]
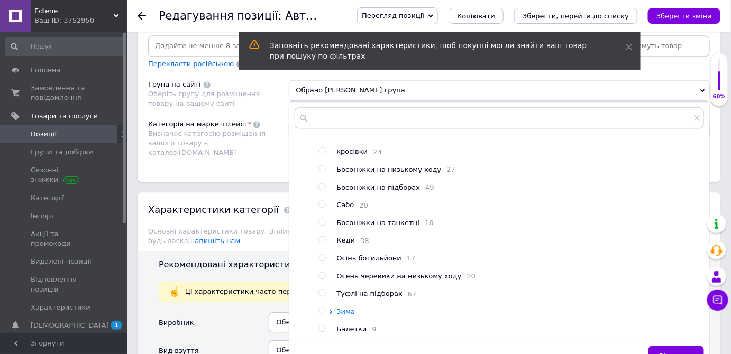
click at [331, 310] on icon at bounding box center [330, 312] width 3 height 4
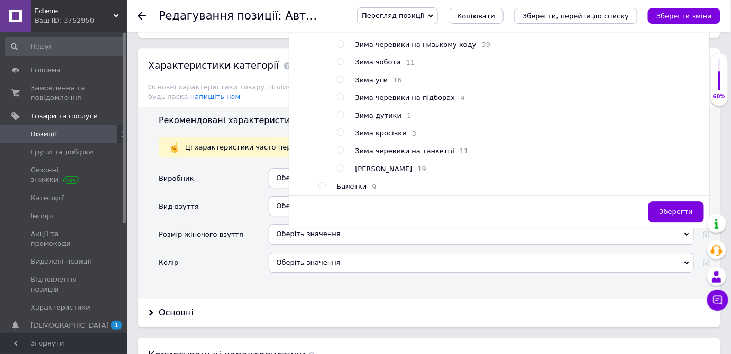
scroll to position [225, 0]
click at [339, 163] on input "radio" at bounding box center [340, 166] width 7 height 7
radio input "true"
radio input "false"
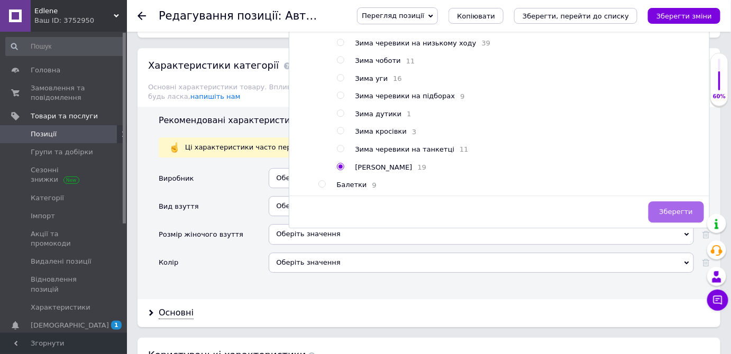
click at [675, 208] on span "Зберегти" at bounding box center [675, 212] width 33 height 8
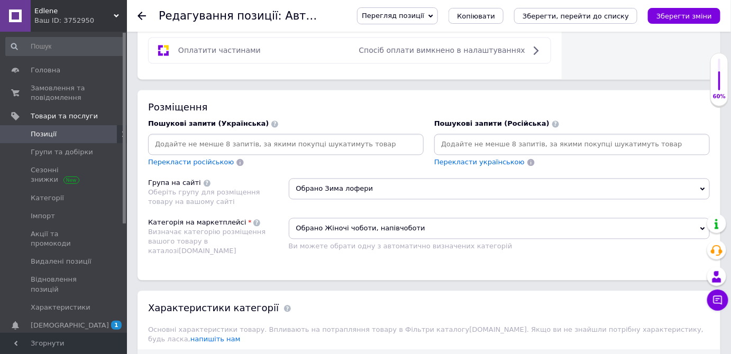
scroll to position [624, 0]
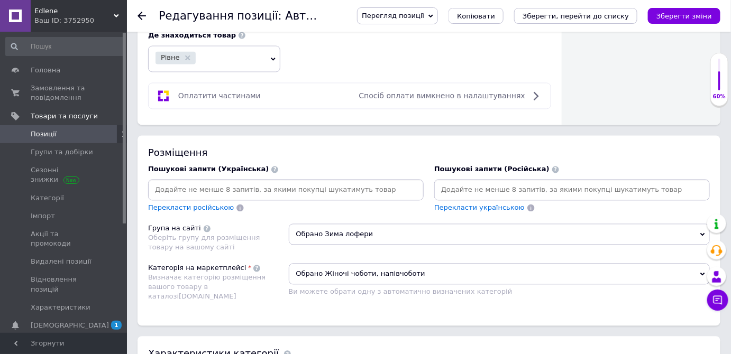
click at [457, 185] on input at bounding box center [571, 190] width 271 height 16
type input "автоледи женские черные замшевые на меху"
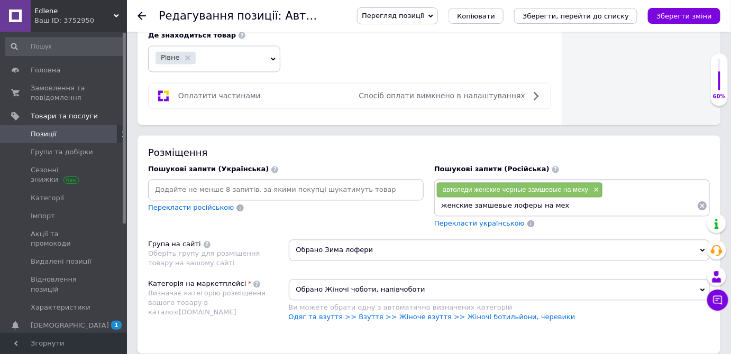
type input "женские замшевые лоферы на меху"
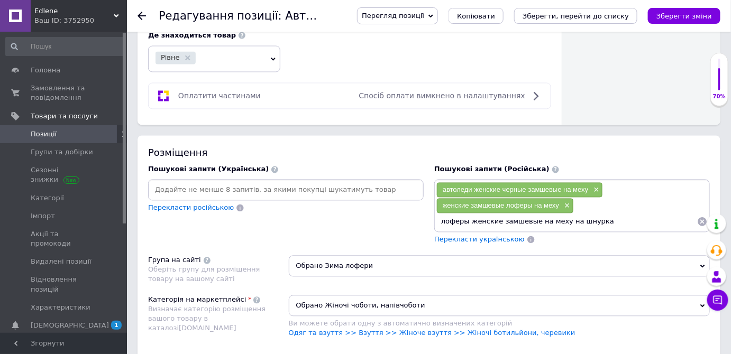
type input "лоферы женские замшевые на меху на шнурках"
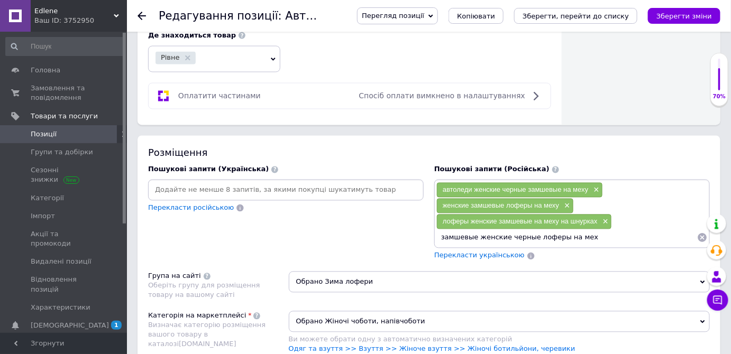
type input "замшевые женские черные лоферы на меху"
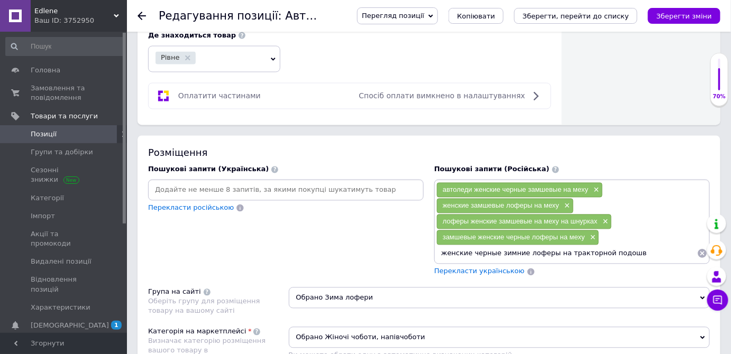
type input "женские черные зимние лоферы на тракторной подошве"
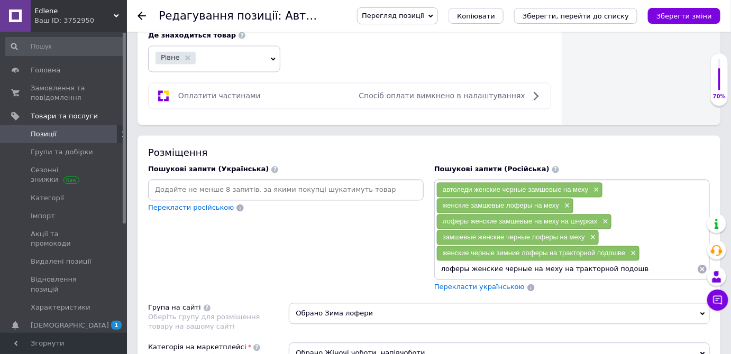
type input "лоферы женские черные на меху на тракторной подошве"
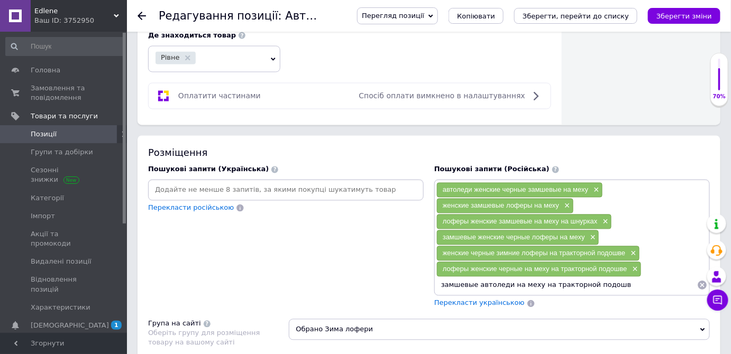
type input "замшевые автоледи на меху на тракторной подошве"
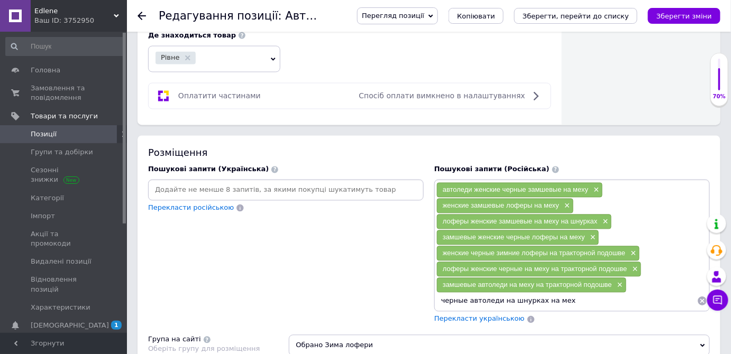
type input "черные автоледи на шнурках на меху"
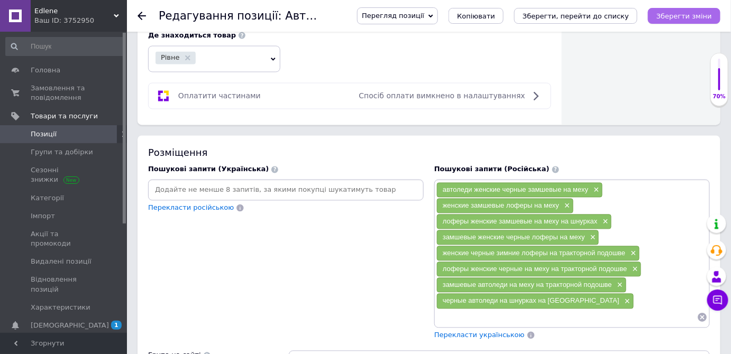
click at [690, 14] on icon "Зберегти зміни" at bounding box center [684, 16] width 56 height 8
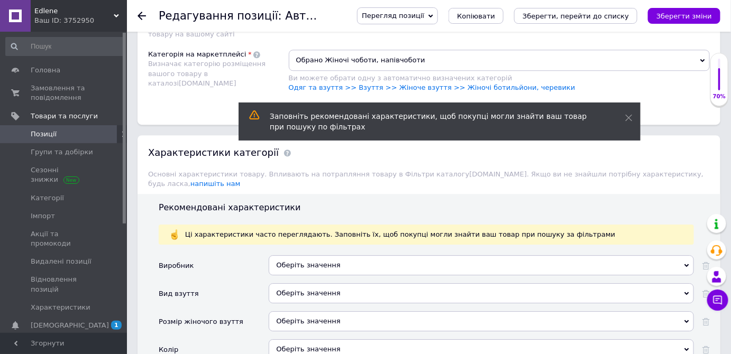
scroll to position [1021, 0]
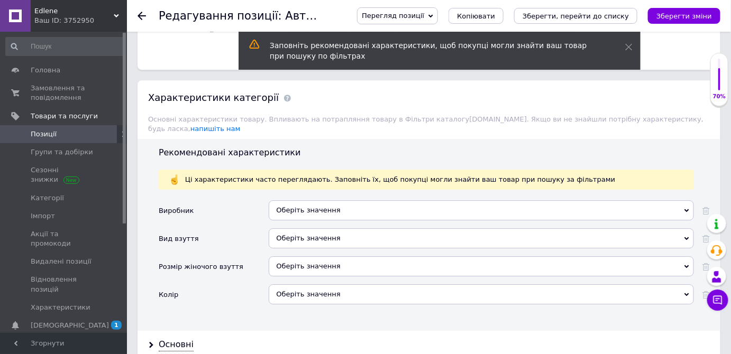
click at [277, 200] on div "Оберіть значення" at bounding box center [481, 210] width 425 height 20
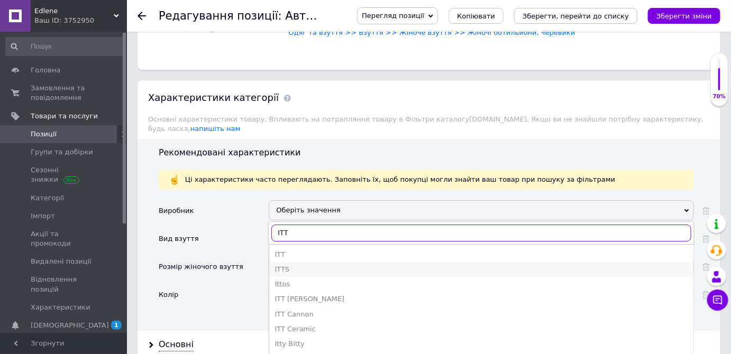
type input "ITT"
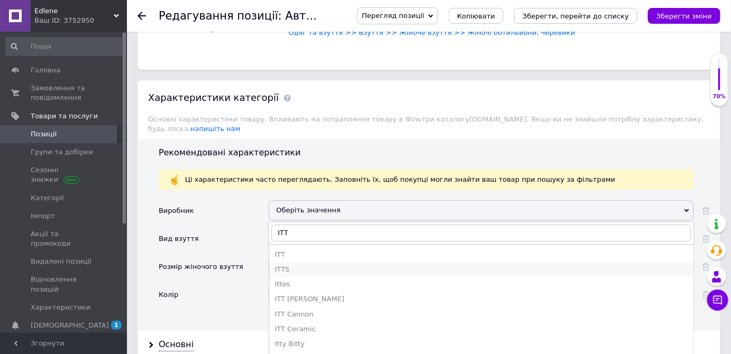
drag, startPoint x: 282, startPoint y: 251, endPoint x: 291, endPoint y: 258, distance: 12.1
click at [282, 265] on div "ITTS" at bounding box center [480, 270] width 413 height 10
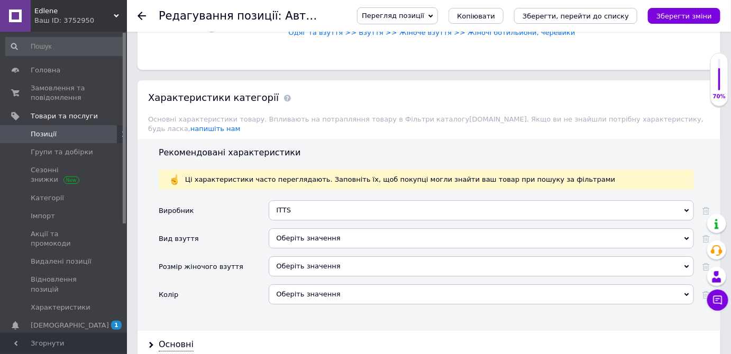
drag, startPoint x: 286, startPoint y: 220, endPoint x: 293, endPoint y: 220, distance: 6.9
click at [287, 228] on div "Оберіть значення" at bounding box center [481, 238] width 425 height 20
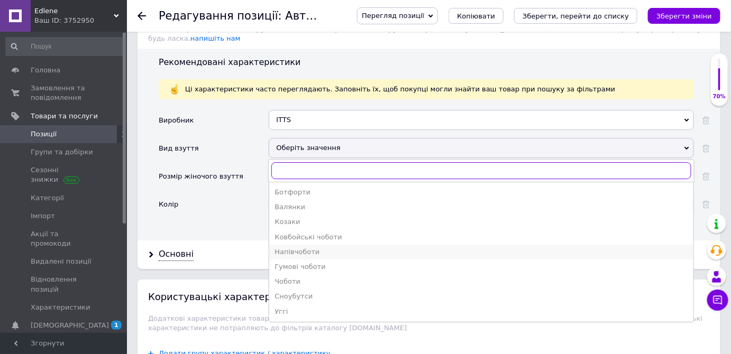
scroll to position [1117, 0]
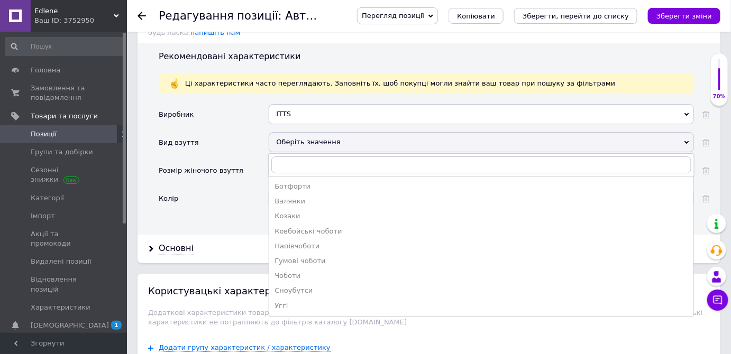
click at [282, 242] on div "Напівчоботи" at bounding box center [480, 247] width 413 height 10
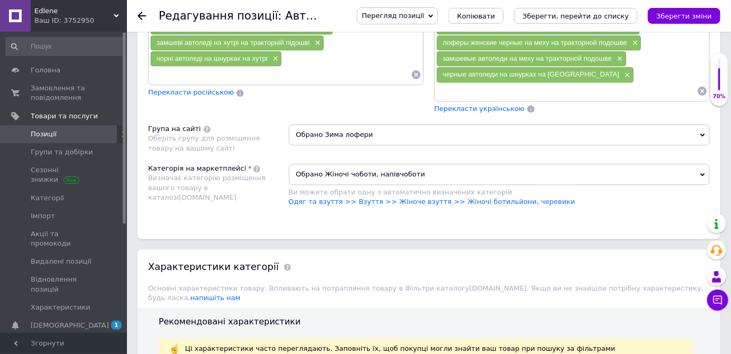
scroll to position [828, 0]
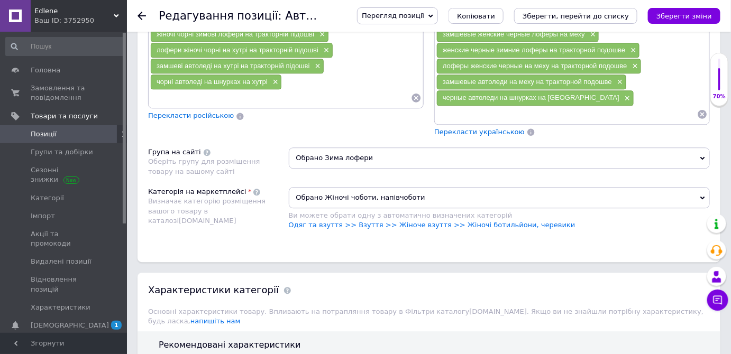
click at [450, 106] on input at bounding box center [566, 114] width 261 height 16
type input "полуботинки женские черные на меху на шнурках"
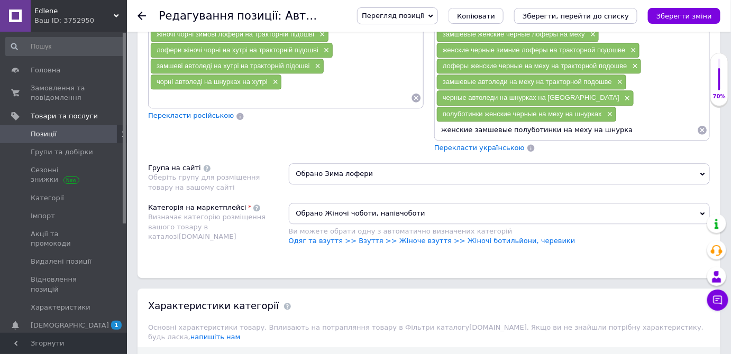
type input "женские замшевые полуботинки на меху на шнурках"
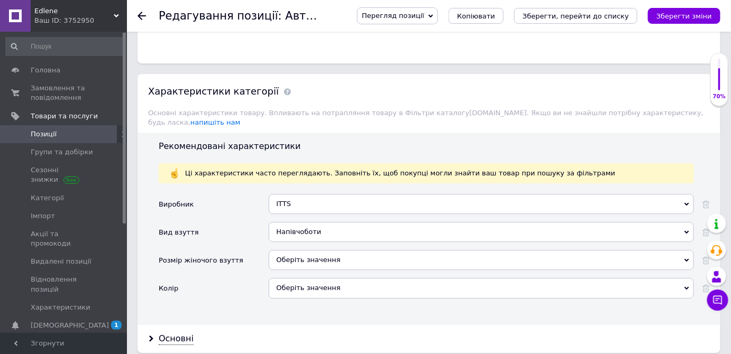
scroll to position [1069, 0]
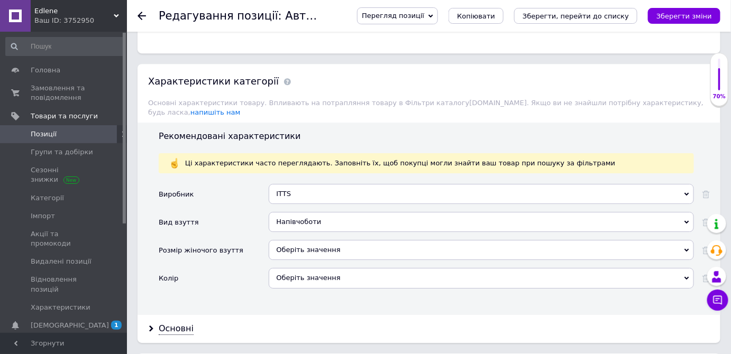
click at [353, 240] on div "Оберіть значення" at bounding box center [481, 250] width 425 height 20
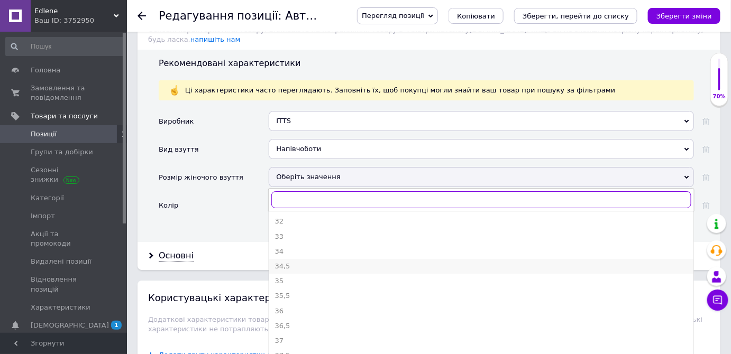
scroll to position [1212, 0]
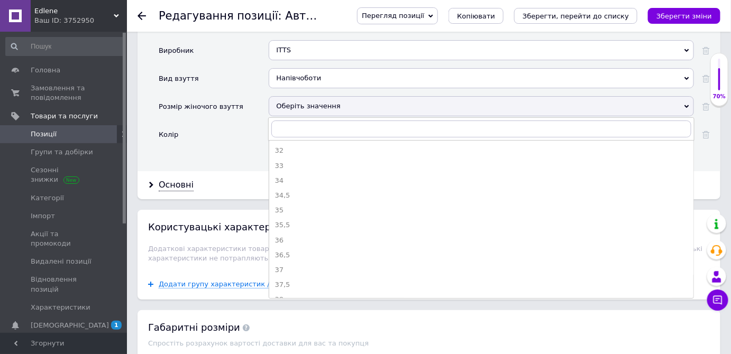
drag, startPoint x: 279, startPoint y: 216, endPoint x: 284, endPoint y: 203, distance: 14.0
click at [280, 236] on div "36" at bounding box center [480, 241] width 413 height 10
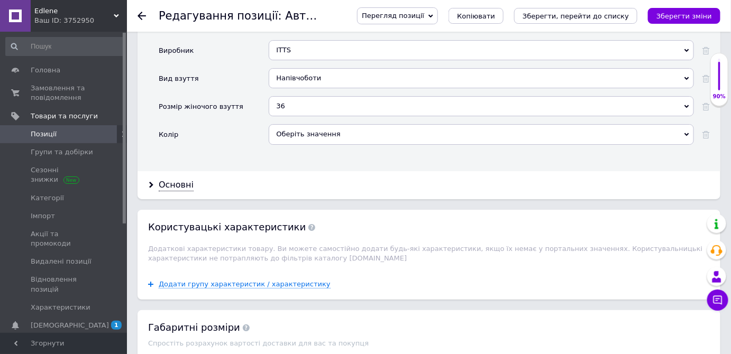
click at [286, 124] on div "Оберіть значення" at bounding box center [481, 134] width 425 height 20
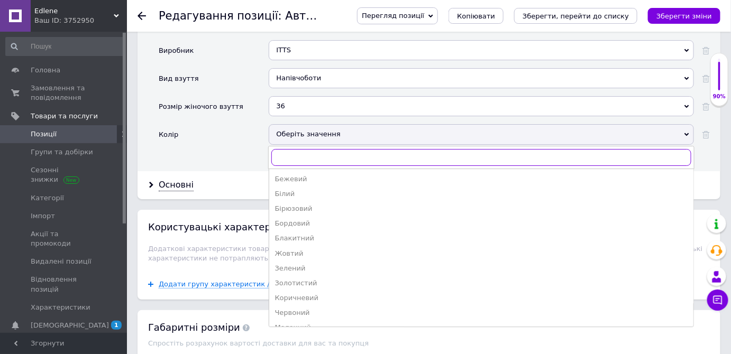
scroll to position [190, 0]
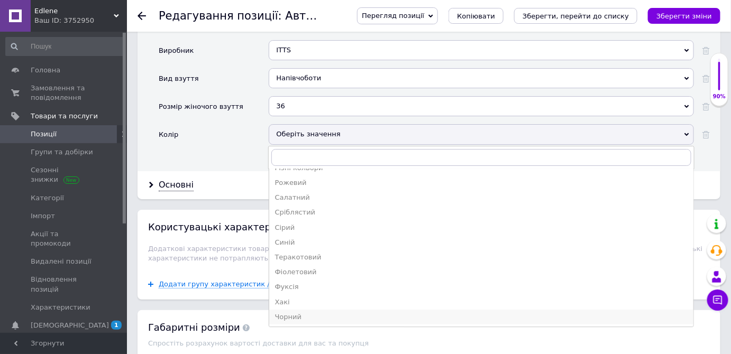
click at [292, 312] on div "Чорний" at bounding box center [480, 317] width 413 height 10
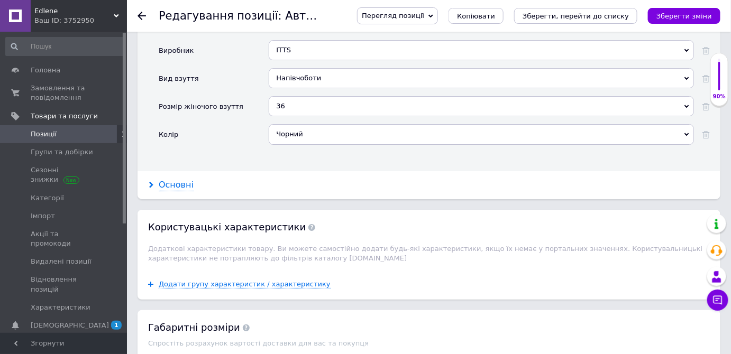
click at [151, 182] on use at bounding box center [151, 185] width 4 height 6
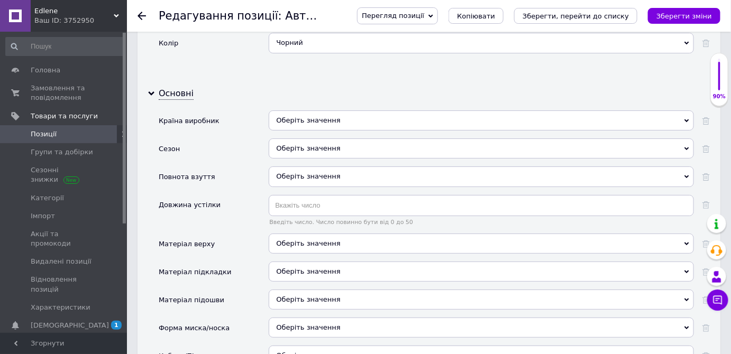
scroll to position [1309, 0]
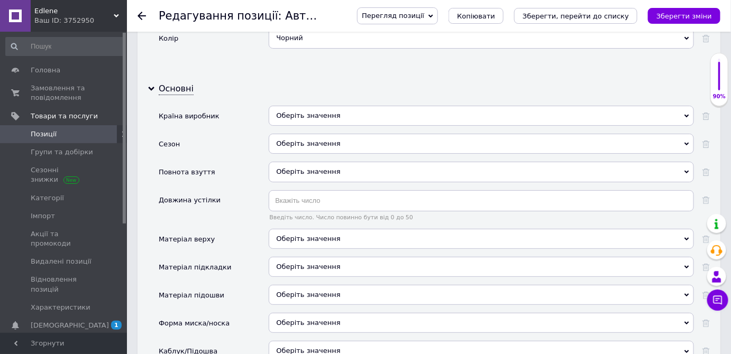
click at [290, 106] on div "Оберіть значення" at bounding box center [481, 116] width 425 height 20
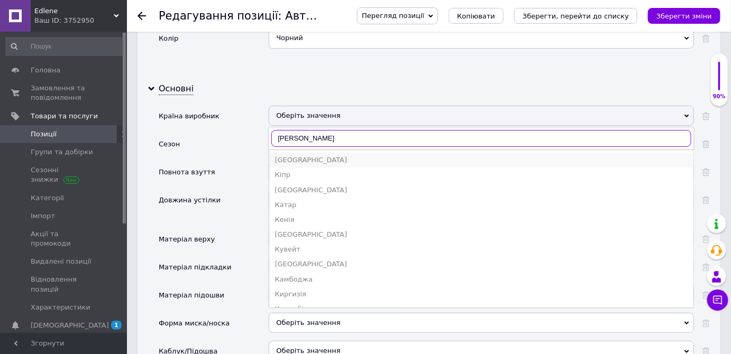
type input "[PERSON_NAME]"
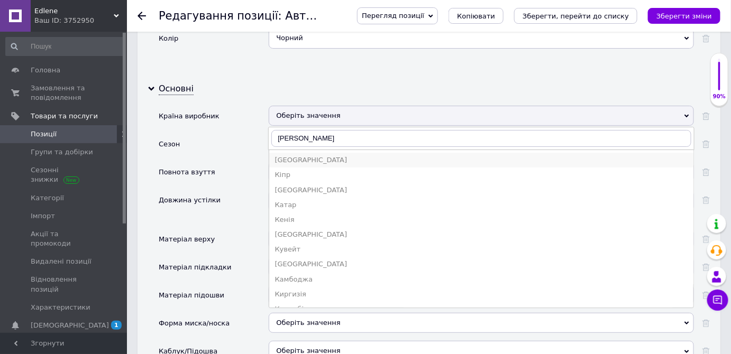
click at [290, 155] on div "[GEOGRAPHIC_DATA]" at bounding box center [480, 160] width 413 height 10
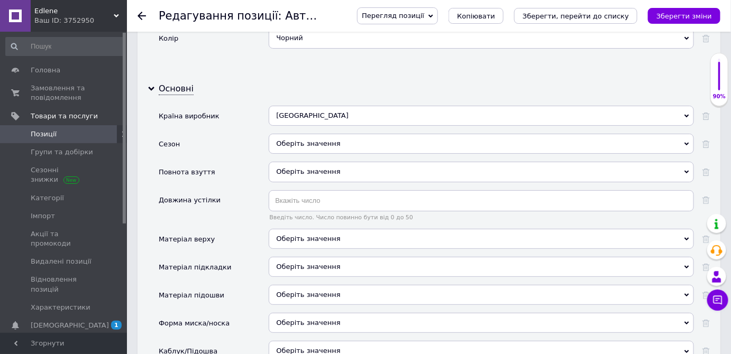
click at [300, 134] on div "Оберіть значення" at bounding box center [481, 144] width 425 height 20
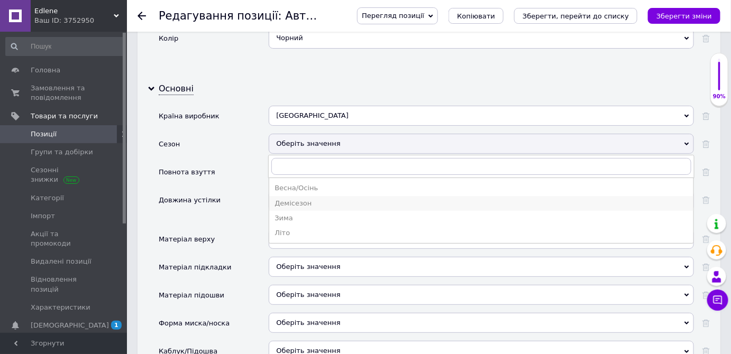
click at [304, 199] on div "Демісезон" at bounding box center [480, 204] width 413 height 10
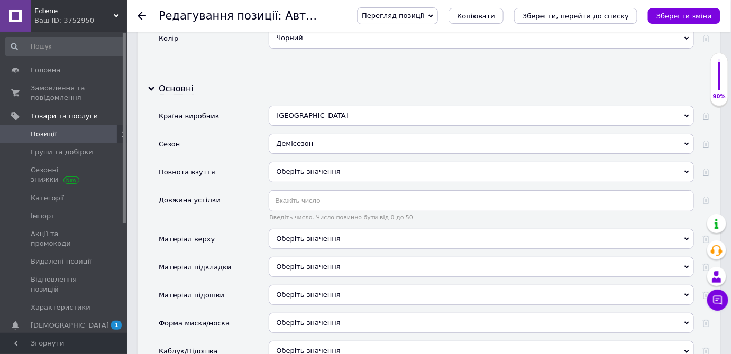
click at [280, 162] on div "Оберіть значення" at bounding box center [481, 172] width 425 height 20
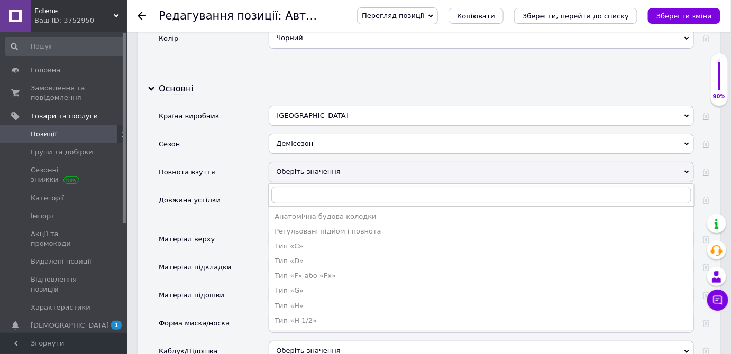
click at [292, 227] on div "Регульовані підйом і повнота" at bounding box center [480, 232] width 413 height 10
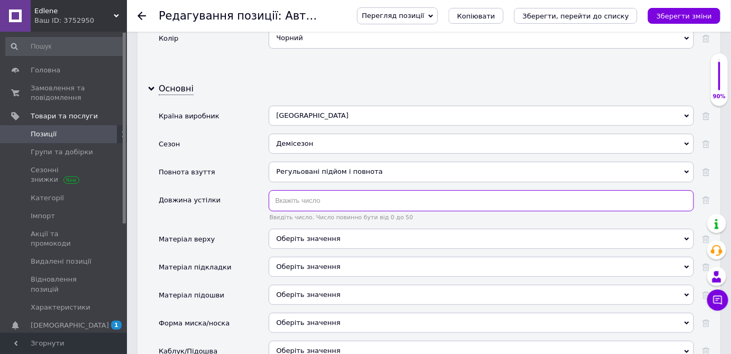
click at [285, 190] on input "text" at bounding box center [481, 200] width 425 height 21
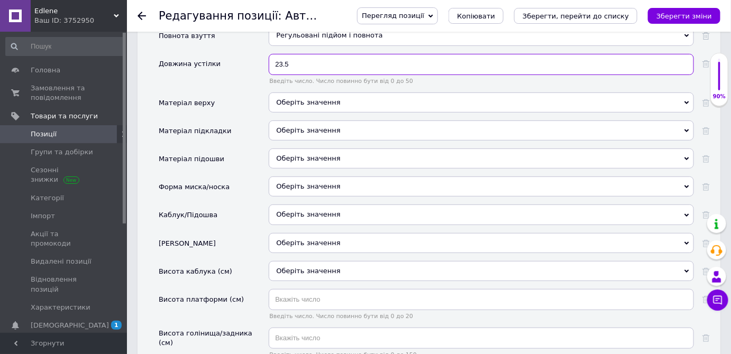
scroll to position [1453, 0]
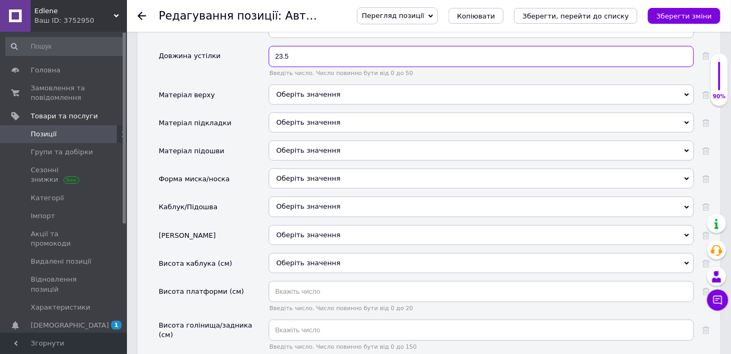
type input "23.5"
click at [297, 85] on div "Оберіть значення" at bounding box center [481, 95] width 425 height 20
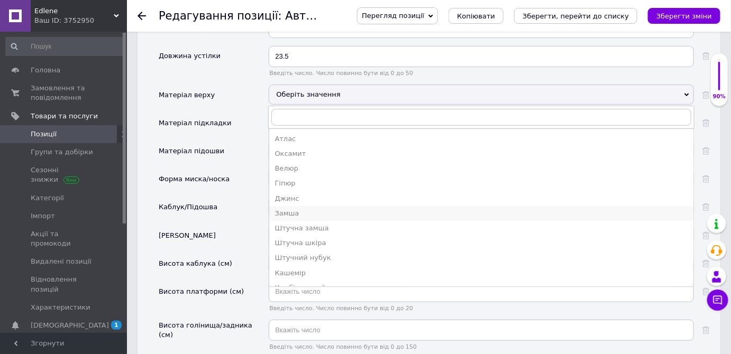
click at [291, 209] on div "Замша" at bounding box center [480, 214] width 413 height 10
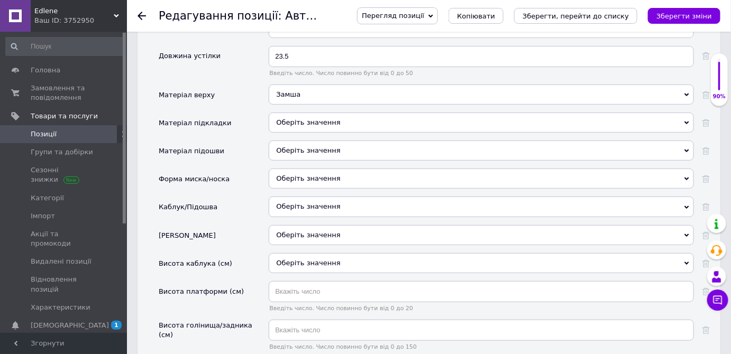
click at [282, 113] on div "Оберіть значення" at bounding box center [481, 123] width 425 height 20
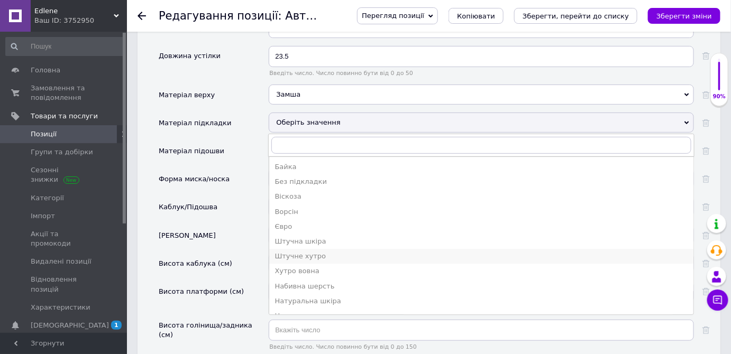
click at [309, 252] on div "Штучне хутро" at bounding box center [480, 257] width 413 height 10
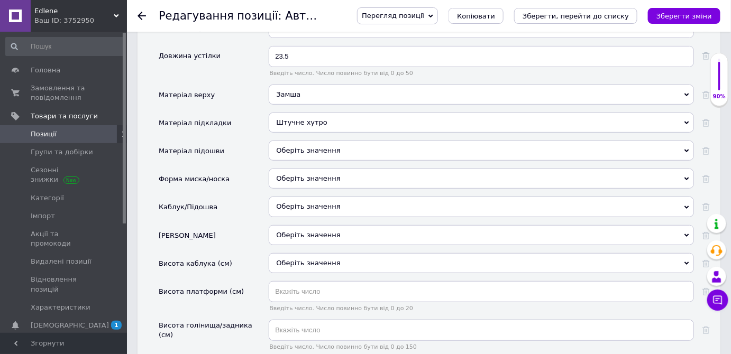
click at [290, 141] on div "Оберіть значення" at bounding box center [481, 151] width 425 height 20
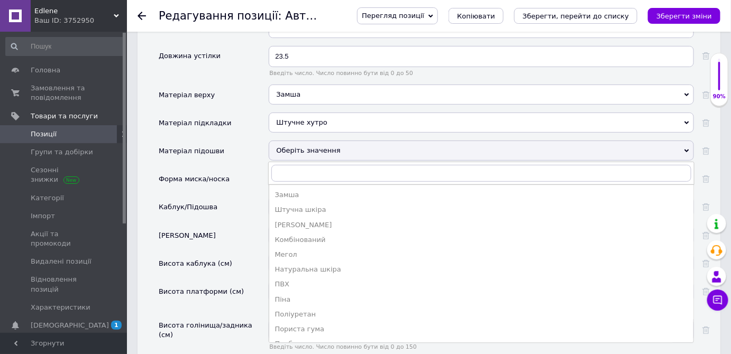
click at [282, 280] on div "ПВХ" at bounding box center [480, 285] width 413 height 10
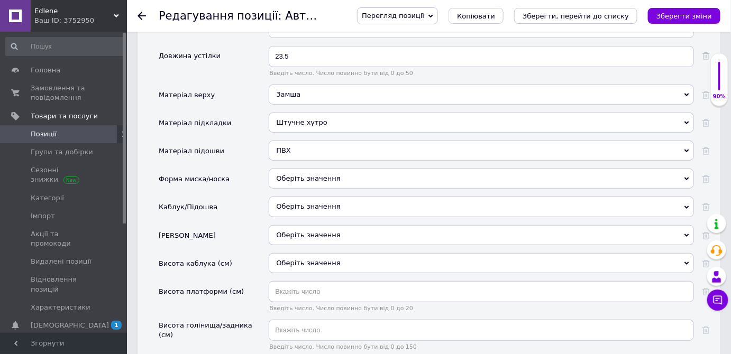
click at [284, 169] on div "Оберіть значення" at bounding box center [481, 179] width 425 height 20
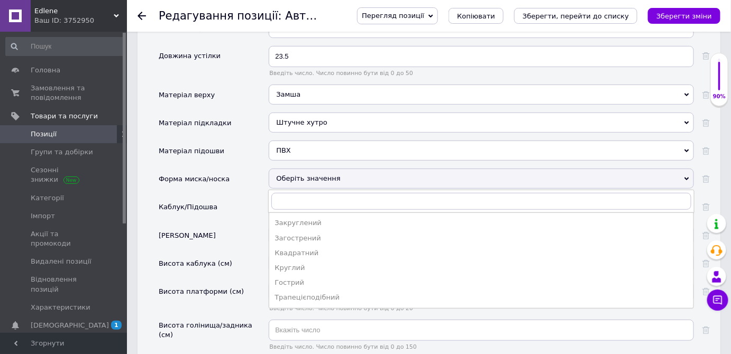
click at [300, 218] on div "Закруглений" at bounding box center [480, 223] width 413 height 10
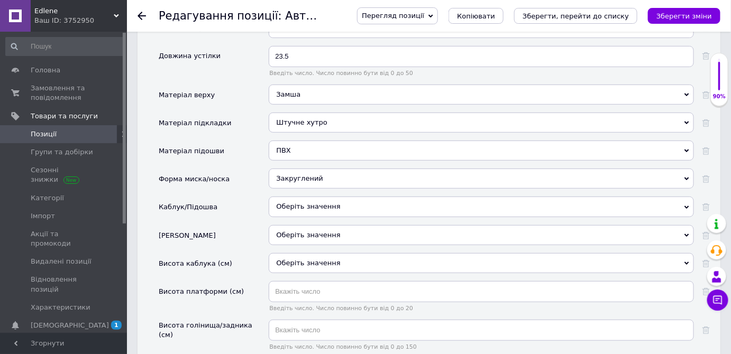
click at [296, 197] on div "Оберіть значення" at bounding box center [481, 207] width 425 height 20
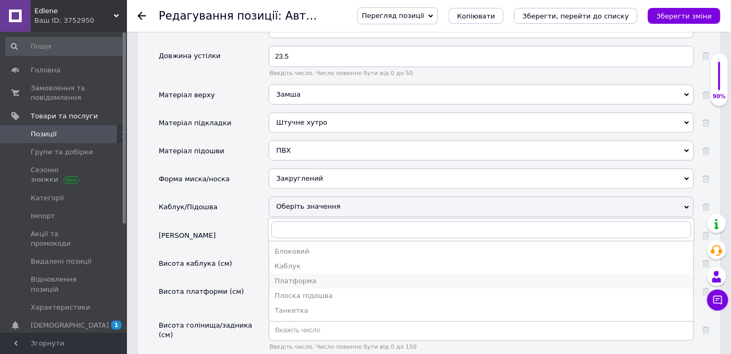
click at [298, 277] on div "Платформа" at bounding box center [480, 282] width 413 height 10
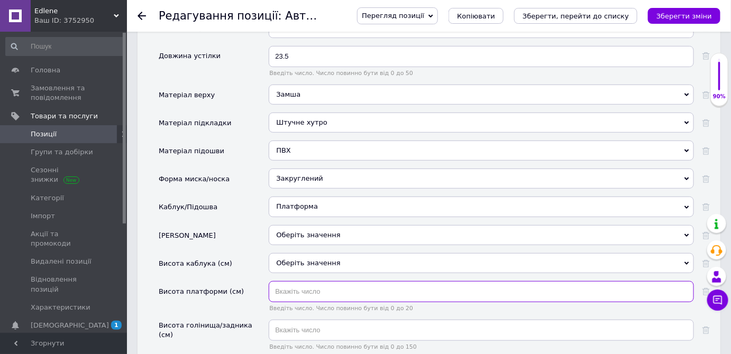
click at [280, 281] on input "text" at bounding box center [481, 291] width 425 height 21
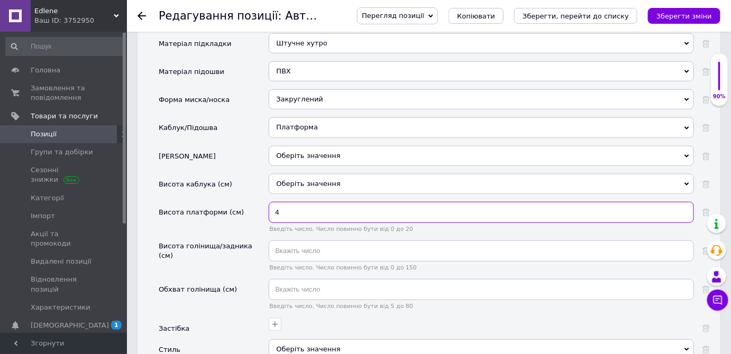
scroll to position [1549, 0]
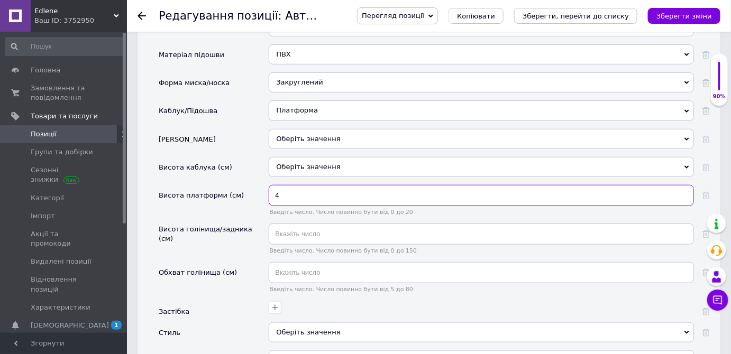
type input "4"
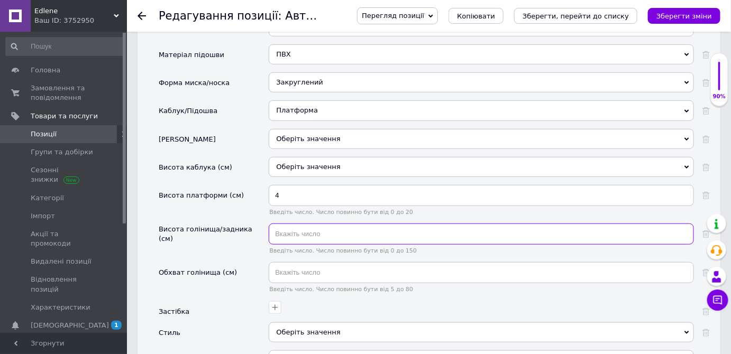
click at [286, 224] on input "text" at bounding box center [481, 234] width 425 height 21
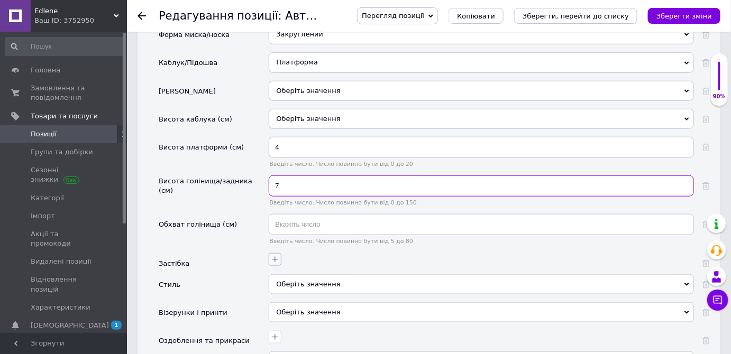
type input "7"
drag, startPoint x: 274, startPoint y: 235, endPoint x: 295, endPoint y: 226, distance: 22.7
click at [275, 255] on icon "button" at bounding box center [275, 259] width 8 height 8
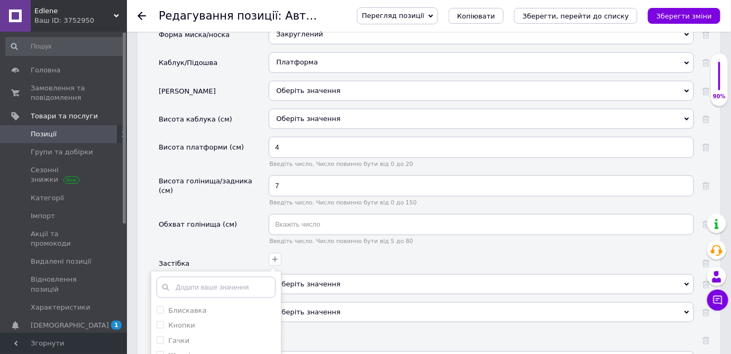
scroll to position [1741, 0]
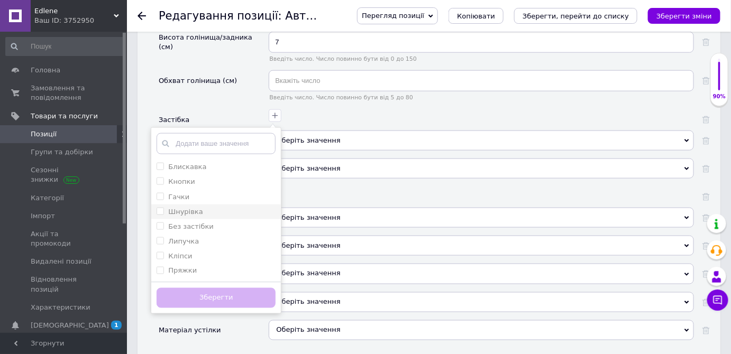
click at [162, 208] on input "Шнурівка" at bounding box center [160, 211] width 7 height 7
checkbox input "true"
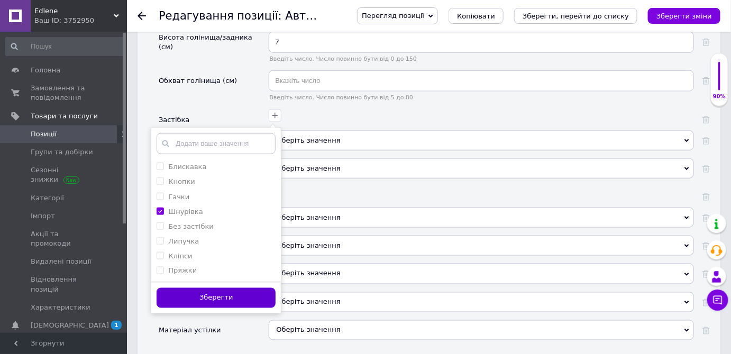
click at [236, 288] on button "Зберегти" at bounding box center [216, 298] width 119 height 21
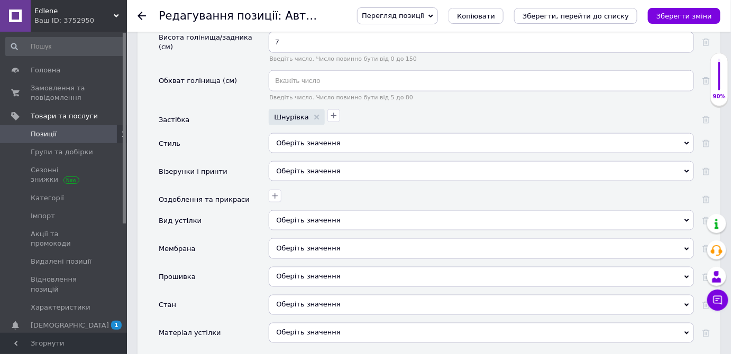
click at [302, 133] on div "Оберіть значення" at bounding box center [481, 143] width 425 height 20
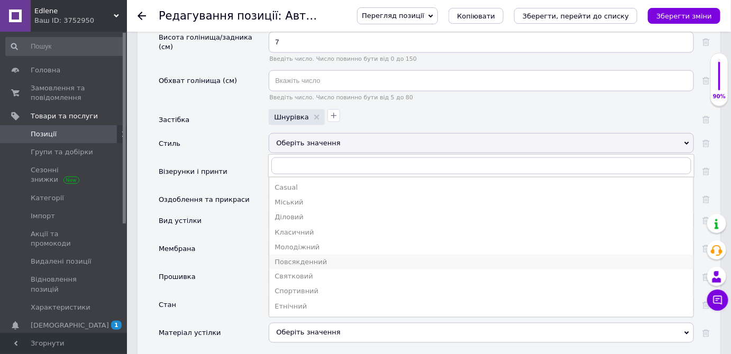
click at [283, 258] on div "Повсякденний" at bounding box center [480, 263] width 413 height 10
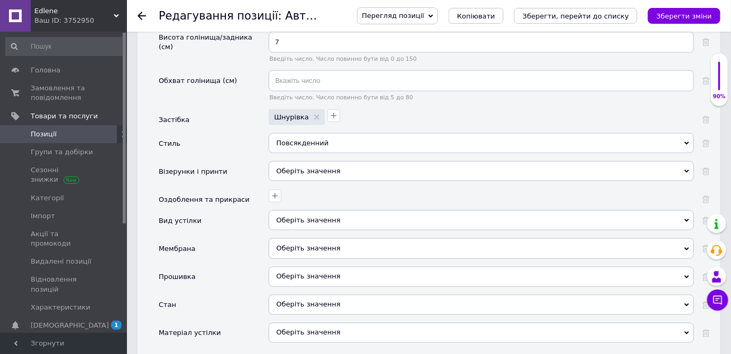
click at [291, 210] on div "Оберіть значення" at bounding box center [481, 220] width 425 height 20
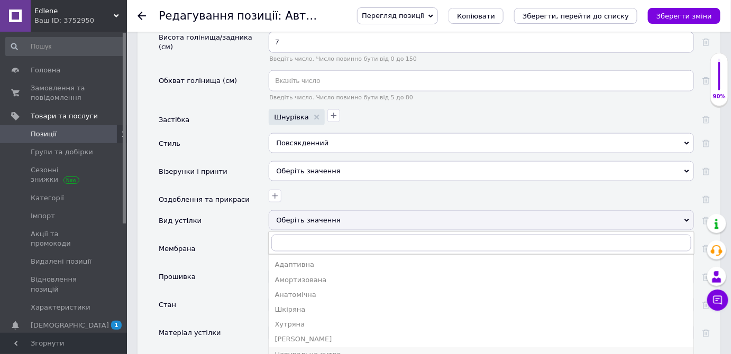
click at [301, 350] on div "Натуральне хутро" at bounding box center [480, 355] width 413 height 10
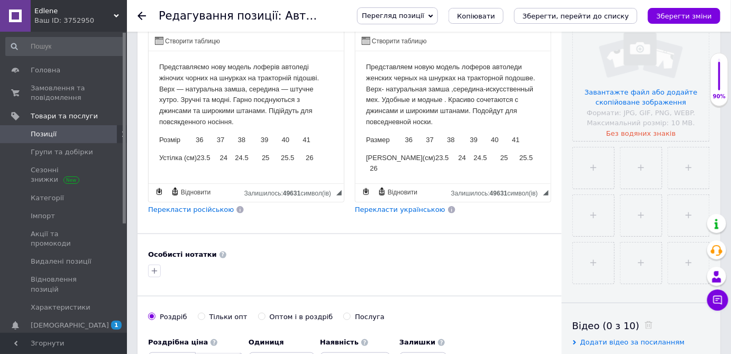
scroll to position [251, 0]
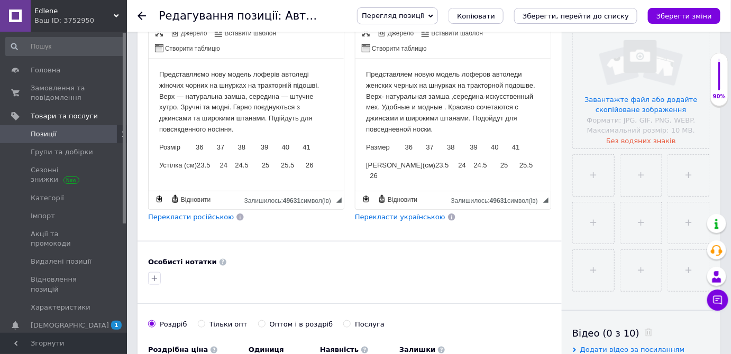
click at [380, 108] on p "Представляем новую модель лоферов автоледи женских черных на шнурках на трактор…" at bounding box center [452, 102] width 174 height 66
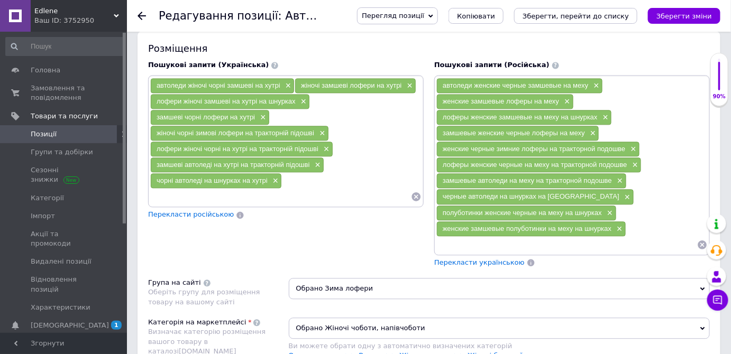
scroll to position [732, 0]
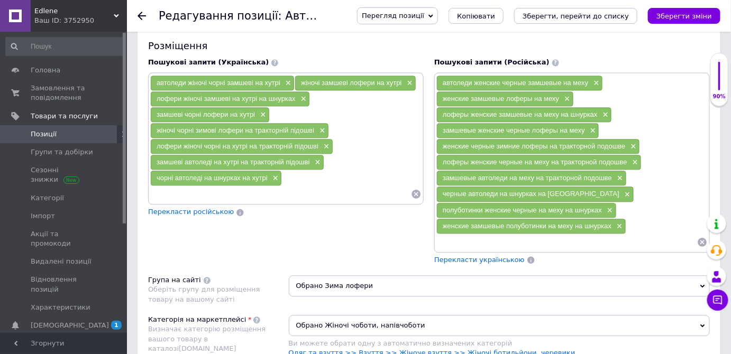
drag, startPoint x: 682, startPoint y: 13, endPoint x: 481, endPoint y: 157, distance: 247.1
click at [682, 13] on icon "Зберегти зміни" at bounding box center [684, 16] width 56 height 8
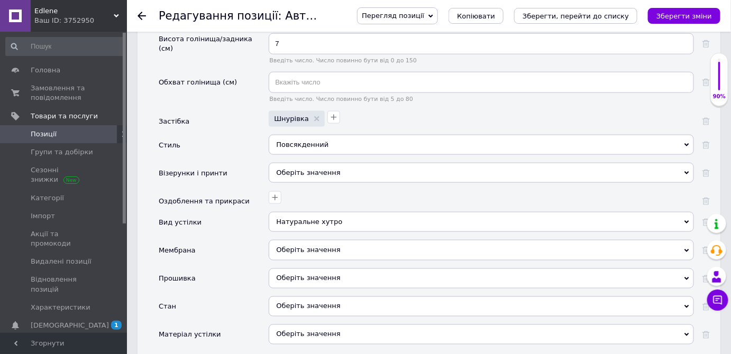
scroll to position [1741, 0]
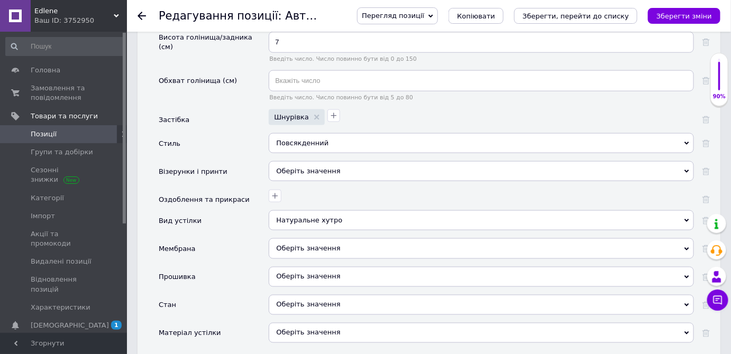
click at [311, 161] on div "Оберіть значення" at bounding box center [481, 171] width 425 height 20
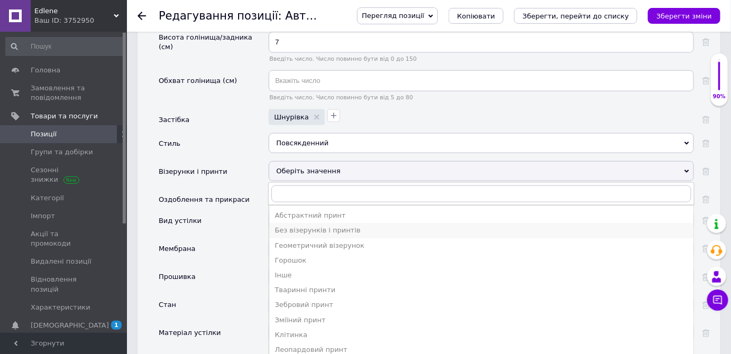
click at [282, 226] on div "Без візерунків і принтів" at bounding box center [480, 231] width 413 height 10
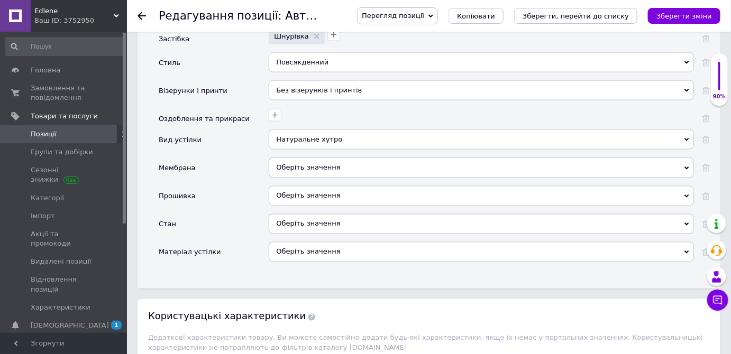
scroll to position [1837, 0]
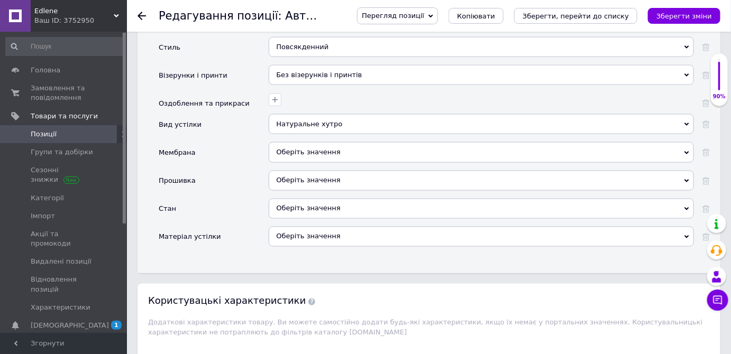
drag, startPoint x: 315, startPoint y: 126, endPoint x: 311, endPoint y: 135, distance: 10.0
click at [315, 148] on span "Оберіть значення" at bounding box center [308, 152] width 64 height 8
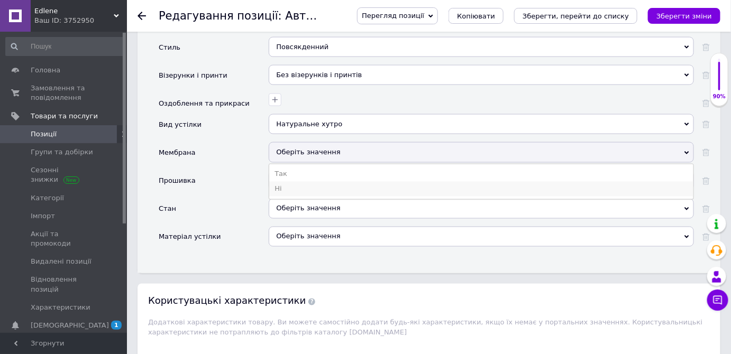
click at [284, 182] on li "Ні" at bounding box center [481, 189] width 424 height 15
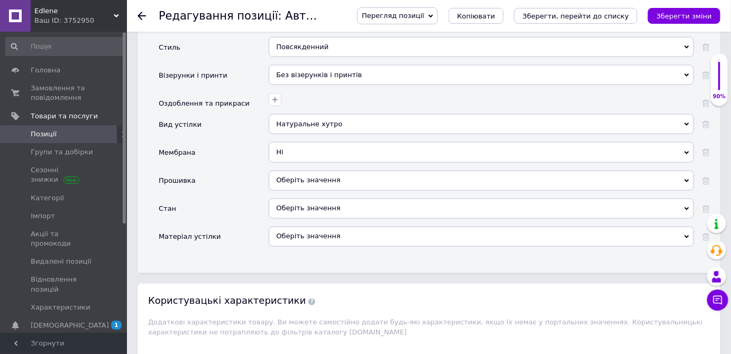
click at [293, 177] on span "Оберіть значення" at bounding box center [308, 181] width 64 height 8
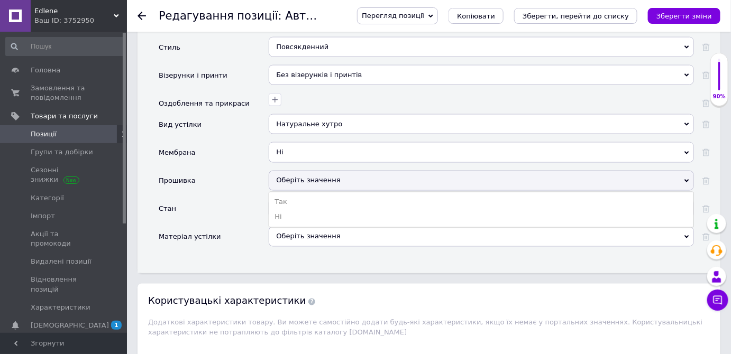
click at [278, 210] on li "Ні" at bounding box center [481, 217] width 424 height 15
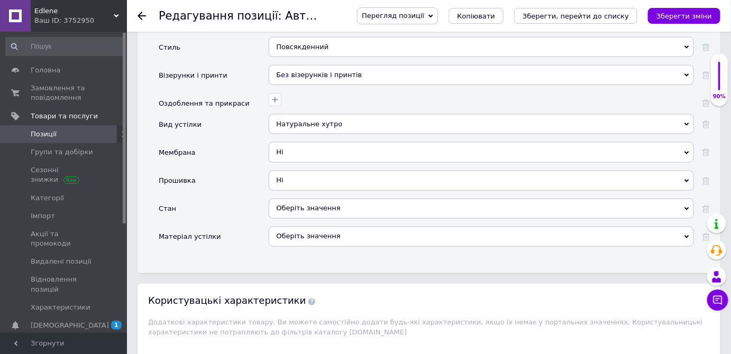
click at [310, 199] on div "Оберіть значення" at bounding box center [481, 209] width 425 height 20
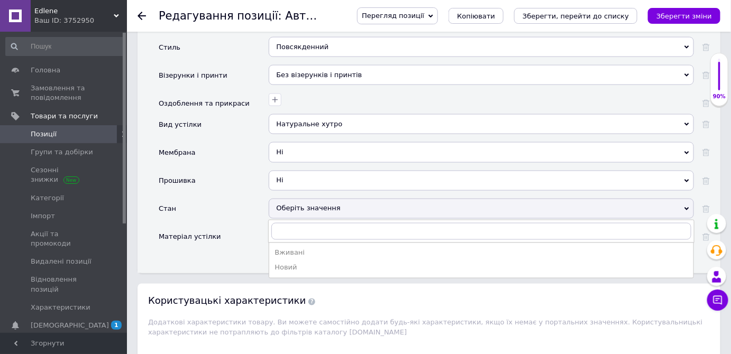
drag, startPoint x: 279, startPoint y: 238, endPoint x: 297, endPoint y: 223, distance: 23.6
click at [279, 263] on div "Новий" at bounding box center [480, 268] width 413 height 10
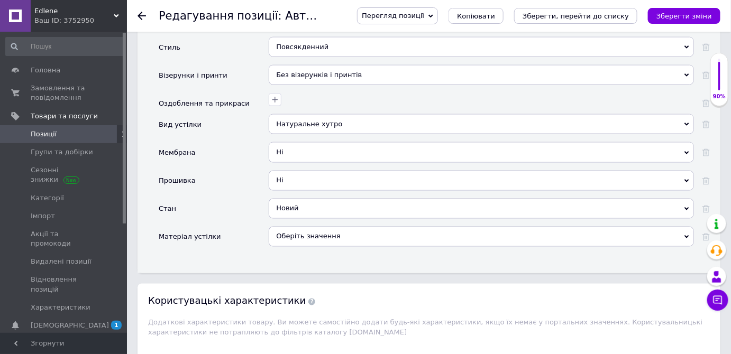
click at [306, 227] on div "Оберіть значення" at bounding box center [481, 237] width 425 height 20
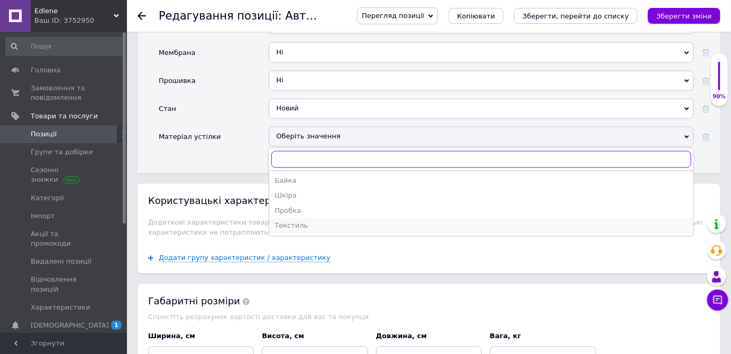
scroll to position [1934, 0]
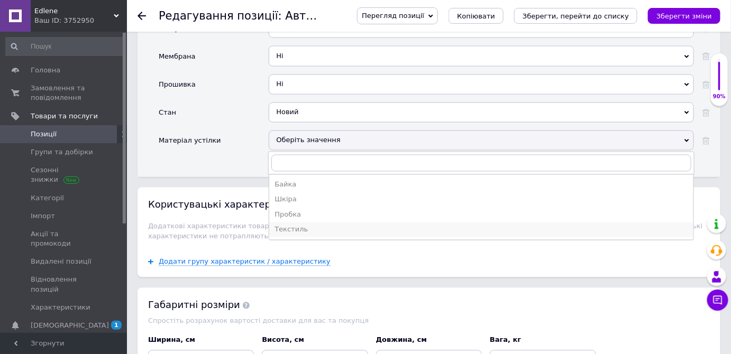
click at [291, 225] on div "Текстиль" at bounding box center [480, 230] width 413 height 10
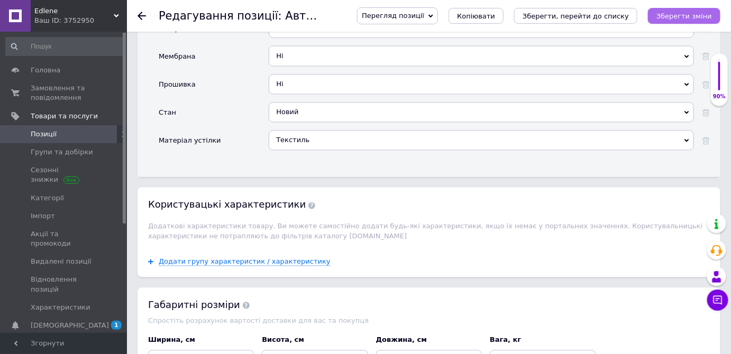
click at [687, 16] on icon "Зберегти зміни" at bounding box center [684, 16] width 56 height 8
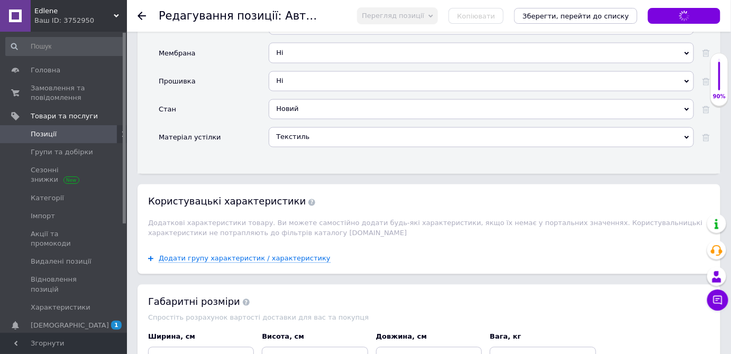
scroll to position [2078, 0]
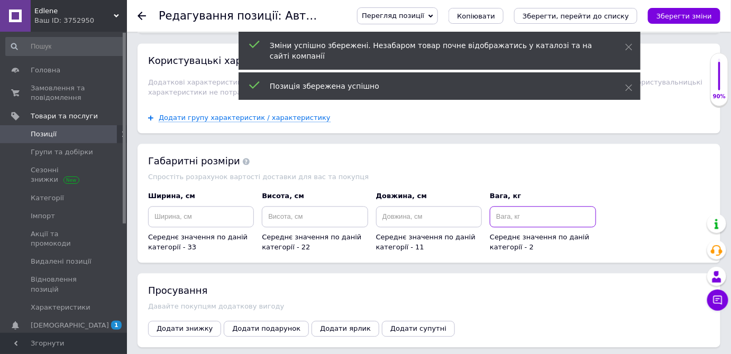
click at [504, 206] on input at bounding box center [543, 216] width 106 height 21
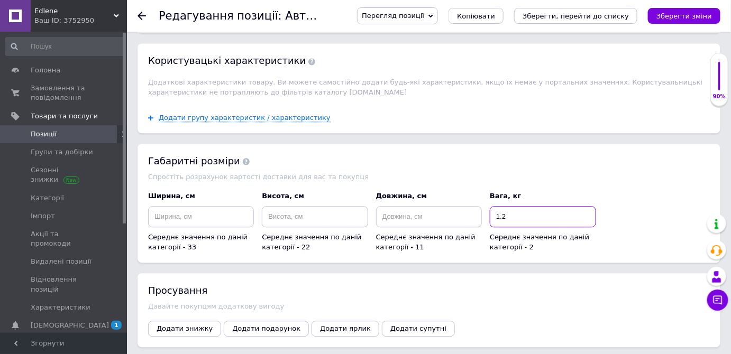
type input "1.2"
click at [162, 206] on input at bounding box center [201, 216] width 106 height 21
type input "21"
click at [273, 206] on input at bounding box center [315, 216] width 106 height 21
type input "13"
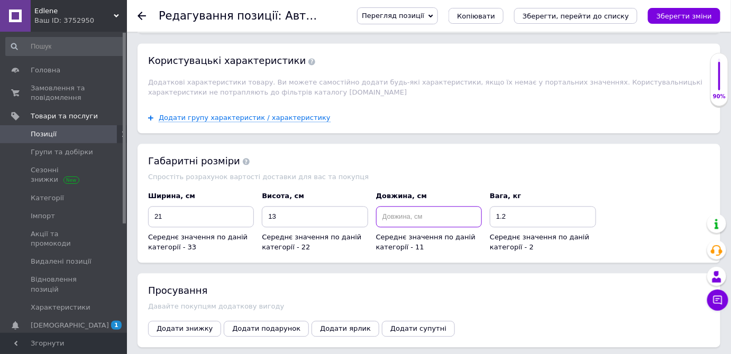
click at [382, 206] on input at bounding box center [429, 216] width 106 height 21
type input "31"
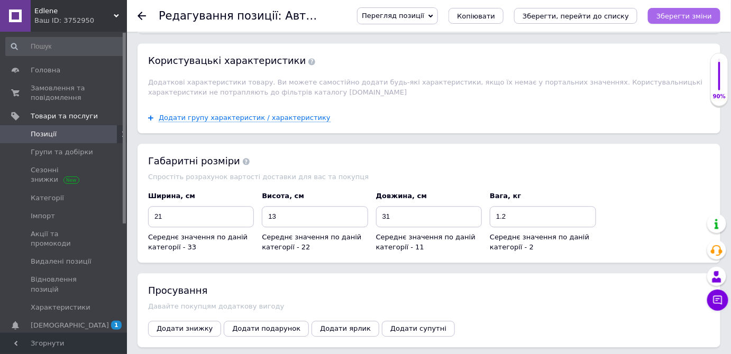
click at [691, 15] on icon "Зберегти зміни" at bounding box center [684, 16] width 56 height 8
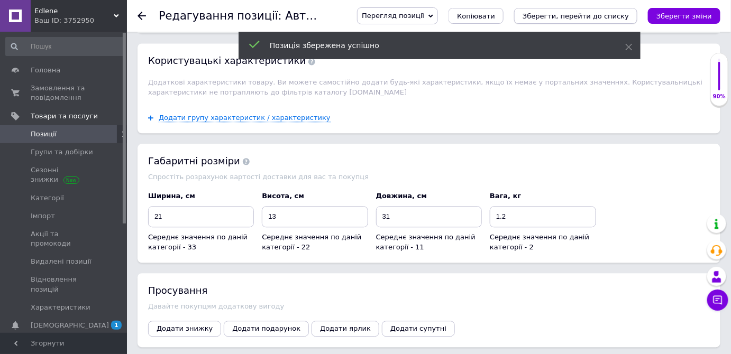
click at [563, 14] on icon "Зберегти, перейти до списку" at bounding box center [575, 16] width 106 height 8
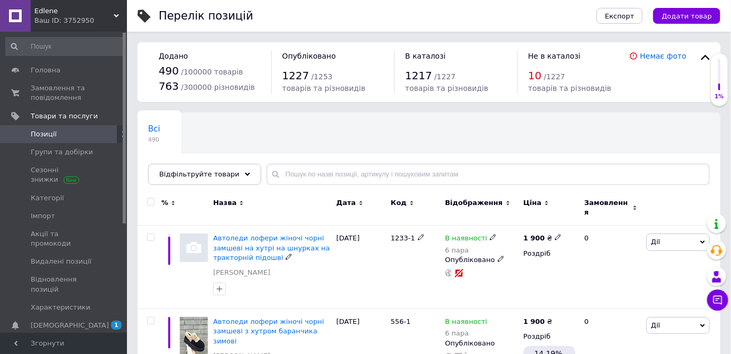
drag, startPoint x: 226, startPoint y: 233, endPoint x: 254, endPoint y: 229, distance: 28.3
click at [227, 234] on span "Автоледи лофери жіночі чорні замшеві на хутрі на шнурках на тракторній підошві" at bounding box center [271, 247] width 117 height 27
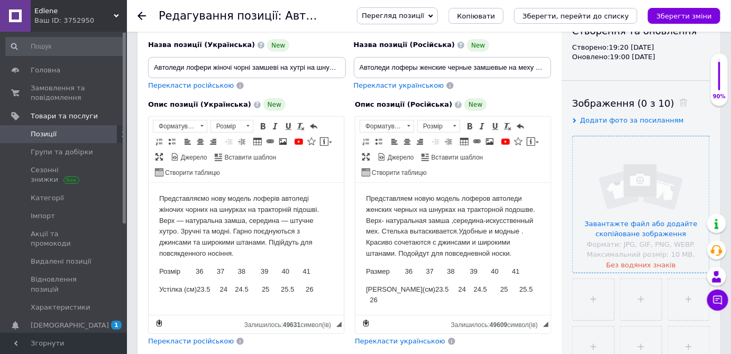
scroll to position [144, 0]
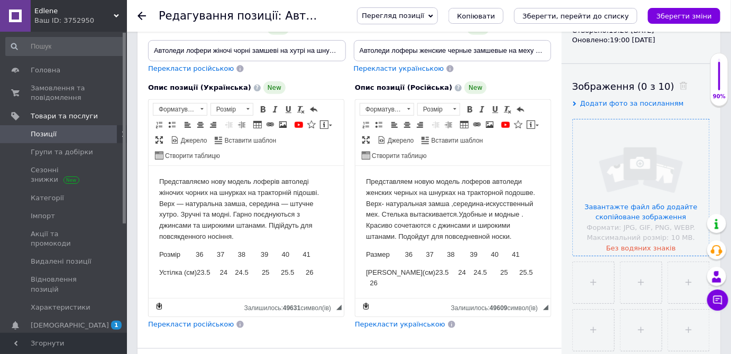
click at [626, 178] on input "file" at bounding box center [641, 188] width 136 height 136
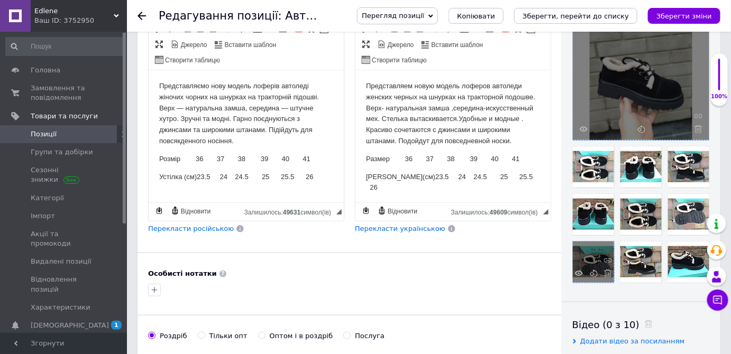
scroll to position [240, 0]
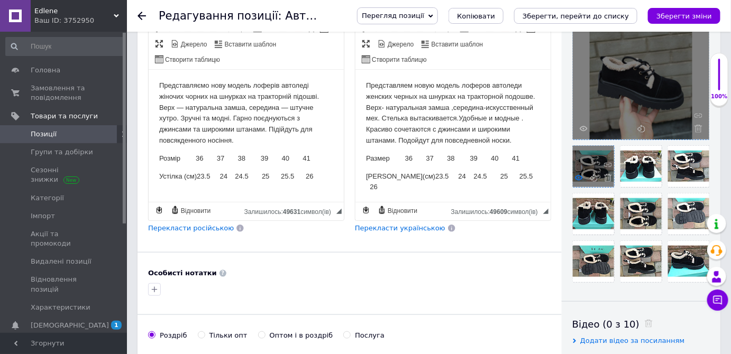
click at [579, 177] on icon at bounding box center [579, 178] width 8 height 8
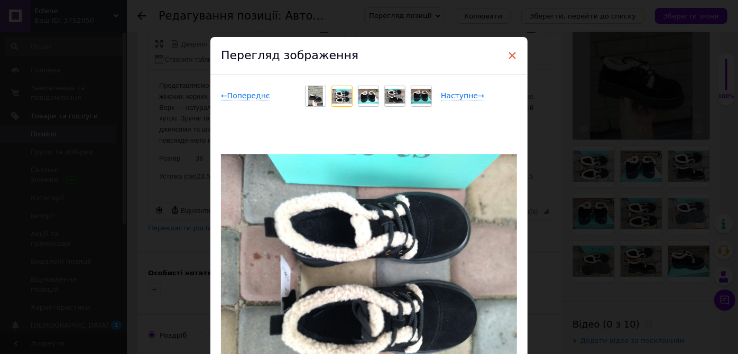
click at [513, 55] on span "×" at bounding box center [513, 56] width 10 height 18
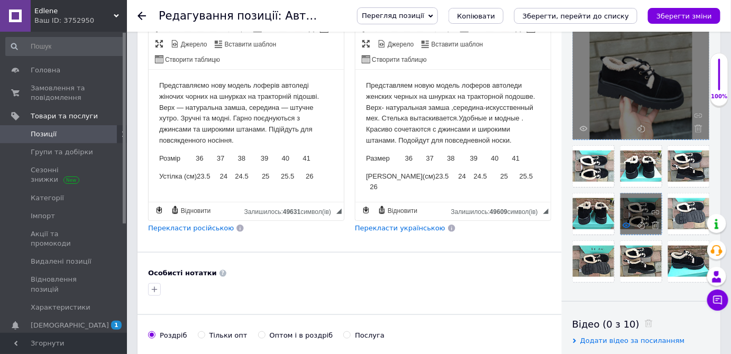
click at [628, 224] on icon at bounding box center [626, 226] width 8 height 8
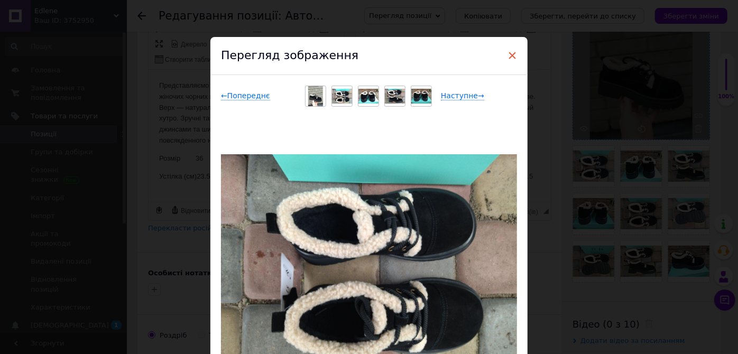
click at [510, 54] on span "×" at bounding box center [513, 56] width 10 height 18
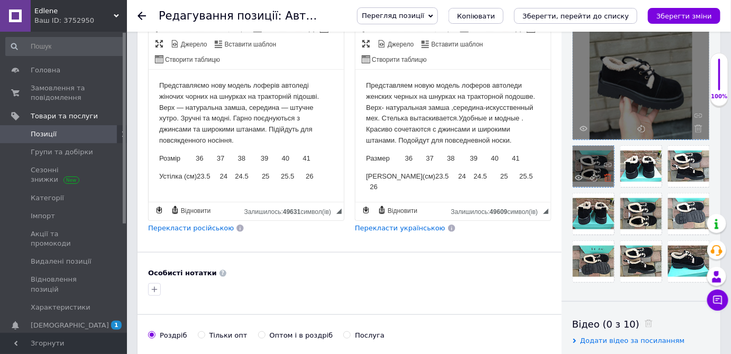
click at [608, 177] on icon at bounding box center [608, 178] width 8 height 8
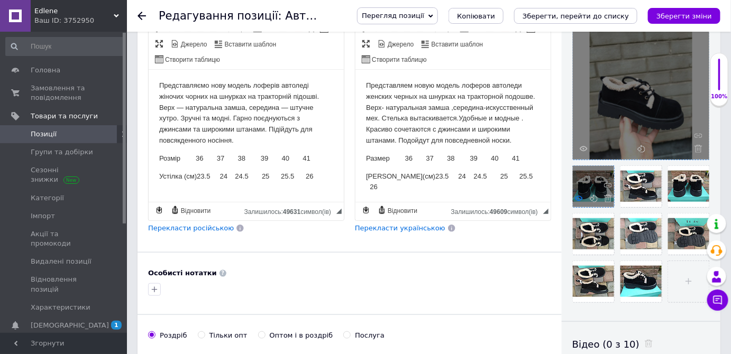
click at [579, 197] on icon at bounding box center [579, 199] width 8 height 8
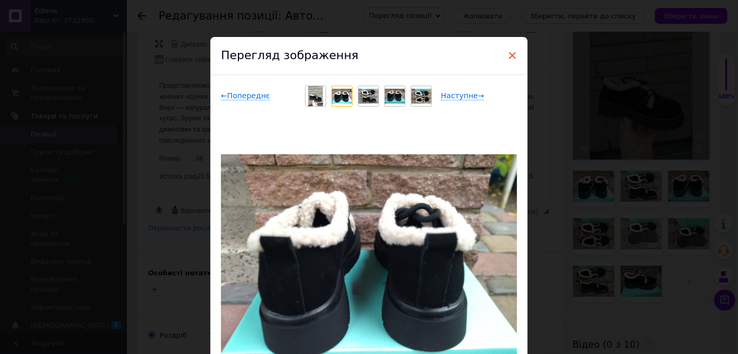
click at [510, 52] on span "×" at bounding box center [513, 56] width 10 height 18
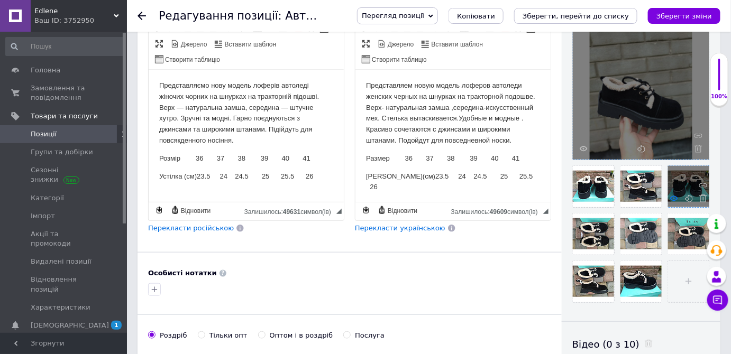
click at [673, 198] on use at bounding box center [674, 198] width 8 height 5
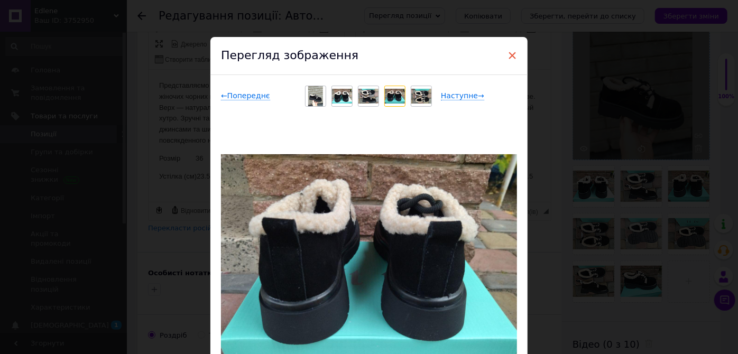
click at [510, 54] on span "×" at bounding box center [513, 56] width 10 height 18
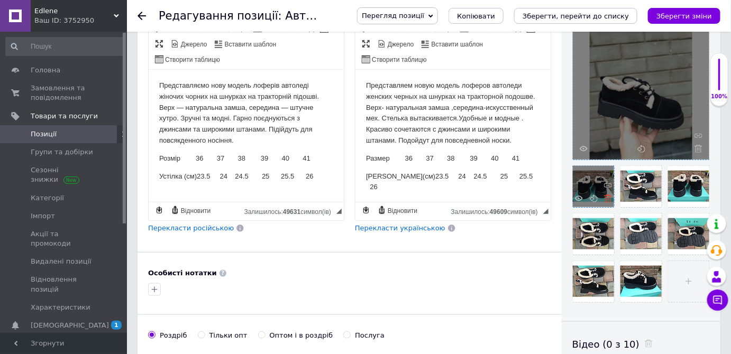
click at [609, 196] on icon at bounding box center [608, 199] width 8 height 8
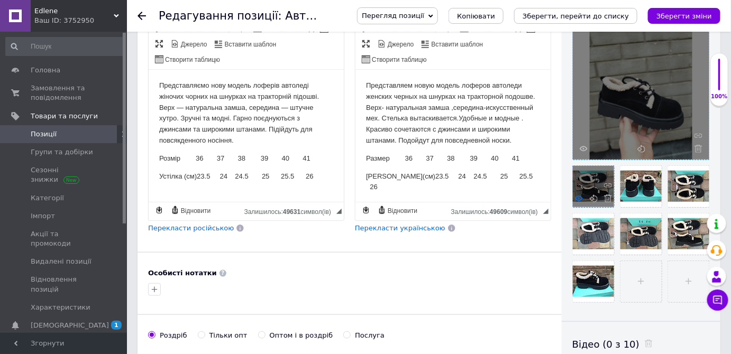
click at [579, 196] on icon at bounding box center [579, 199] width 8 height 8
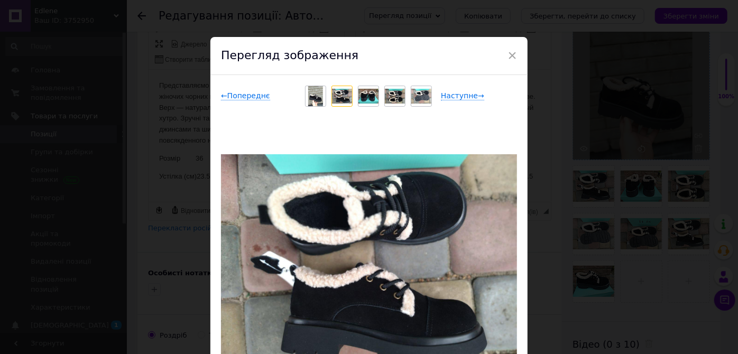
click at [511, 53] on span "×" at bounding box center [513, 56] width 10 height 18
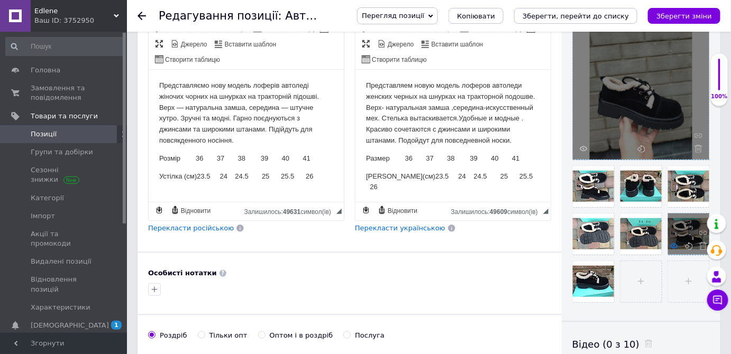
click at [674, 246] on icon at bounding box center [674, 246] width 8 height 8
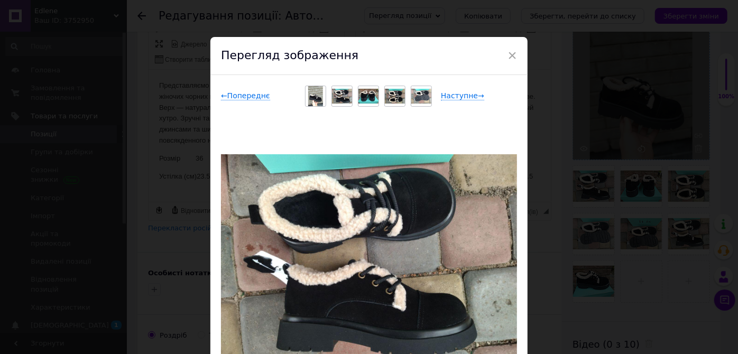
drag, startPoint x: 510, startPoint y: 53, endPoint x: 516, endPoint y: 66, distance: 14.2
click at [510, 54] on span "×" at bounding box center [513, 56] width 10 height 18
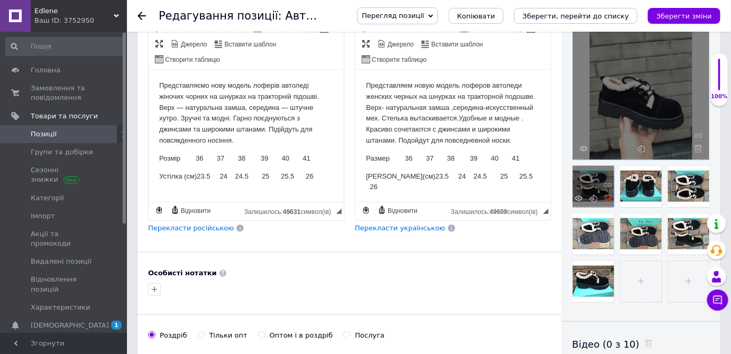
click at [609, 196] on icon at bounding box center [608, 199] width 8 height 8
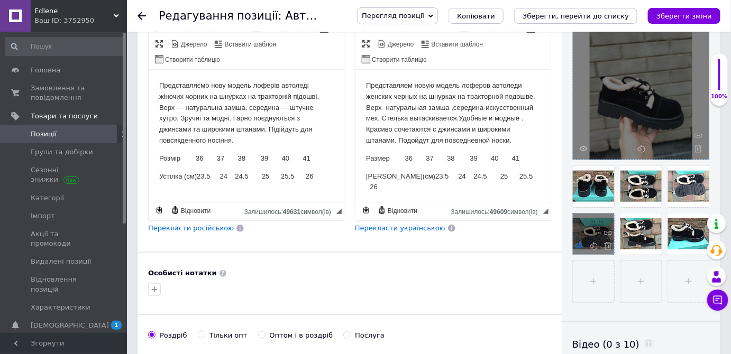
click at [581, 243] on use at bounding box center [579, 245] width 8 height 5
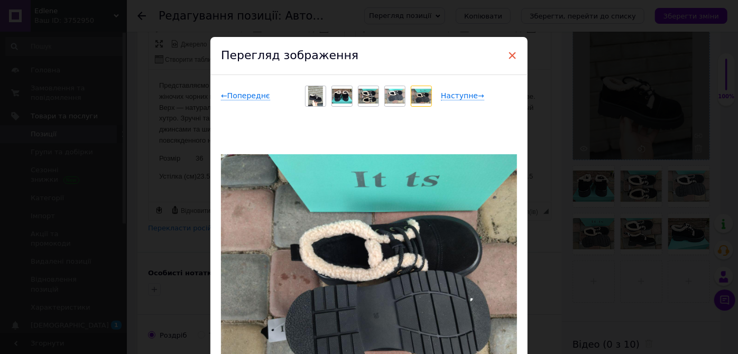
drag, startPoint x: 511, startPoint y: 54, endPoint x: 511, endPoint y: 66, distance: 12.2
click at [511, 54] on span "×" at bounding box center [513, 56] width 10 height 18
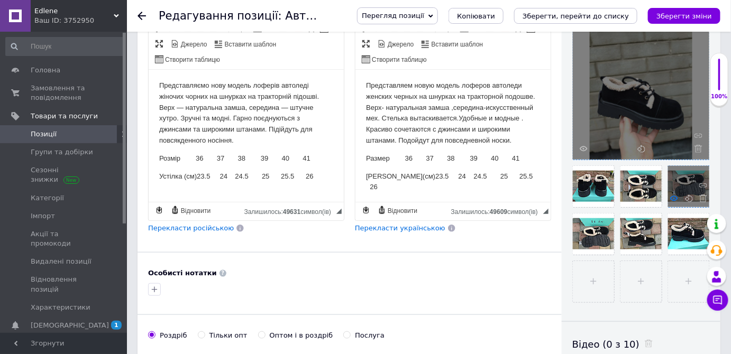
click at [677, 196] on icon at bounding box center [674, 199] width 8 height 8
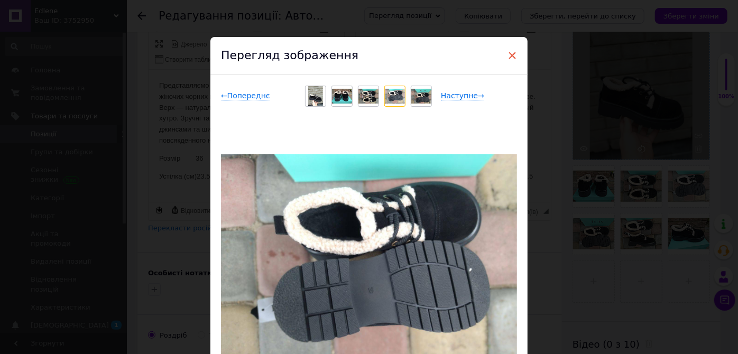
click at [512, 53] on span "×" at bounding box center [513, 56] width 10 height 18
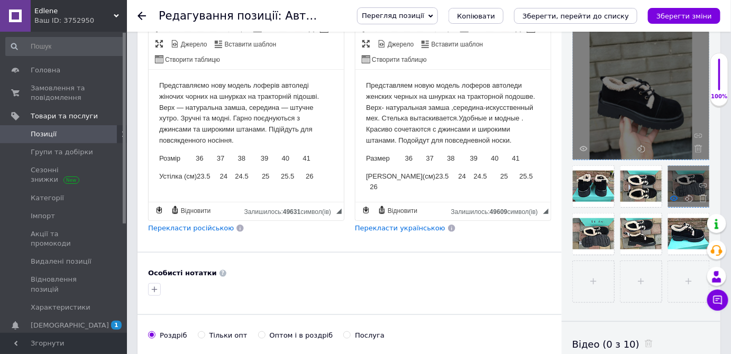
click at [674, 196] on icon at bounding box center [674, 199] width 8 height 8
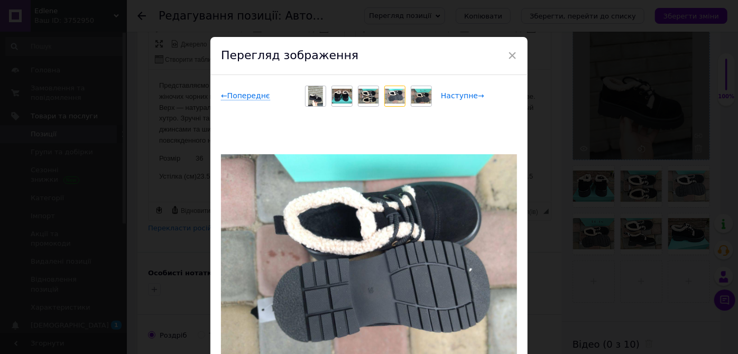
click at [476, 96] on span "Наступне →" at bounding box center [462, 95] width 43 height 9
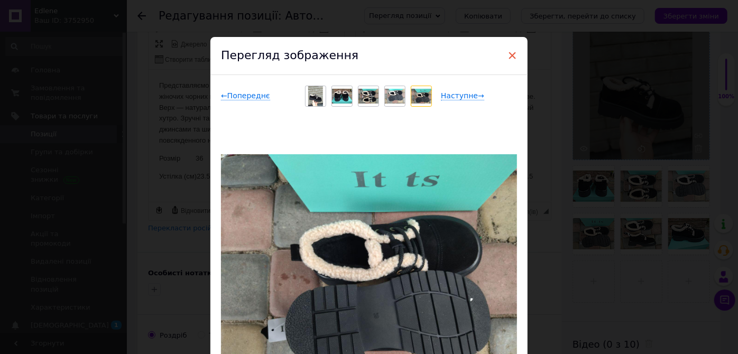
click at [512, 54] on span "×" at bounding box center [513, 56] width 10 height 18
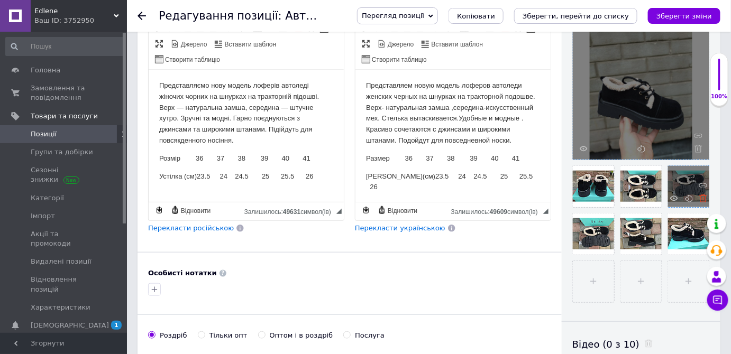
click at [702, 195] on use at bounding box center [703, 199] width 8 height 8
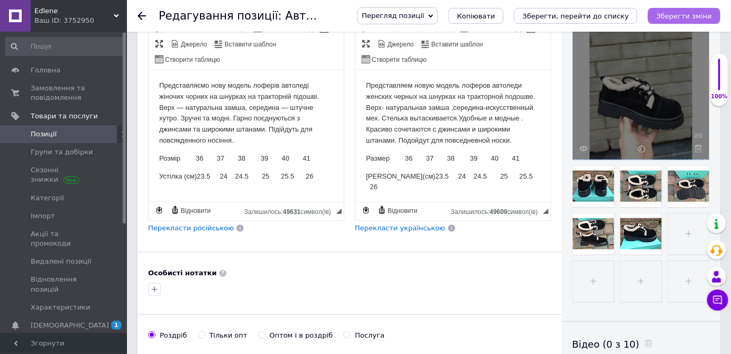
click at [675, 12] on icon "Зберегти зміни" at bounding box center [684, 16] width 56 height 8
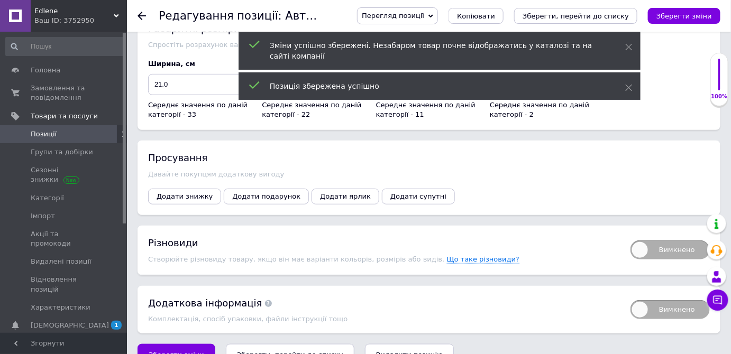
scroll to position [1501, 0]
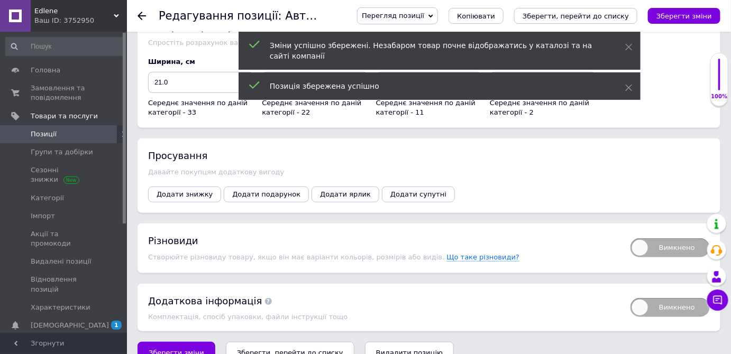
click at [641, 238] on span "Вимкнено" at bounding box center [669, 247] width 79 height 19
click at [630, 232] on input "Вимкнено" at bounding box center [626, 235] width 7 height 7
checkbox input "true"
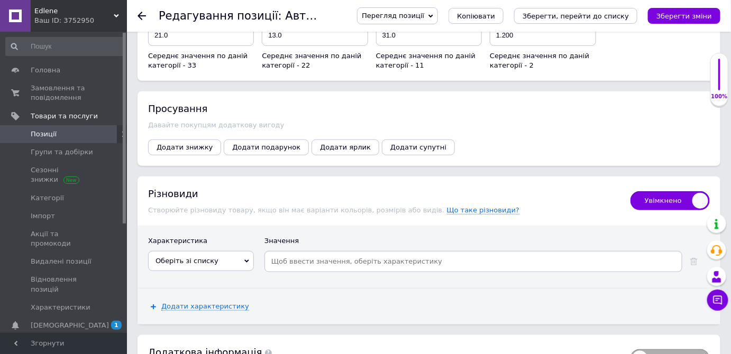
scroll to position [1599, 0]
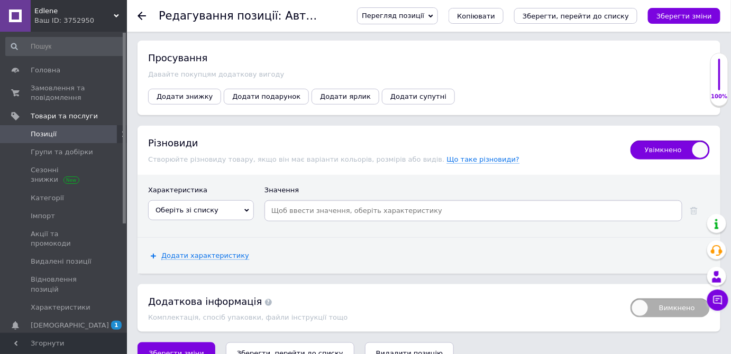
click at [245, 209] on icon at bounding box center [246, 210] width 5 height 3
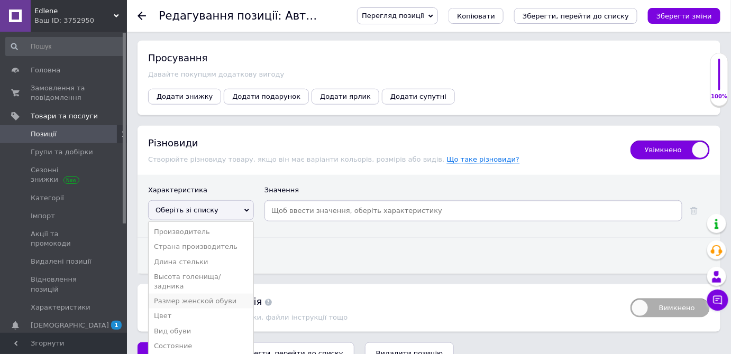
drag, startPoint x: 169, startPoint y: 272, endPoint x: 209, endPoint y: 239, distance: 51.8
click at [169, 294] on li "Размер женской обуви" at bounding box center [201, 301] width 105 height 15
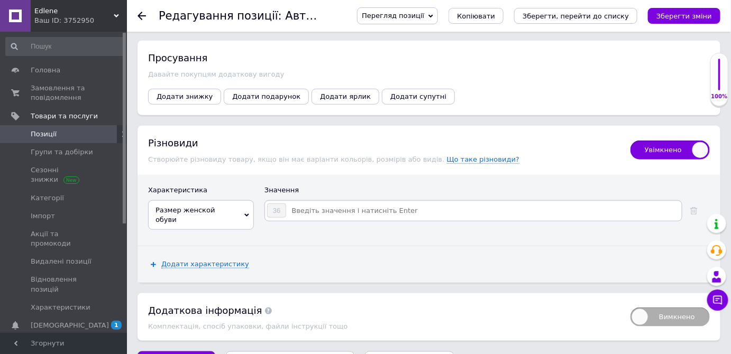
click at [293, 203] on input at bounding box center [483, 211] width 393 height 16
type input "37"
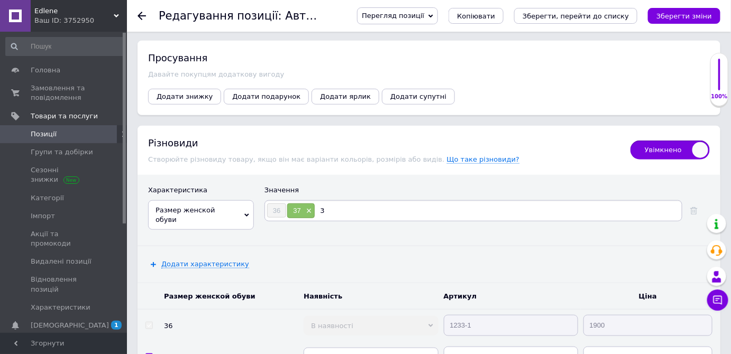
type input "38"
type input "39"
type input "40"
type input "41"
click at [679, 13] on icon "Зберегти зміни" at bounding box center [684, 16] width 56 height 8
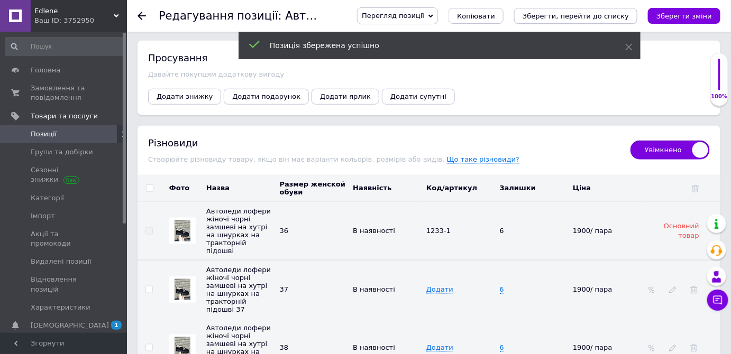
click at [593, 15] on icon "Зберегти, перейти до списку" at bounding box center [575, 16] width 106 height 8
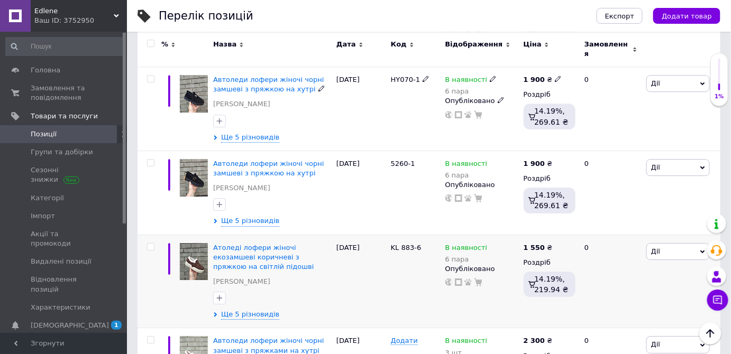
scroll to position [1058, 0]
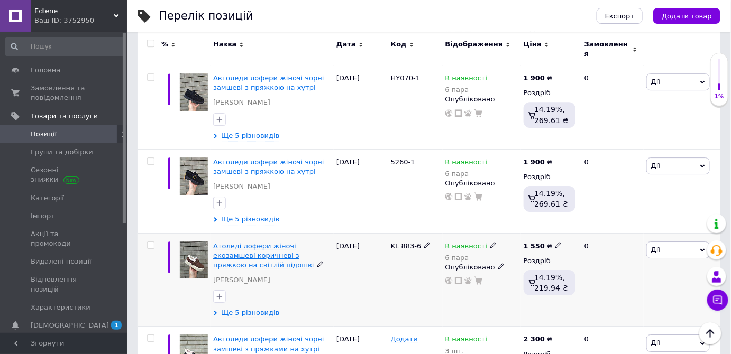
click at [227, 242] on span "Атоледі лофери жіночі екозамшеві коричневі з пряжкою на світлій підошві" at bounding box center [263, 255] width 100 height 27
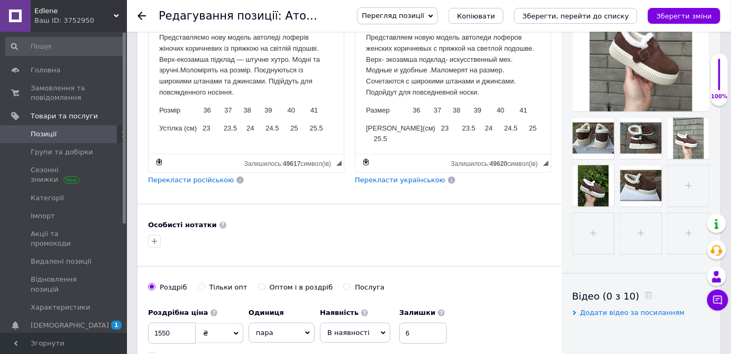
scroll to position [384, 0]
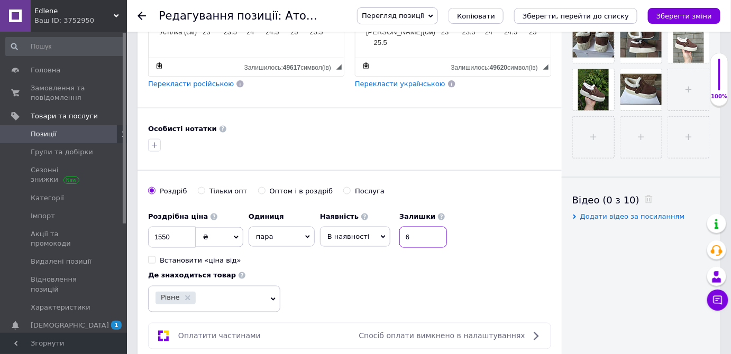
click at [411, 234] on input "6" at bounding box center [423, 237] width 48 height 21
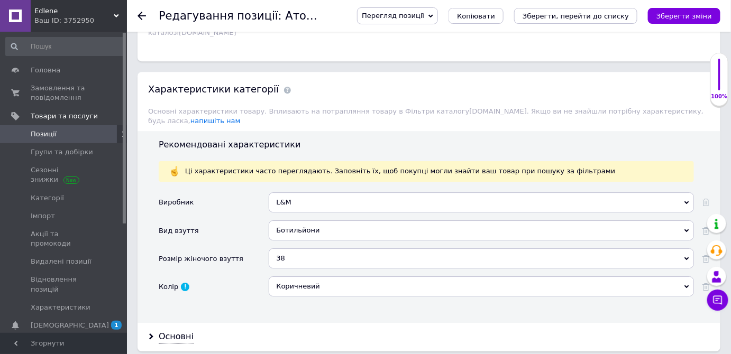
scroll to position [1105, 0]
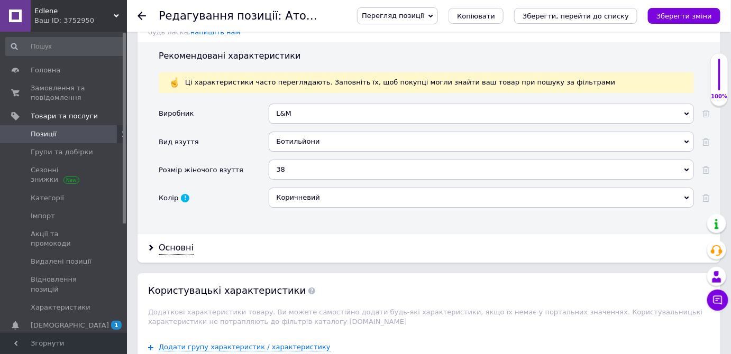
type input "5"
click at [280, 160] on div "38" at bounding box center [481, 170] width 425 height 20
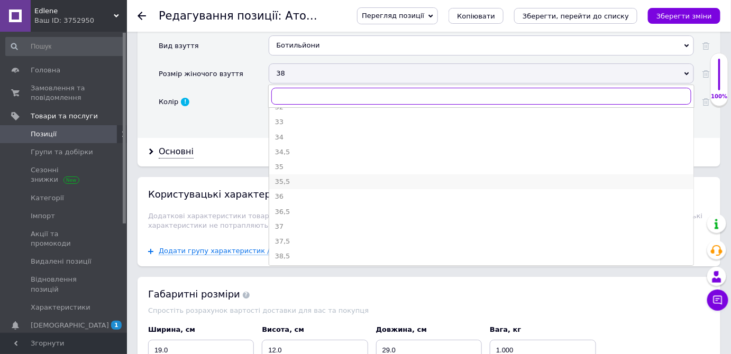
scroll to position [48, 0]
click at [280, 244] on div "39" at bounding box center [480, 249] width 413 height 10
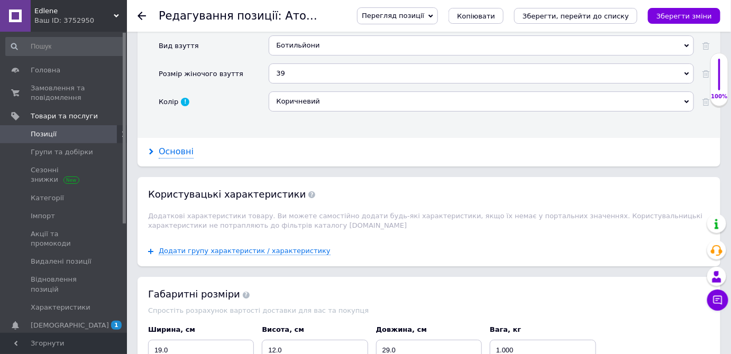
click at [150, 149] on icon at bounding box center [151, 152] width 6 height 6
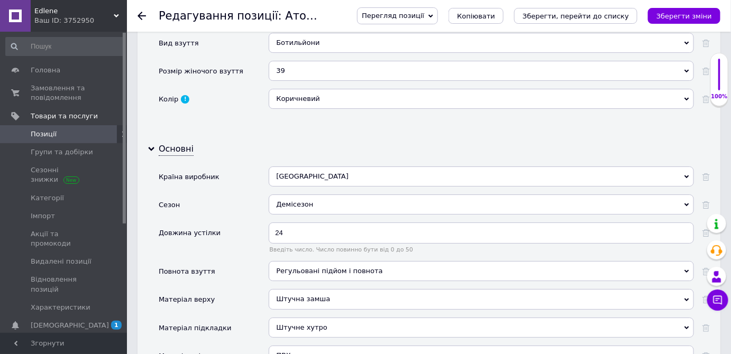
scroll to position [1298, 0]
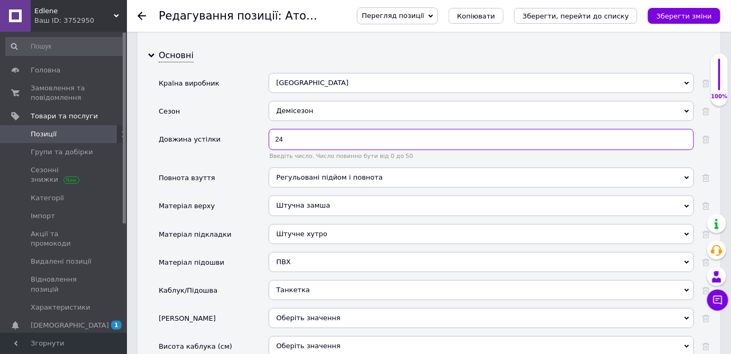
click at [283, 129] on input "24" at bounding box center [481, 139] width 425 height 21
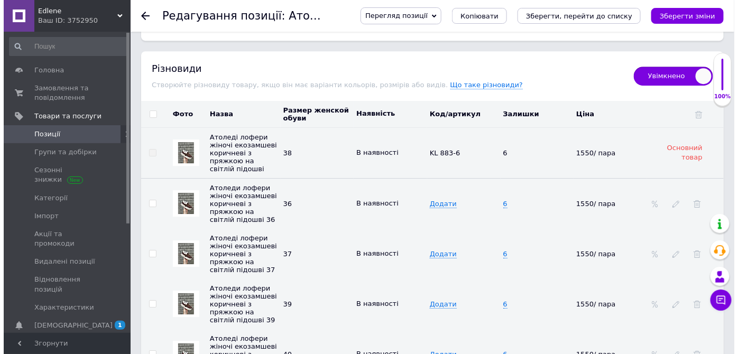
scroll to position [2451, 0]
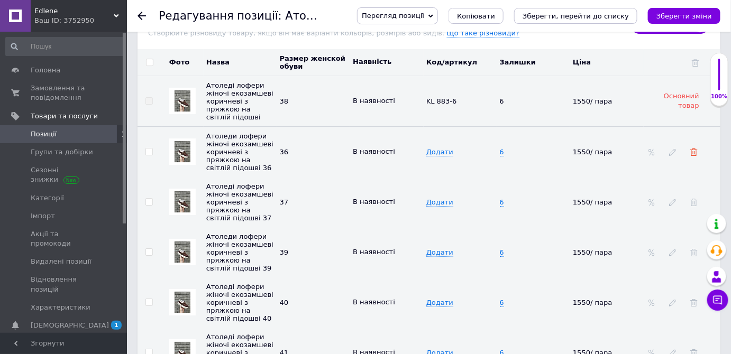
type input "24.5"
click at [693, 149] on use at bounding box center [693, 152] width 7 height 7
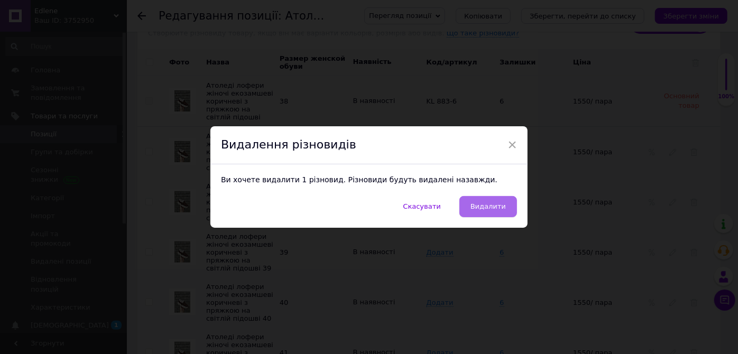
click at [487, 207] on span "Видалити" at bounding box center [488, 207] width 35 height 8
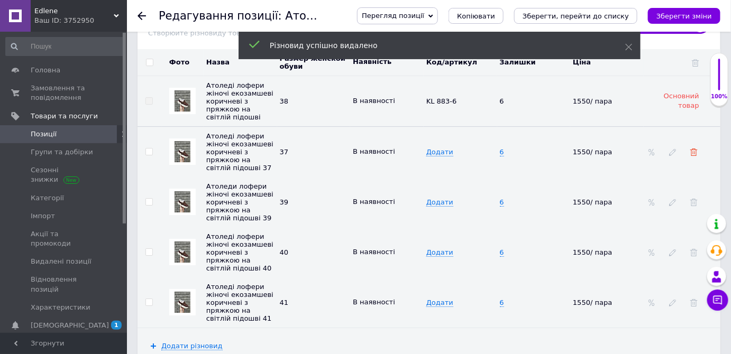
click at [694, 149] on icon at bounding box center [693, 152] width 7 height 7
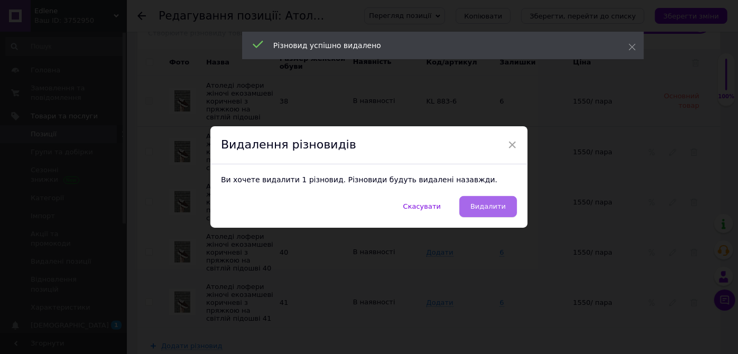
click at [489, 203] on span "Видалити" at bounding box center [488, 207] width 35 height 8
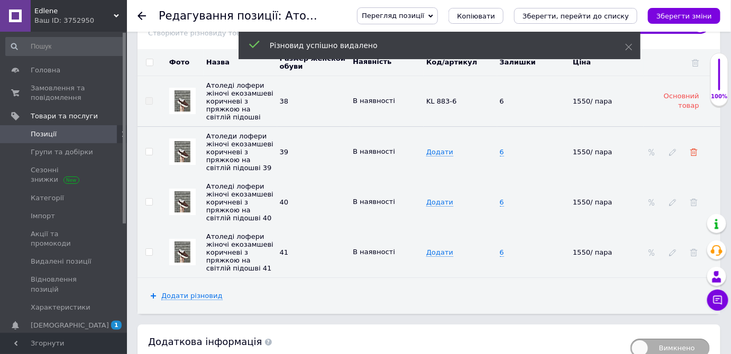
click at [693, 149] on icon at bounding box center [693, 152] width 7 height 7
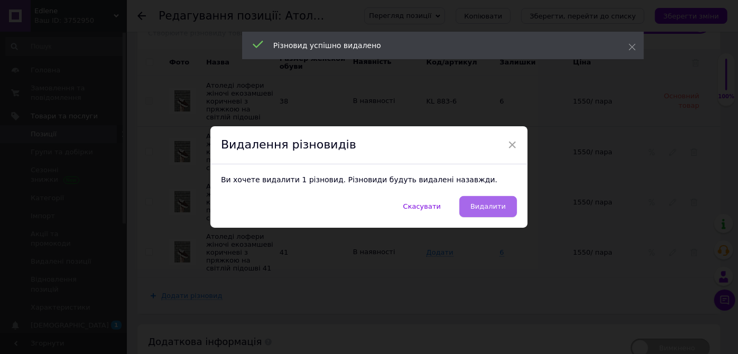
click at [485, 207] on span "Видалити" at bounding box center [488, 207] width 35 height 8
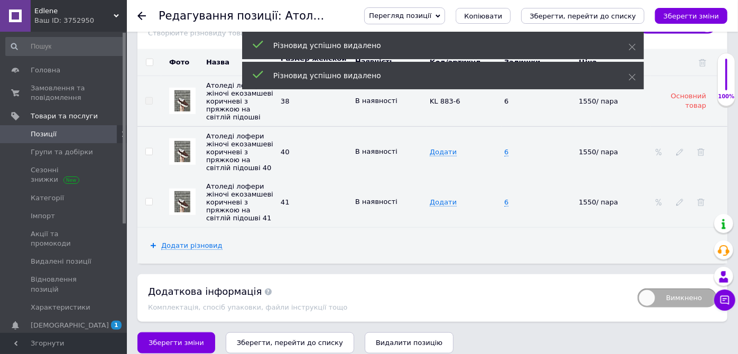
scroll to position [2425, 0]
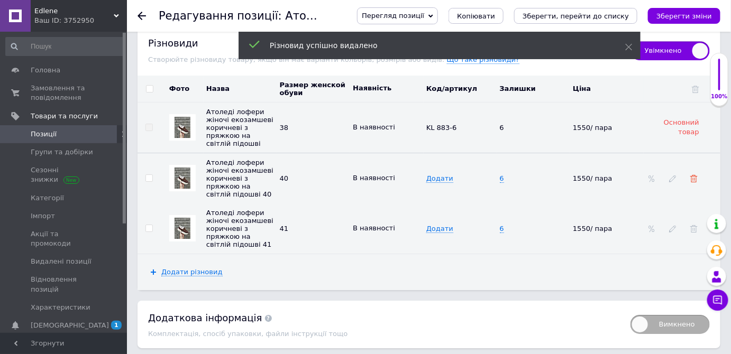
click at [694, 175] on icon at bounding box center [693, 178] width 7 height 7
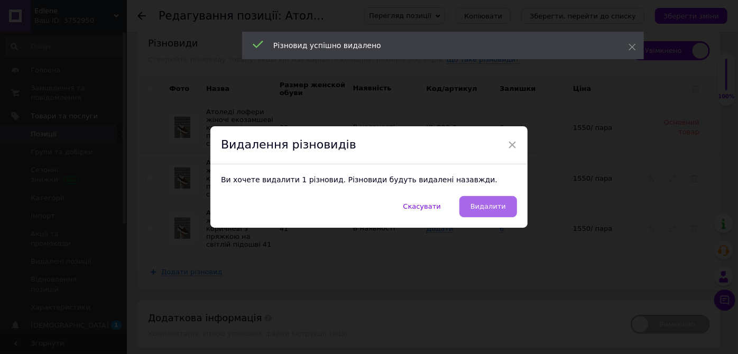
click at [488, 207] on span "Видалити" at bounding box center [488, 207] width 35 height 8
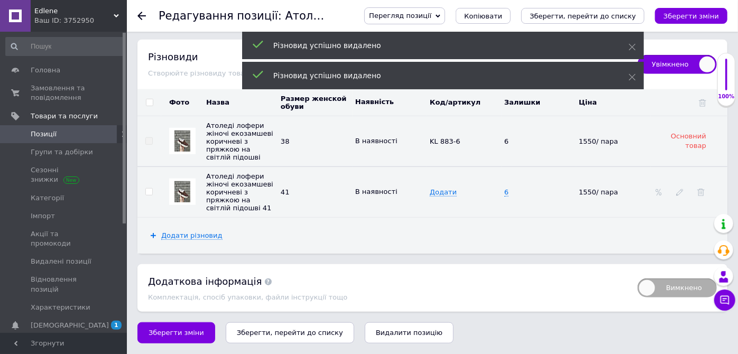
scroll to position [2379, 0]
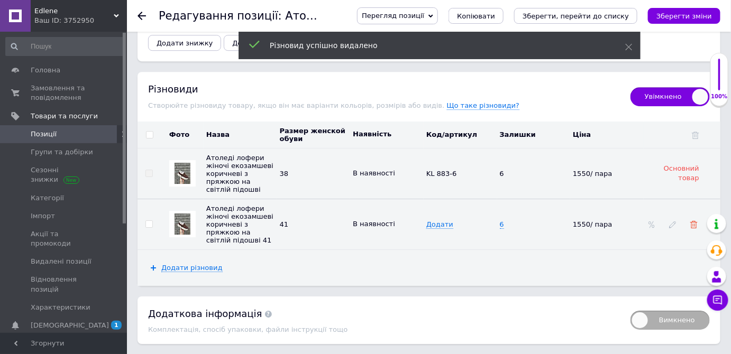
click at [694, 221] on icon at bounding box center [693, 224] width 7 height 7
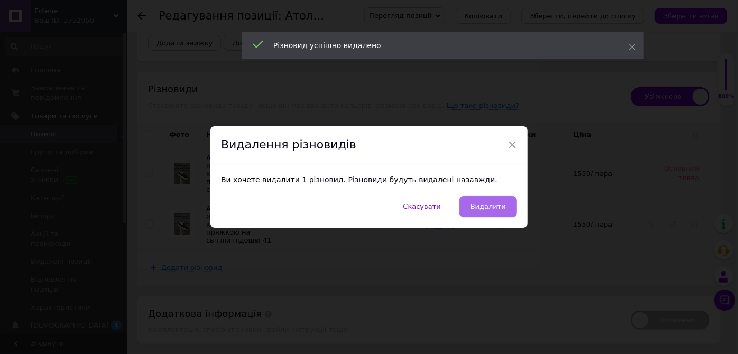
click at [485, 204] on span "Видалити" at bounding box center [488, 207] width 35 height 8
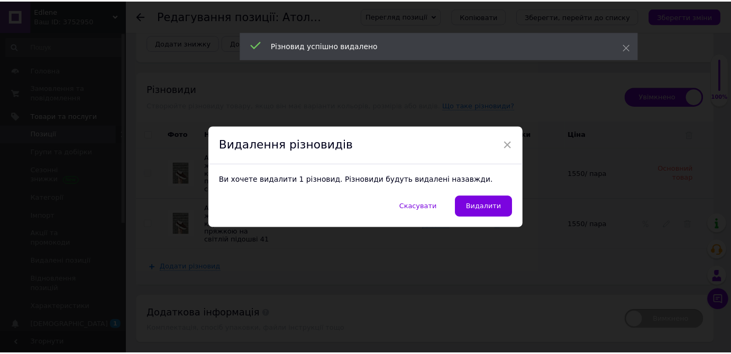
scroll to position [2222, 0]
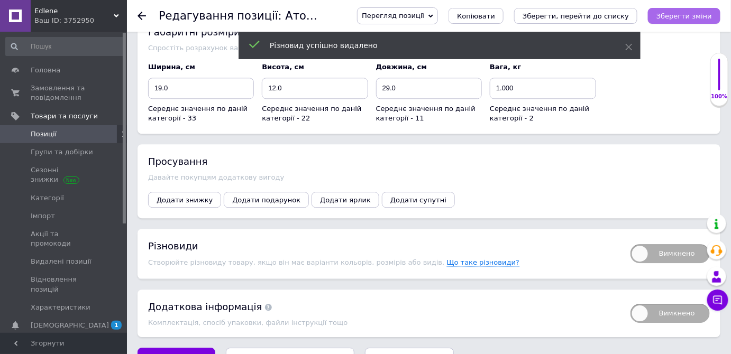
click at [692, 14] on icon "Зберегти зміни" at bounding box center [684, 16] width 56 height 8
click at [639, 244] on span "Вимкнено" at bounding box center [669, 253] width 79 height 19
click at [630, 237] on input "Вимкнено" at bounding box center [626, 240] width 7 height 7
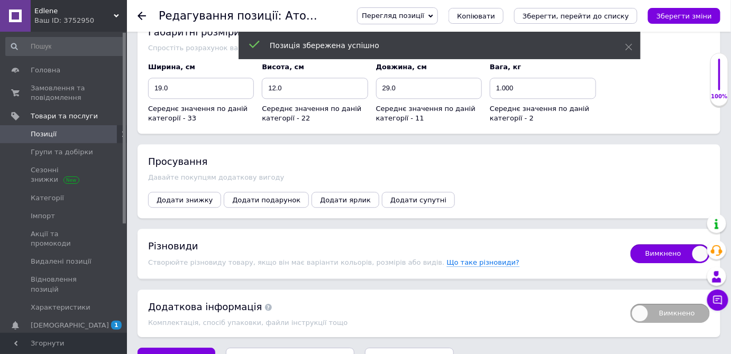
checkbox input "true"
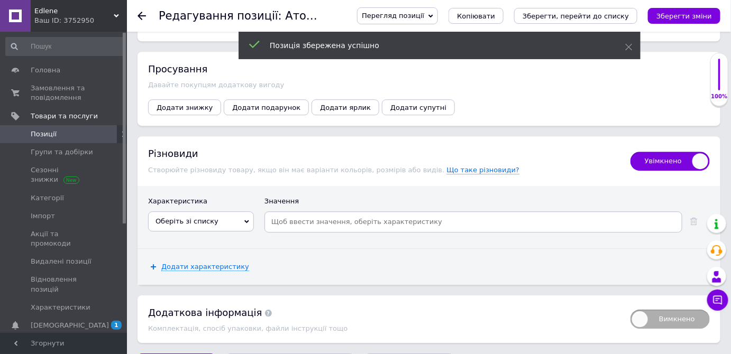
scroll to position [2320, 0]
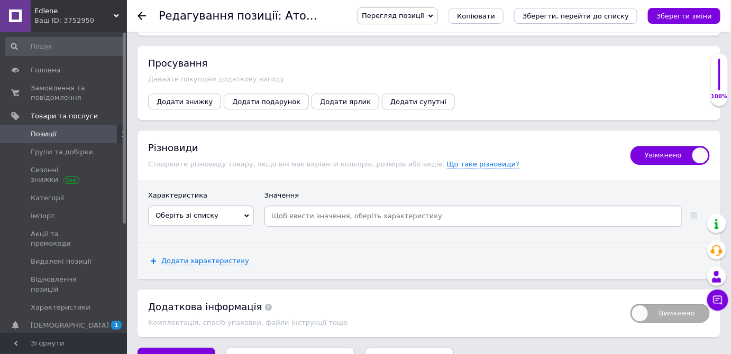
click at [247, 214] on icon at bounding box center [246, 215] width 5 height 3
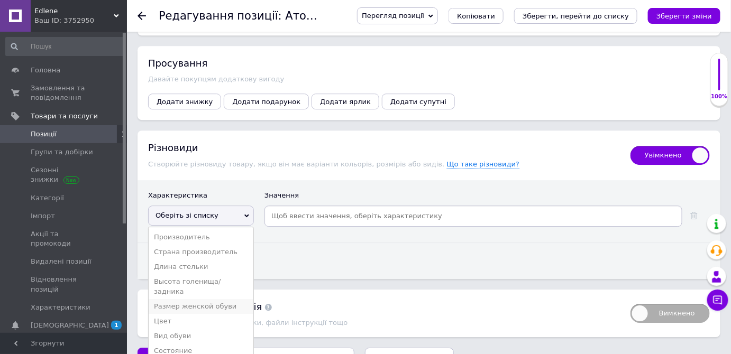
click at [163, 299] on li "Размер женской обуви" at bounding box center [201, 306] width 105 height 15
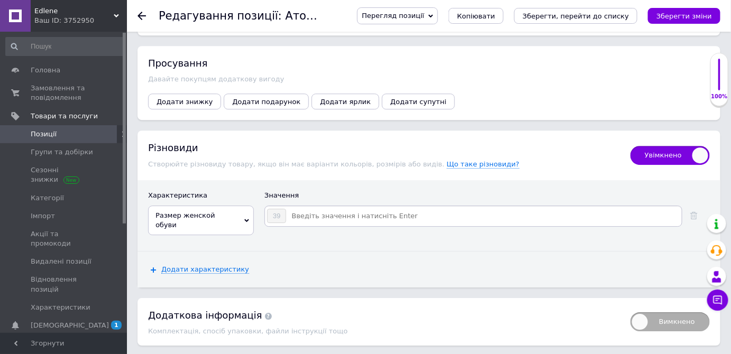
click at [292, 208] on input at bounding box center [483, 216] width 393 height 16
type input "36"
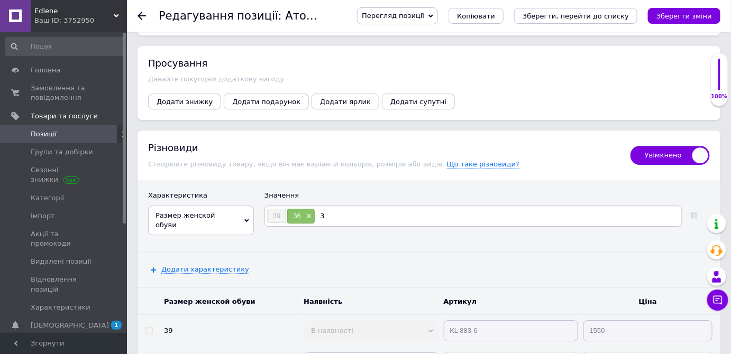
type input "37"
type input "40"
type input "41"
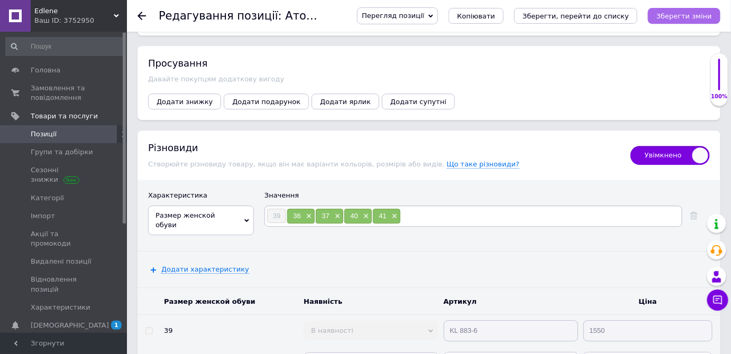
click at [680, 15] on icon "Зберегти зміни" at bounding box center [684, 16] width 56 height 8
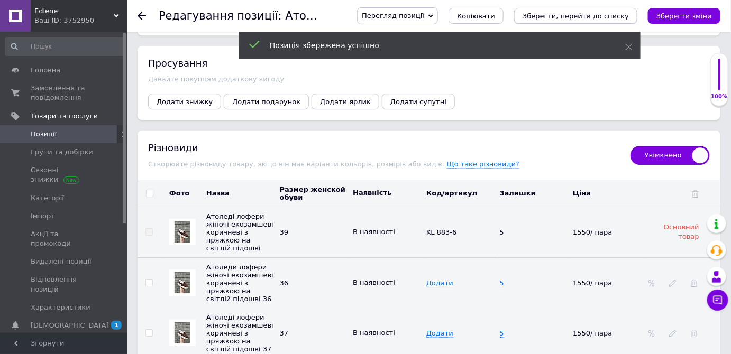
click at [586, 19] on icon "Зберегти, перейти до списку" at bounding box center [575, 16] width 106 height 8
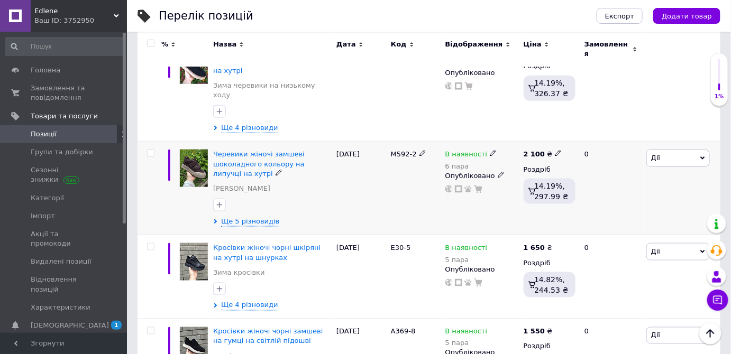
scroll to position [433, 0]
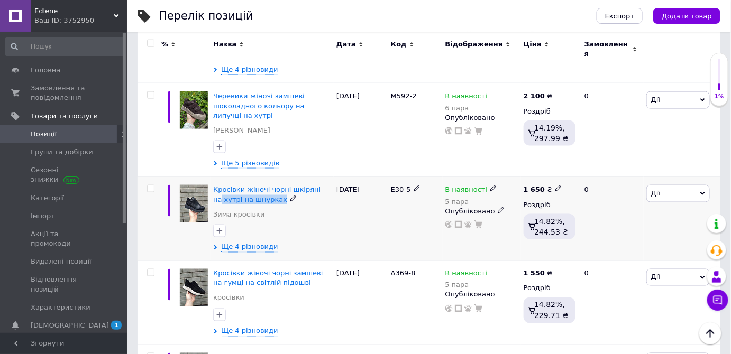
drag, startPoint x: 703, startPoint y: 214, endPoint x: 321, endPoint y: 174, distance: 384.3
click at [321, 185] on div "Кросівки жіночі чорні шкіряні на хутрі на шнурках Зима кросівки" at bounding box center [272, 205] width 118 height 40
click at [357, 263] on div "[DATE]" at bounding box center [361, 303] width 54 height 84
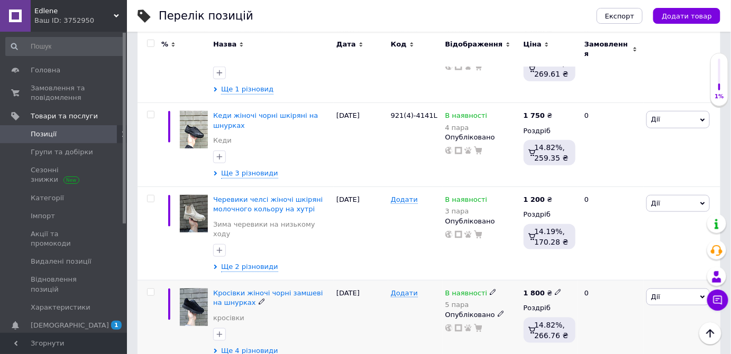
scroll to position [1620, 0]
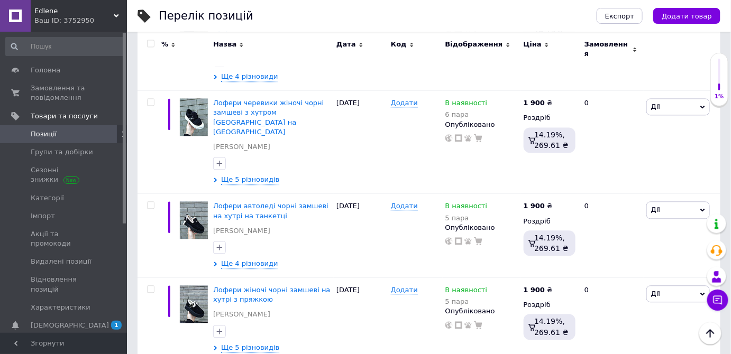
scroll to position [658, 0]
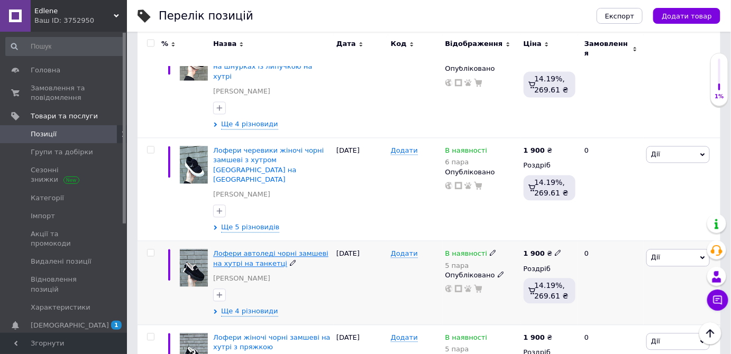
click at [219, 250] on span "Лофери автоледі чорні замшеві на хутрі на танкетці" at bounding box center [270, 258] width 115 height 17
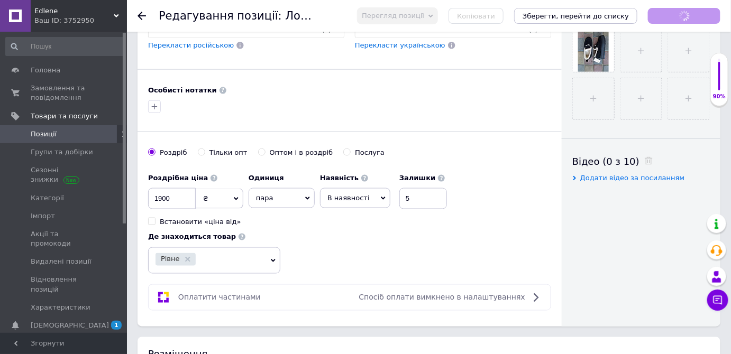
scroll to position [433, 0]
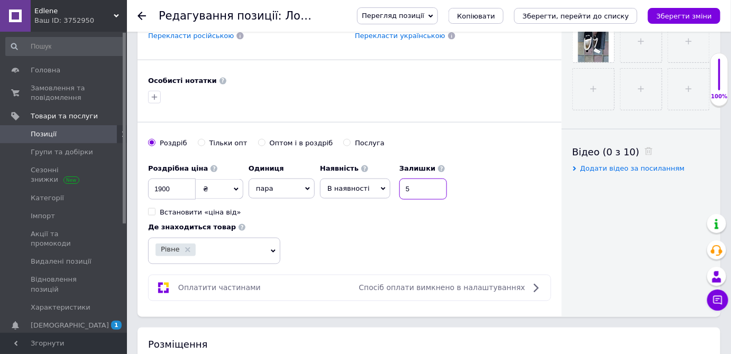
drag, startPoint x: 412, startPoint y: 183, endPoint x: 417, endPoint y: 187, distance: 5.7
click at [412, 183] on input "5" at bounding box center [423, 189] width 48 height 21
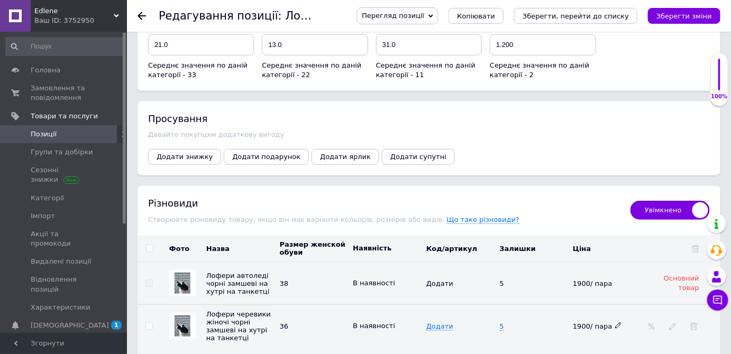
scroll to position [1682, 0]
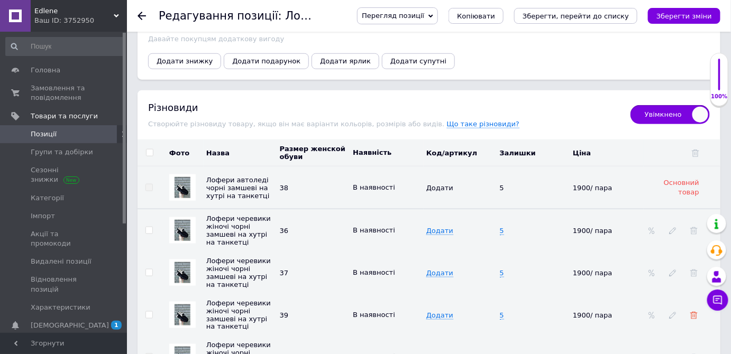
type input "4"
click at [694, 312] on icon at bounding box center [693, 315] width 7 height 7
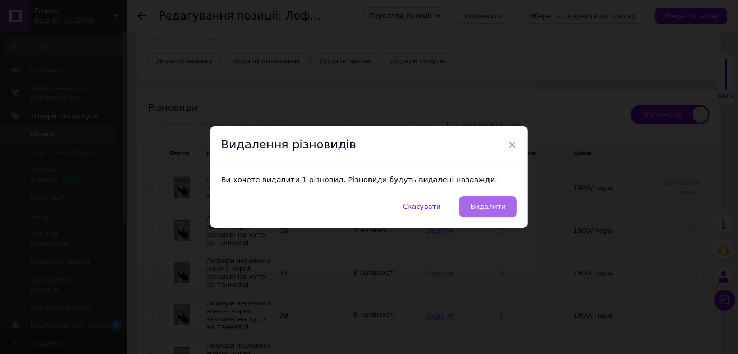
click at [489, 209] on span "Видалити" at bounding box center [488, 207] width 35 height 8
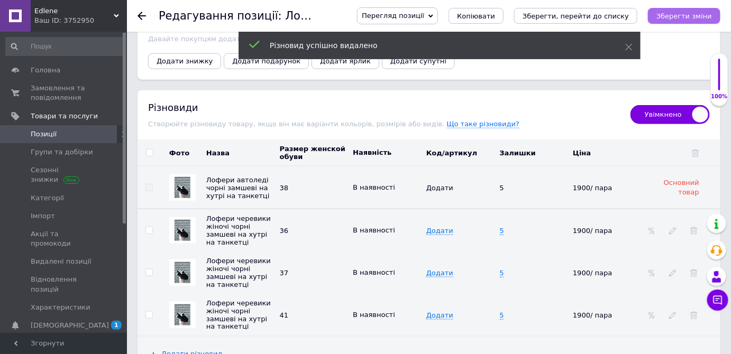
click at [689, 17] on icon "Зберегти зміни" at bounding box center [684, 16] width 56 height 8
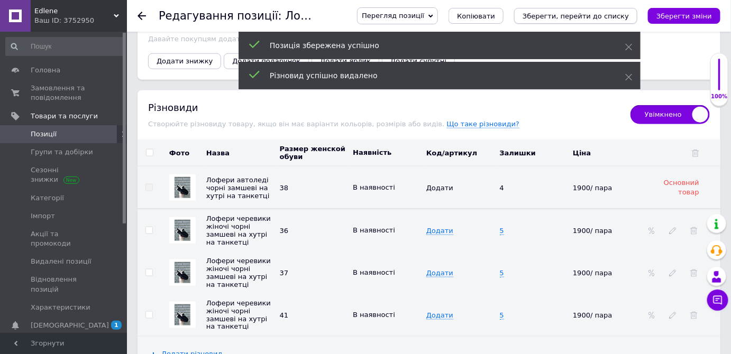
click at [581, 16] on icon "Зберегти, перейти до списку" at bounding box center [575, 16] width 106 height 8
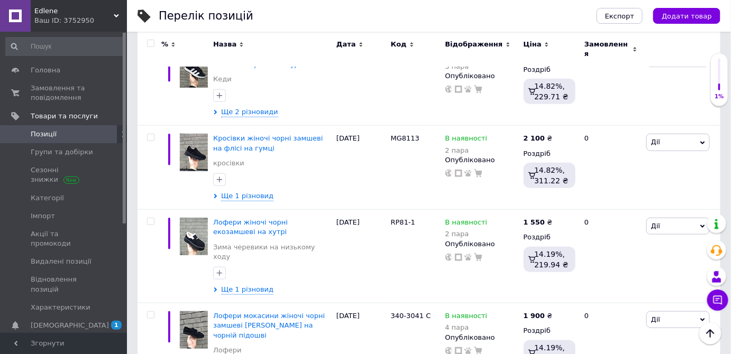
scroll to position [1629, 0]
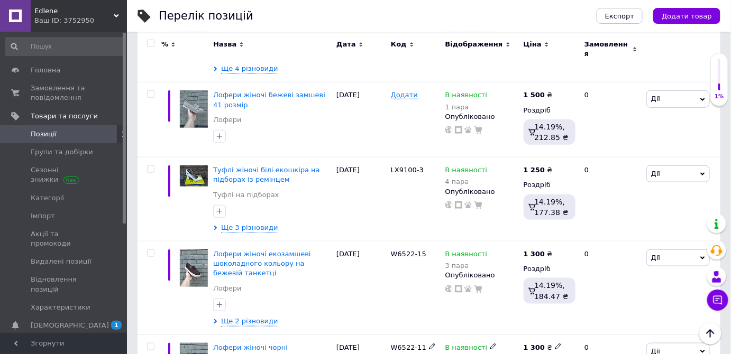
scroll to position [1611, 0]
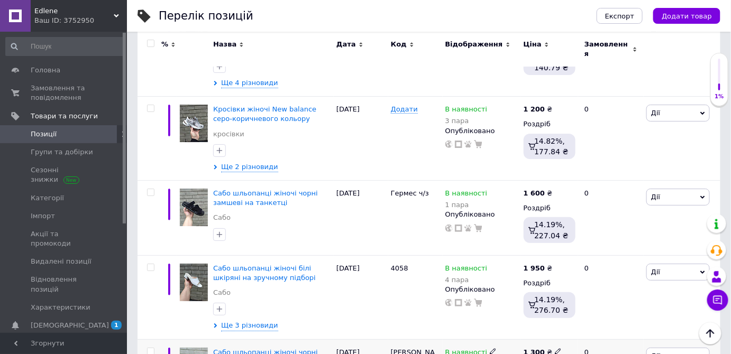
scroll to position [1544, 0]
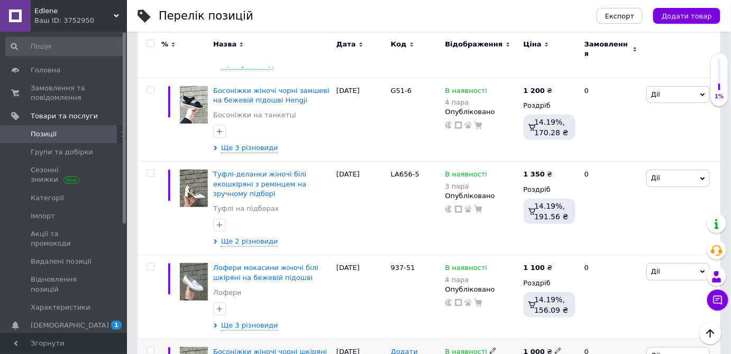
scroll to position [1582, 0]
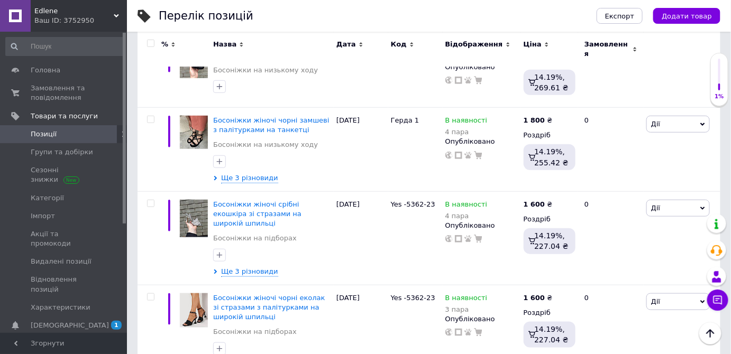
scroll to position [1573, 0]
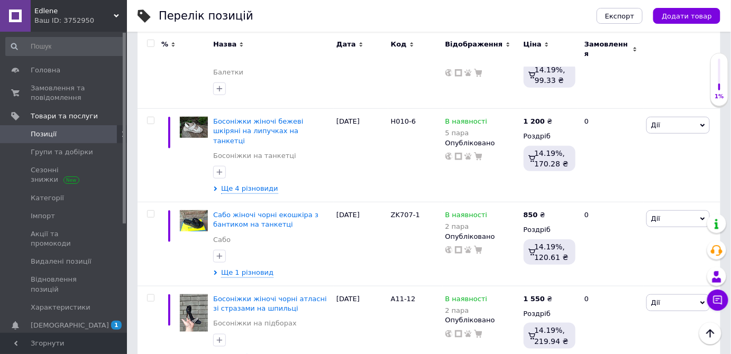
scroll to position [1543, 0]
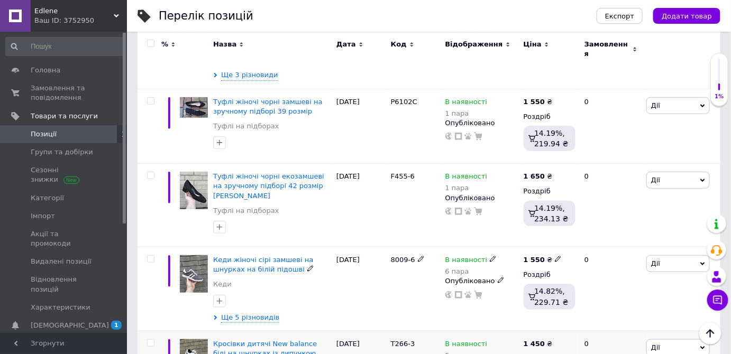
scroll to position [1536, 0]
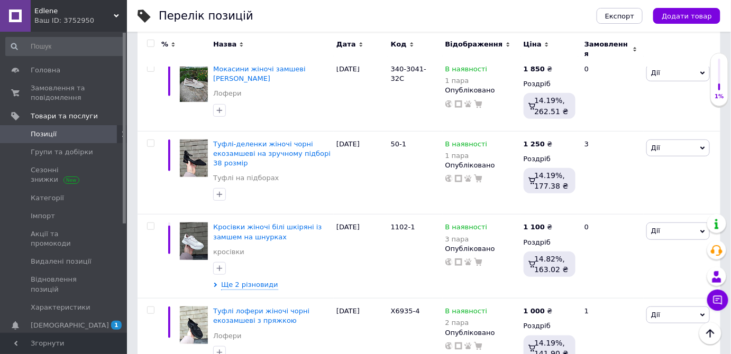
scroll to position [1536, 0]
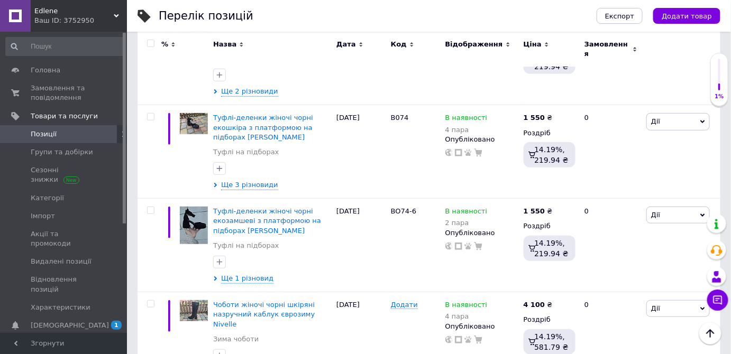
scroll to position [1570, 0]
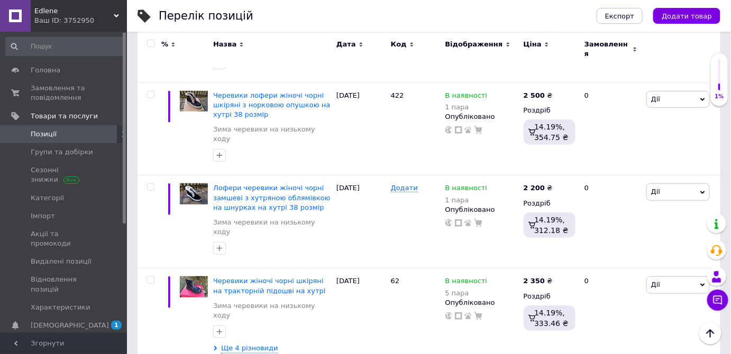
scroll to position [1579, 0]
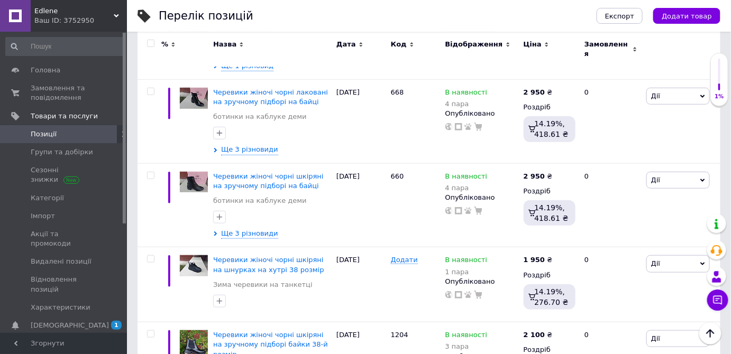
scroll to position [1530, 0]
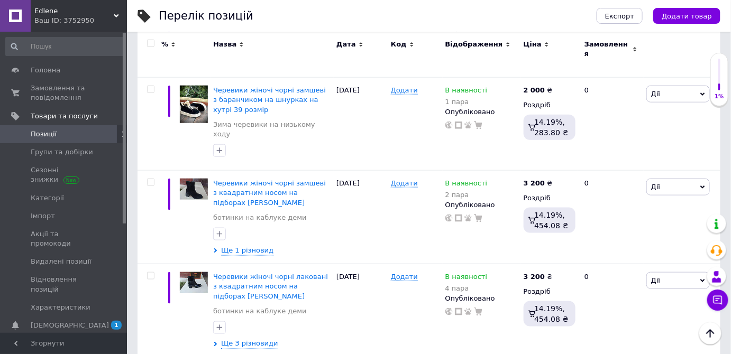
scroll to position [284, 0]
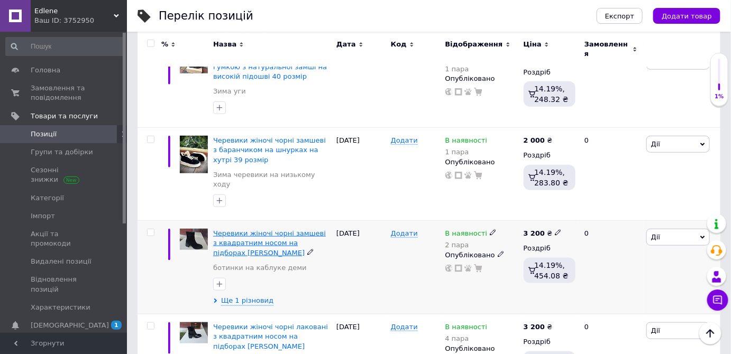
click at [220, 229] on span "Черевики жіночі чорні замшеві з квадратним носом на підборах демі Lirio" at bounding box center [269, 242] width 113 height 27
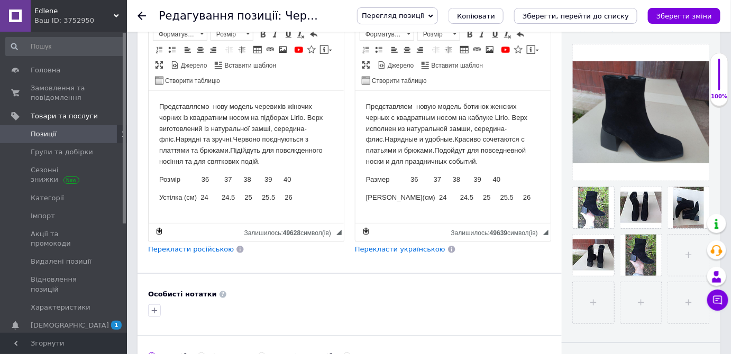
scroll to position [336, 0]
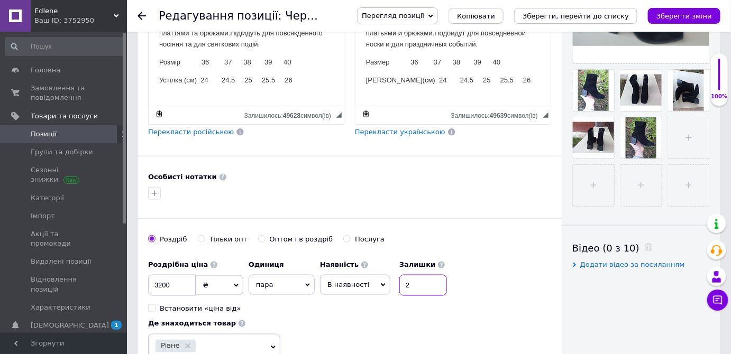
click at [411, 284] on input "2" at bounding box center [423, 285] width 48 height 21
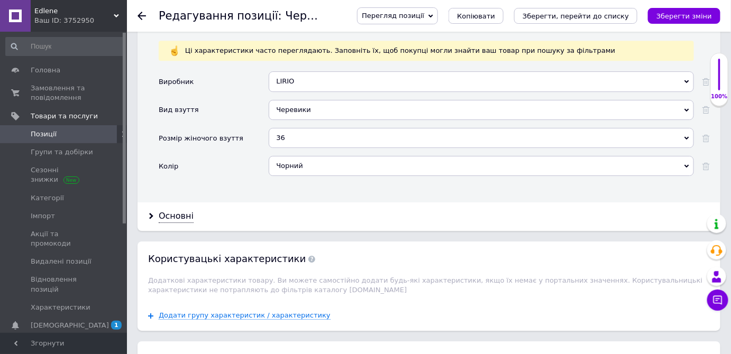
scroll to position [1105, 0]
type input "1"
click at [279, 128] on div "36" at bounding box center [481, 138] width 425 height 20
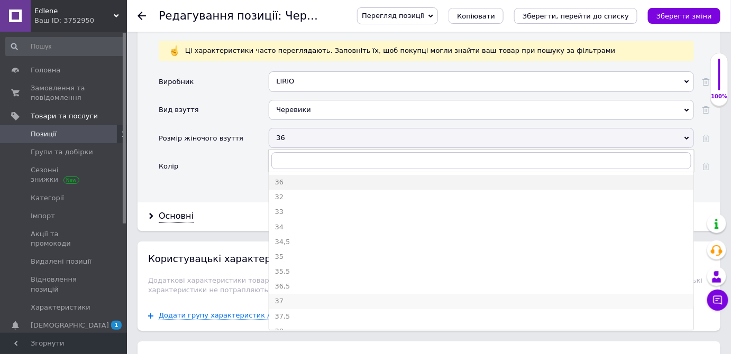
click at [278, 297] on div "37" at bounding box center [480, 302] width 413 height 10
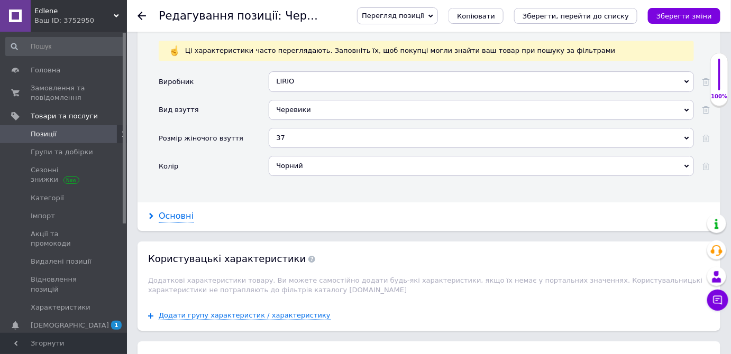
click at [151, 213] on use at bounding box center [151, 216] width 4 height 6
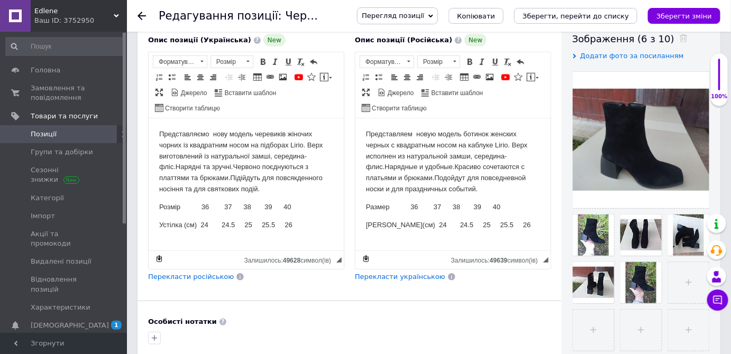
scroll to position [192, 0]
click at [415, 224] on p "Стелька(см) 24 24.5 25 25.5 26" at bounding box center [452, 224] width 174 height 11
click at [448, 224] on p "Стелька(см) 23.5 24.5 25 25.5 26" at bounding box center [452, 224] width 174 height 11
click at [208, 224] on p "Устілка (см) 24 24.5 25 25.5 26" at bounding box center [246, 224] width 174 height 11
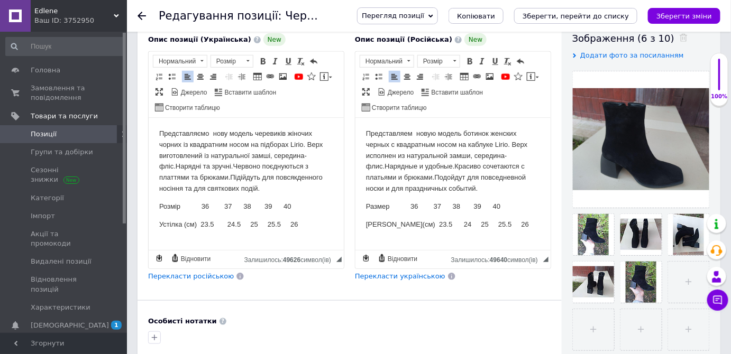
click at [240, 223] on p "Устілка (см) 23.5 24.5 25 25.5 26" at bounding box center [246, 224] width 174 height 11
click at [246, 224] on p "Устілка (см) 23.5 24 25 25.5 26" at bounding box center [246, 224] width 174 height 11
click at [244, 224] on p "Устілка (см) 23.5 24 25 25.5 26" at bounding box center [246, 224] width 174 height 11
click at [276, 224] on p "Устілка (см) 23.5 24 24.5 25.5 26" at bounding box center [246, 224] width 174 height 11
click at [463, 225] on p "Стелька(см) 23.5 24 25 25.5 26" at bounding box center [452, 224] width 174 height 11
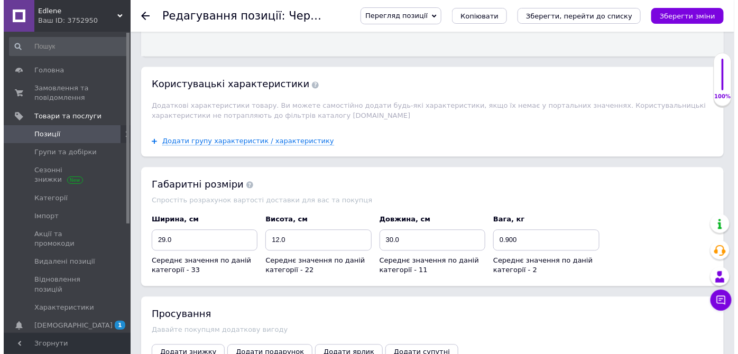
scroll to position [2259, 0]
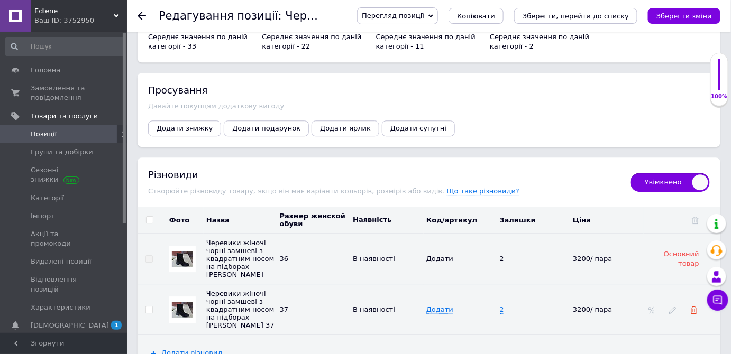
click at [694, 307] on icon at bounding box center [693, 310] width 7 height 7
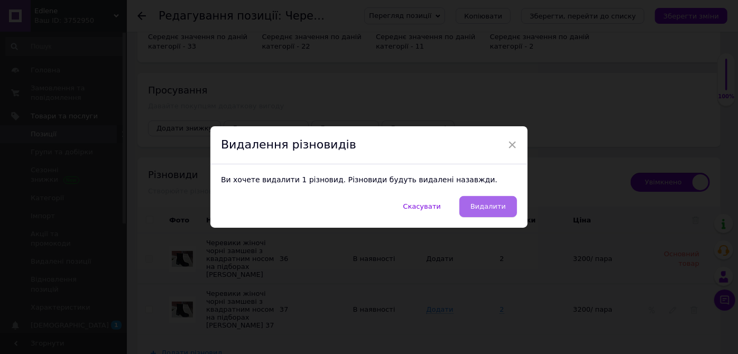
click at [493, 204] on span "Видалити" at bounding box center [488, 207] width 35 height 8
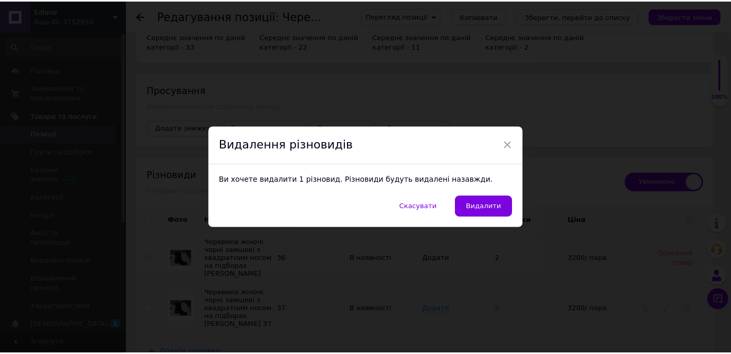
scroll to position [2189, 0]
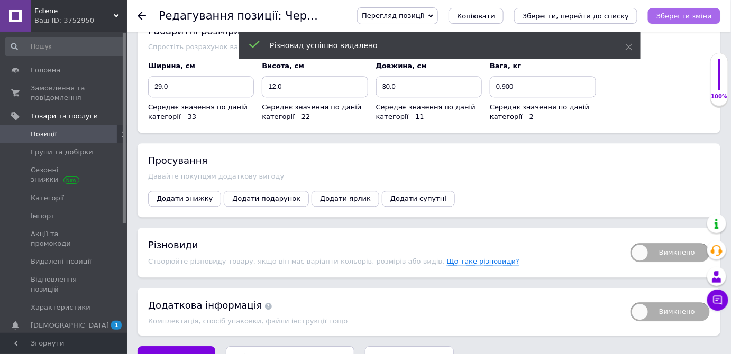
click at [679, 17] on icon "Зберегти зміни" at bounding box center [684, 16] width 56 height 8
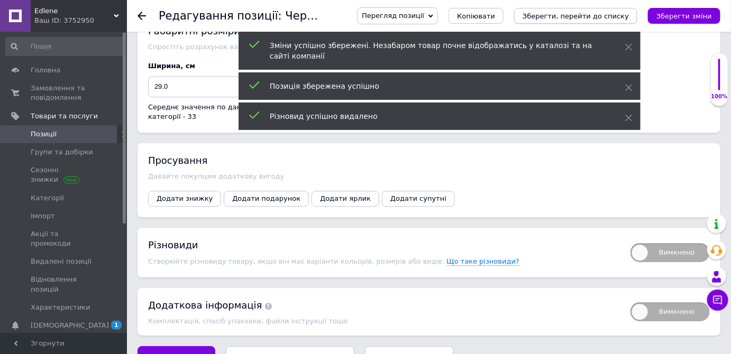
click at [589, 15] on icon "Зберегти, перейти до списку" at bounding box center [575, 16] width 106 height 8
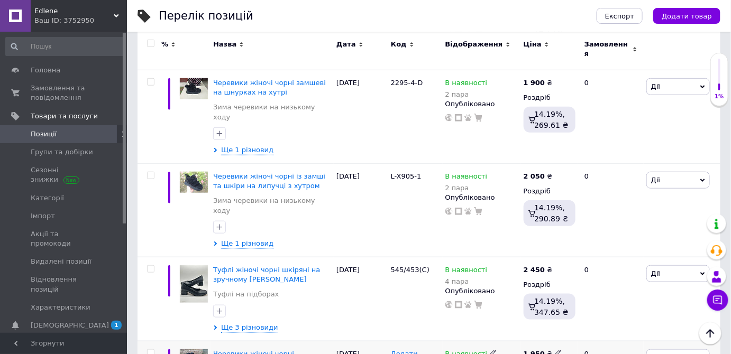
scroll to position [1573, 0]
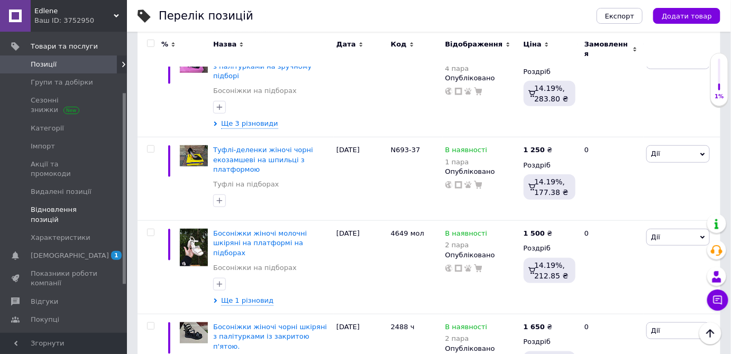
scroll to position [96, 0]
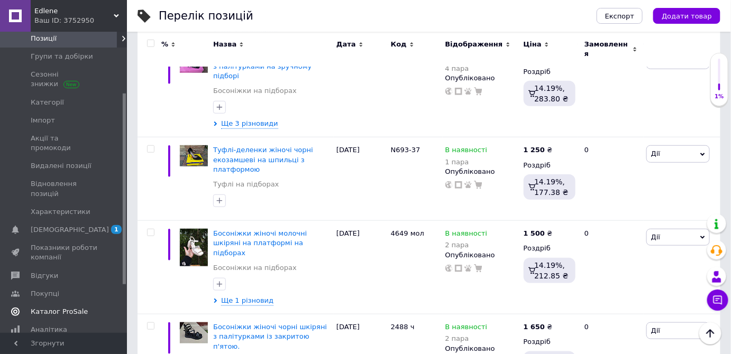
click at [39, 307] on span "Каталог ProSale" at bounding box center [59, 312] width 57 height 10
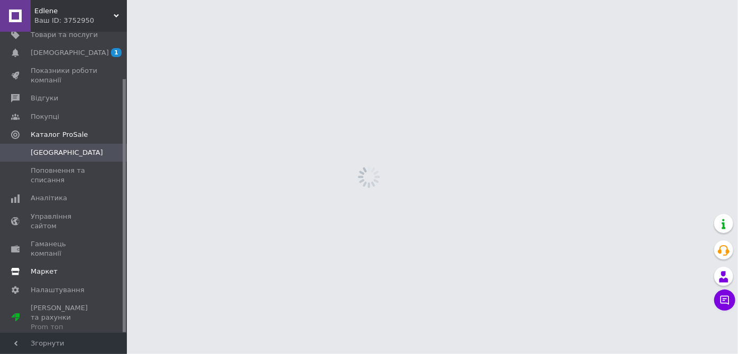
scroll to position [55, 0]
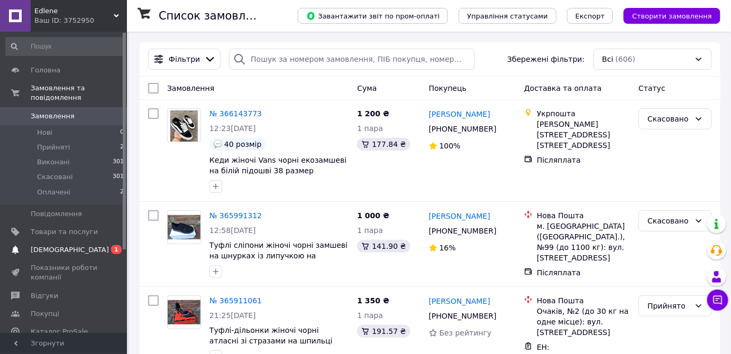
click at [54, 245] on span "[DEMOGRAPHIC_DATA]" at bounding box center [70, 250] width 78 height 10
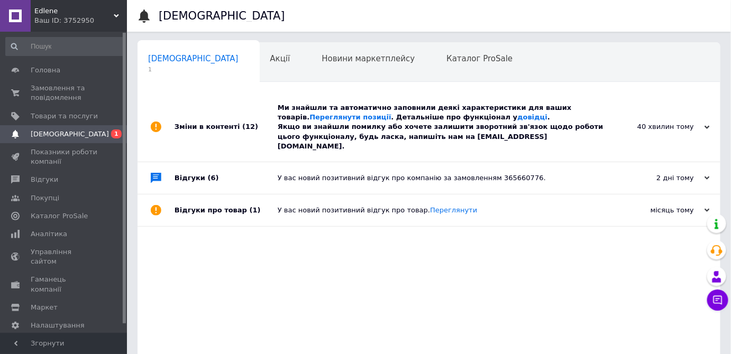
click at [150, 69] on span "1" at bounding box center [193, 70] width 90 height 8
click at [706, 126] on use at bounding box center [706, 127] width 5 height 3
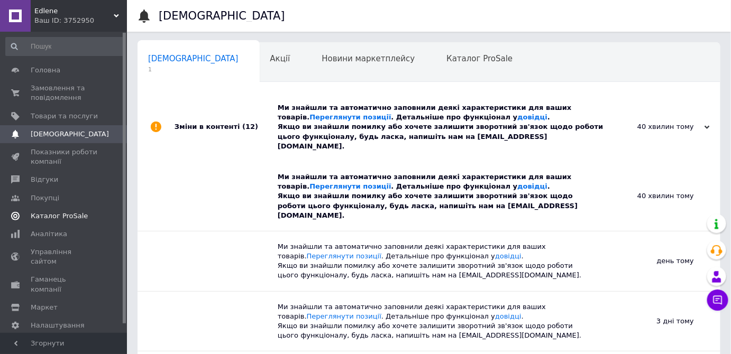
click at [43, 215] on span "Каталог ProSale" at bounding box center [59, 217] width 57 height 10
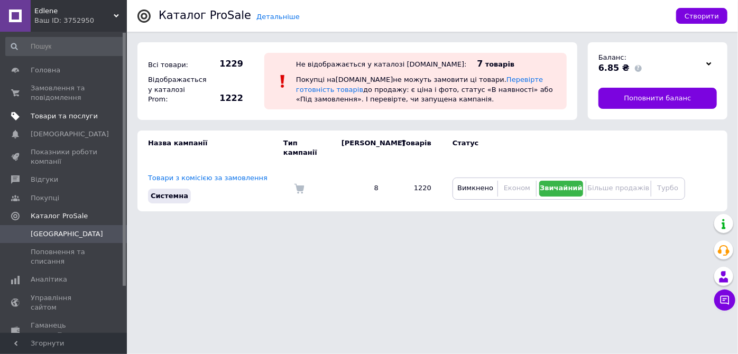
click at [42, 116] on span "Товари та послуги" at bounding box center [64, 117] width 67 height 10
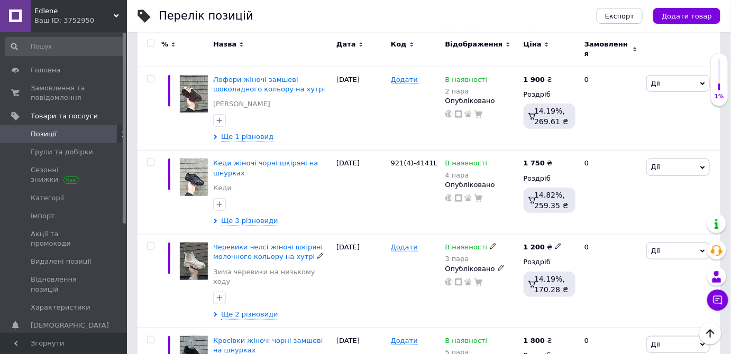
scroll to position [1620, 0]
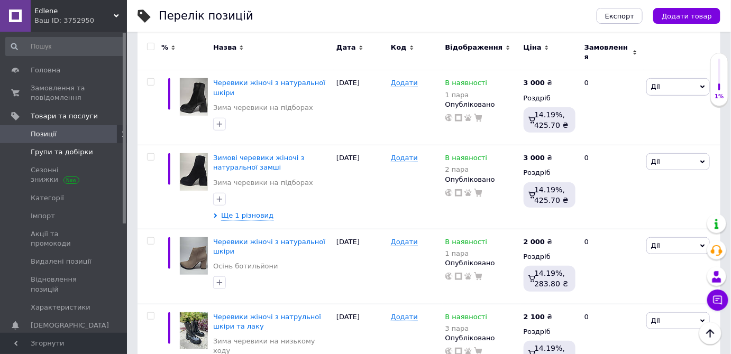
scroll to position [150, 0]
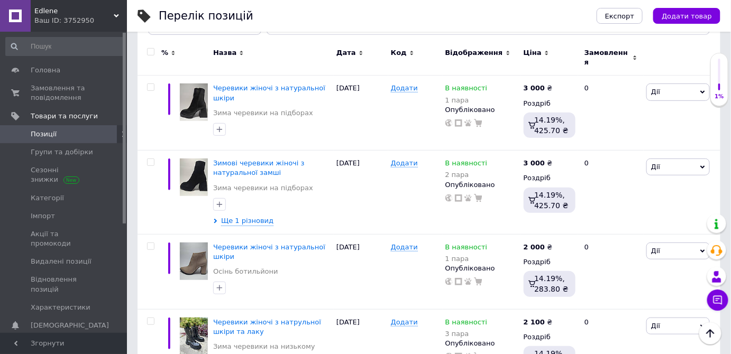
click at [92, 16] on div "Ваш ID: 3752950" at bounding box center [80, 21] width 93 height 10
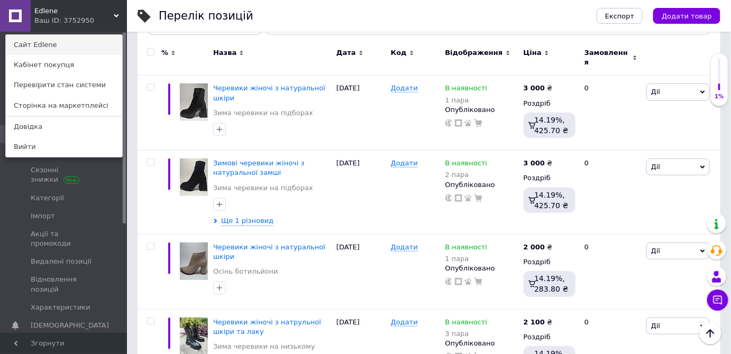
click at [31, 44] on link "Сайт Edlene" at bounding box center [64, 45] width 116 height 20
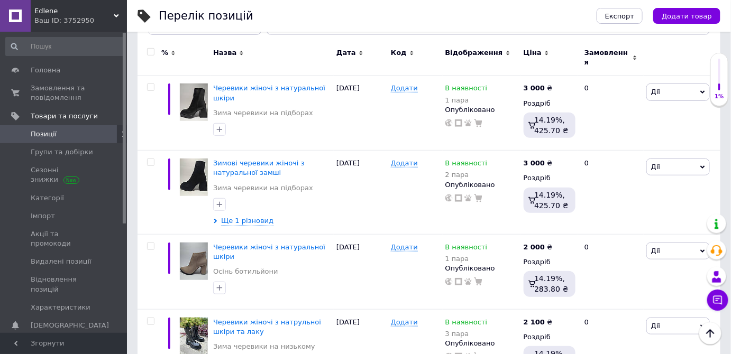
click at [94, 23] on div "Ваш ID: 3752950" at bounding box center [80, 21] width 93 height 10
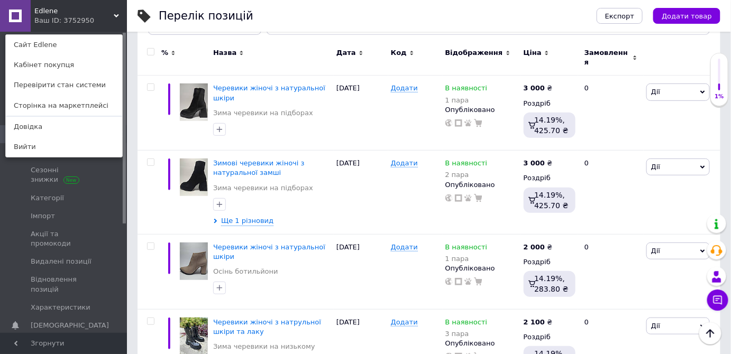
click at [6, 14] on link at bounding box center [15, 16] width 31 height 32
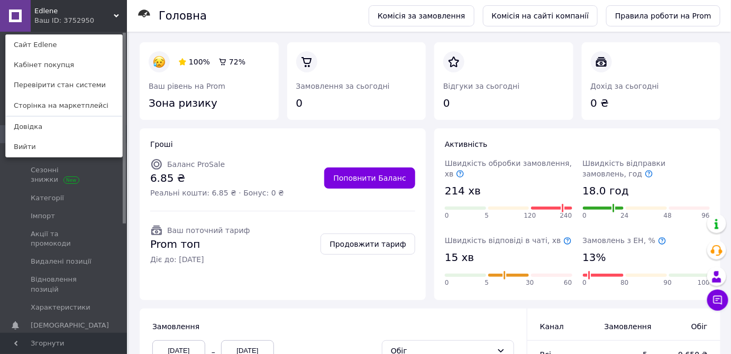
click at [117, 12] on div "Edlene Ваш ID: 3752950 Сайт Edlene Кабінет покупця Перевірити стан системи Стор…" at bounding box center [63, 16] width 127 height 32
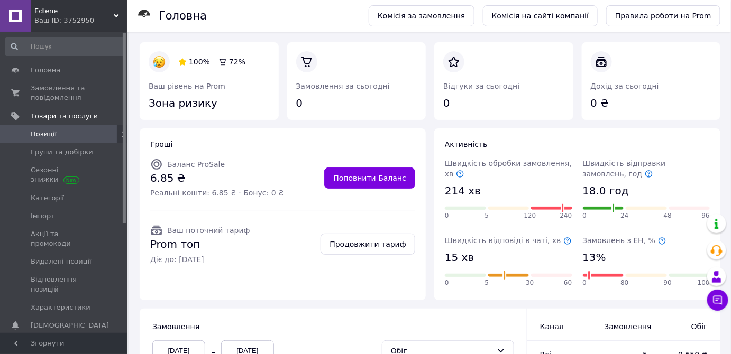
click at [85, 15] on span "Edlene" at bounding box center [73, 11] width 79 height 10
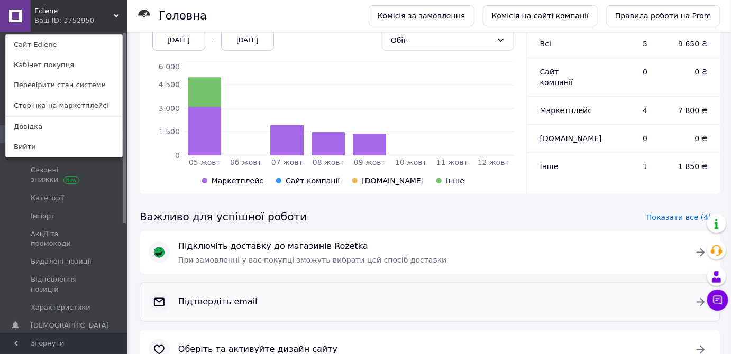
scroll to position [113, 0]
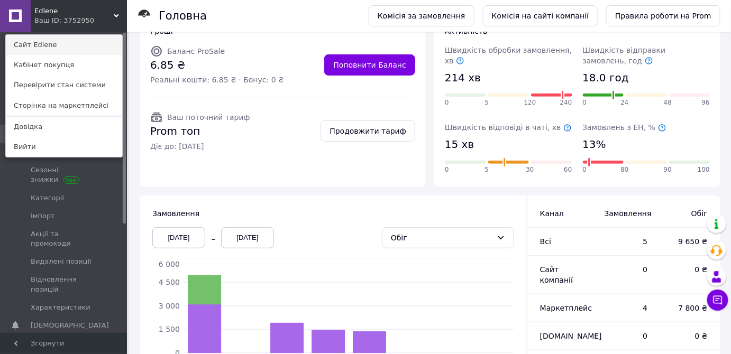
click at [51, 46] on link "Сайт Edlene" at bounding box center [64, 45] width 116 height 20
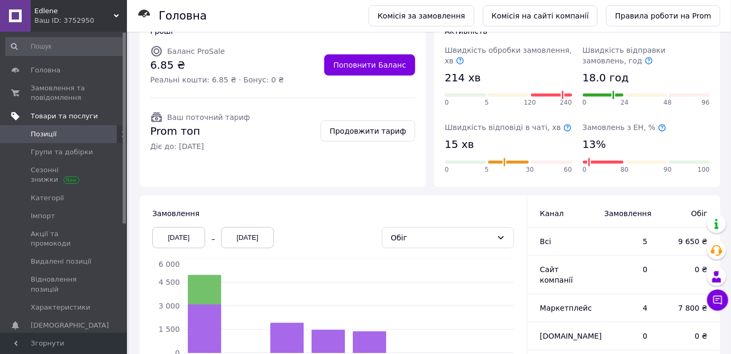
click at [49, 117] on span "Товари та послуги" at bounding box center [64, 117] width 67 height 10
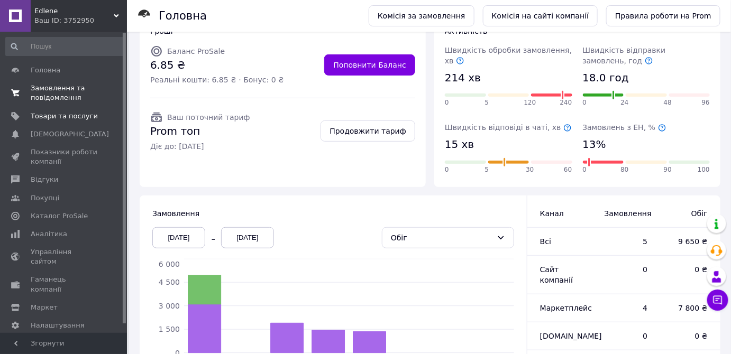
click at [48, 88] on span "Замовлення та повідомлення" at bounding box center [64, 93] width 67 height 19
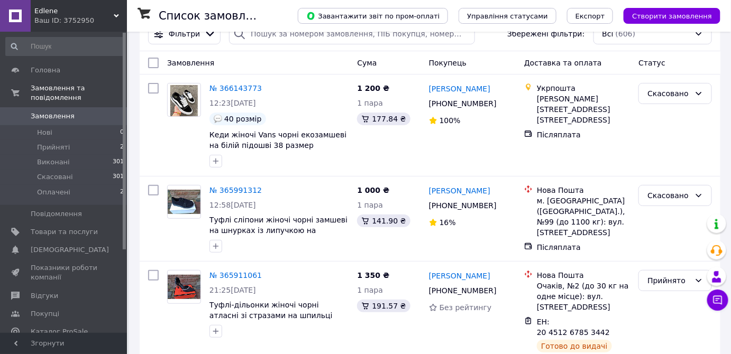
scroll to position [48, 0]
